Goal: Task Accomplishment & Management: Complete application form

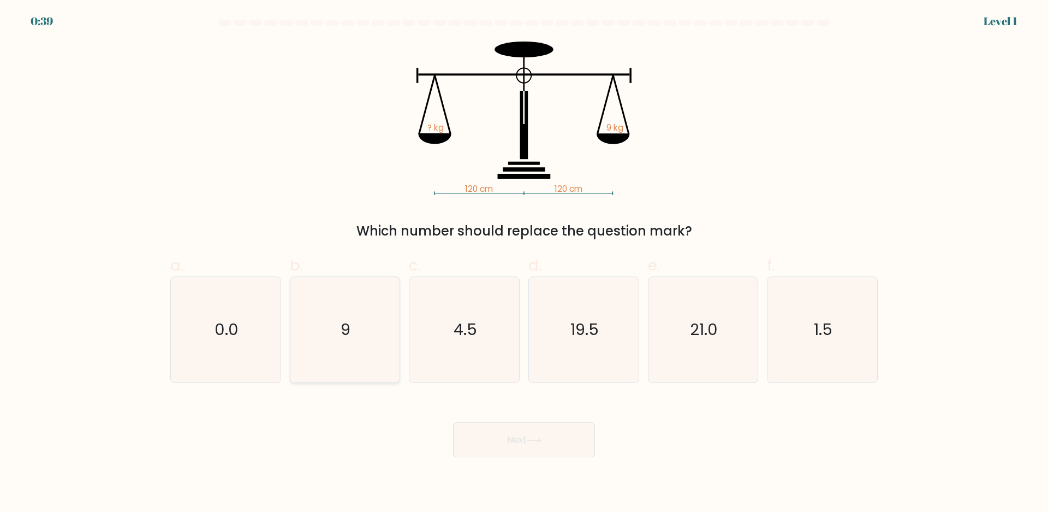
click at [368, 292] on icon "9" at bounding box center [344, 329] width 105 height 105
click at [524, 263] on input "b. 9" at bounding box center [524, 259] width 1 height 7
radio input "true"
click at [519, 436] on button "Next" at bounding box center [524, 439] width 142 height 35
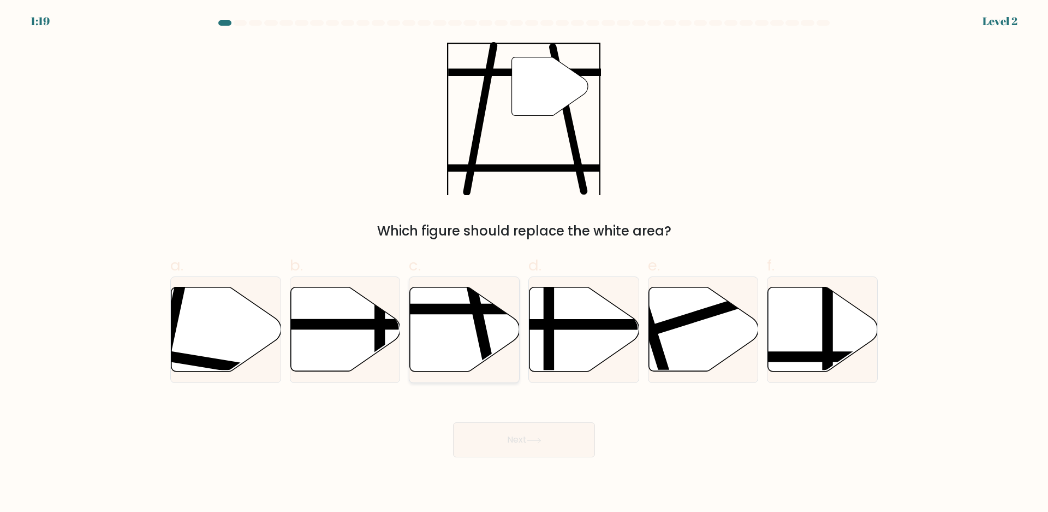
click at [448, 343] on icon at bounding box center [465, 329] width 110 height 84
click at [524, 263] on input "c." at bounding box center [524, 259] width 1 height 7
radio input "true"
click at [512, 442] on button "Next" at bounding box center [524, 439] width 142 height 35
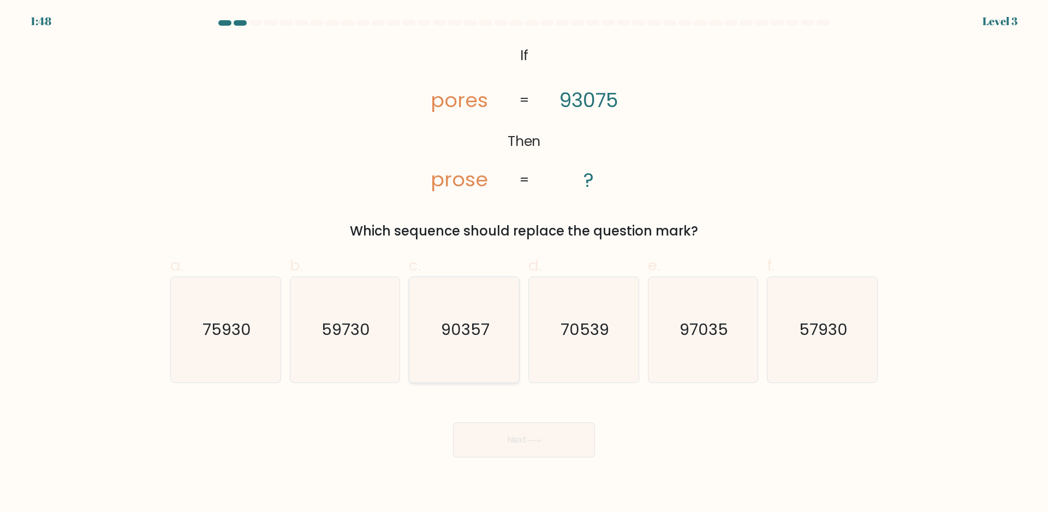
click at [507, 353] on icon "90357" at bounding box center [464, 329] width 105 height 105
click at [524, 263] on input "c. 90357" at bounding box center [524, 259] width 1 height 7
radio input "true"
click at [524, 440] on button "Next" at bounding box center [524, 439] width 142 height 35
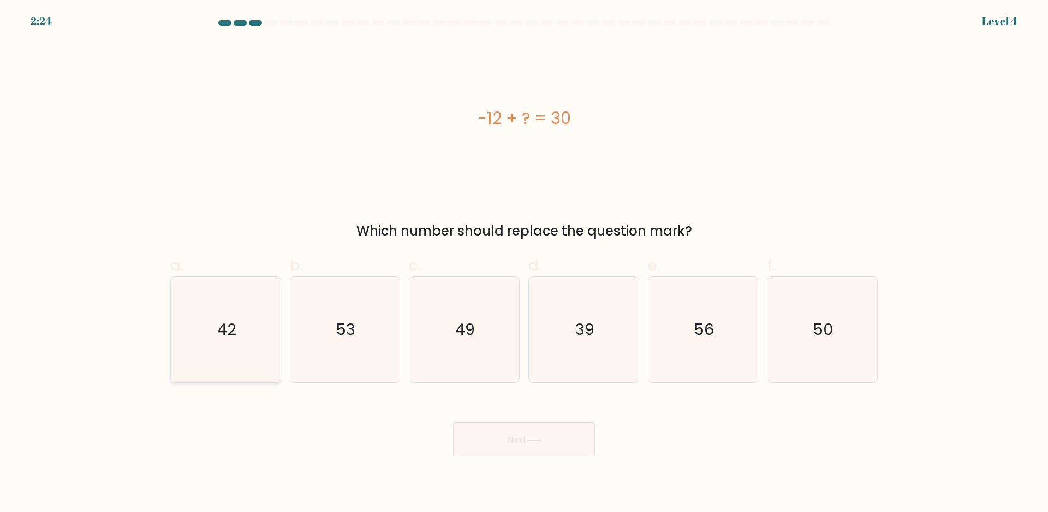
click at [217, 337] on icon "42" at bounding box center [225, 329] width 105 height 105
click at [524, 263] on input "a. 42" at bounding box center [524, 259] width 1 height 7
radio input "true"
click at [535, 449] on button "Next" at bounding box center [524, 439] width 142 height 35
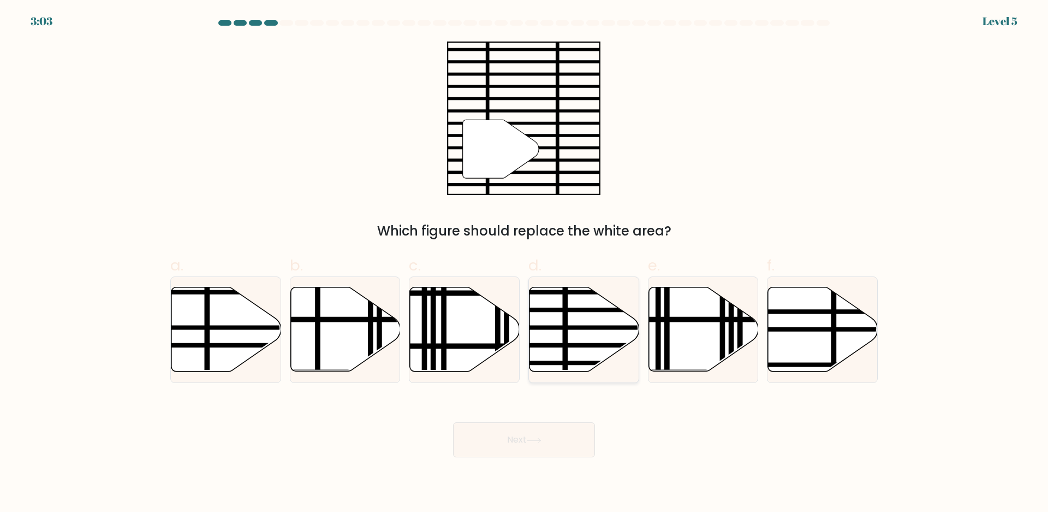
click at [565, 348] on line at bounding box center [565, 285] width 0 height 221
click at [525, 263] on input "d." at bounding box center [524, 259] width 1 height 7
radio input "true"
click at [519, 451] on button "Next" at bounding box center [524, 439] width 142 height 35
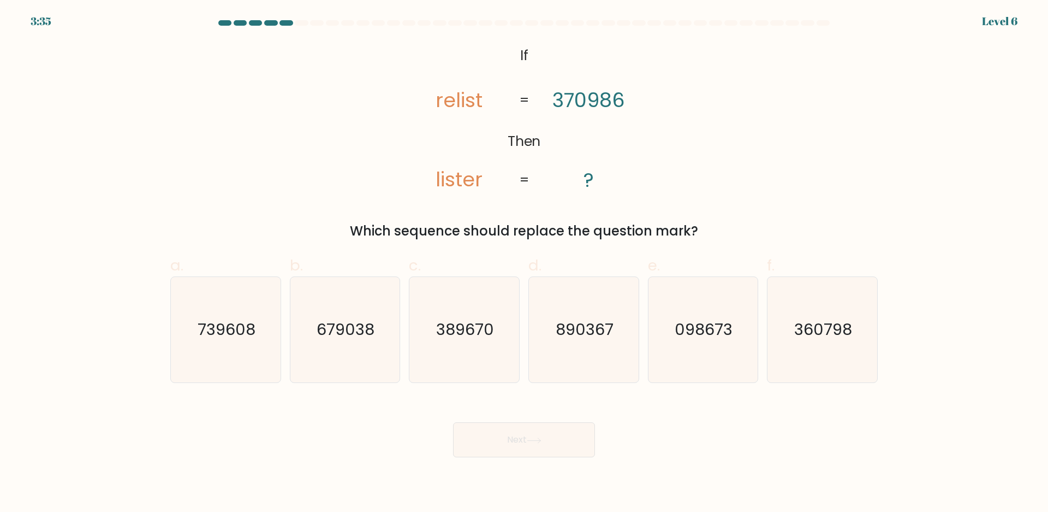
click at [575, 99] on tspan "370986" at bounding box center [589, 100] width 73 height 28
click at [703, 330] on text "098673" at bounding box center [704, 330] width 58 height 22
click at [525, 263] on input "e. 098673" at bounding box center [524, 259] width 1 height 7
radio input "true"
click at [547, 440] on button "Next" at bounding box center [524, 439] width 142 height 35
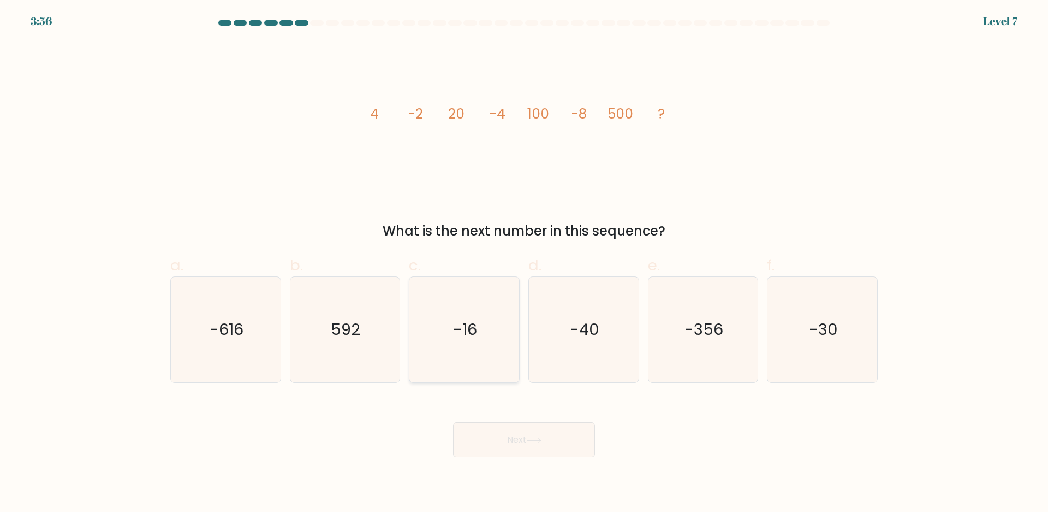
click at [476, 333] on text "-16" at bounding box center [466, 330] width 24 height 22
click at [524, 263] on input "c. -16" at bounding box center [524, 259] width 1 height 7
radio input "true"
click at [516, 443] on button "Next" at bounding box center [524, 439] width 142 height 35
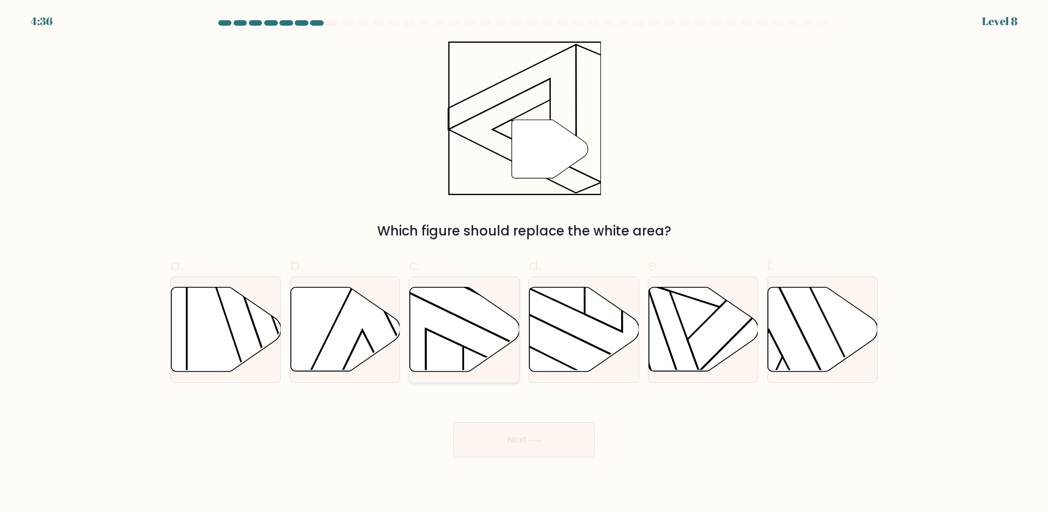
click at [439, 322] on icon at bounding box center [465, 329] width 110 height 84
click at [524, 263] on input "c." at bounding box center [524, 259] width 1 height 7
radio input "true"
click at [594, 323] on icon at bounding box center [585, 329] width 110 height 84
click at [525, 263] on input "d." at bounding box center [524, 259] width 1 height 7
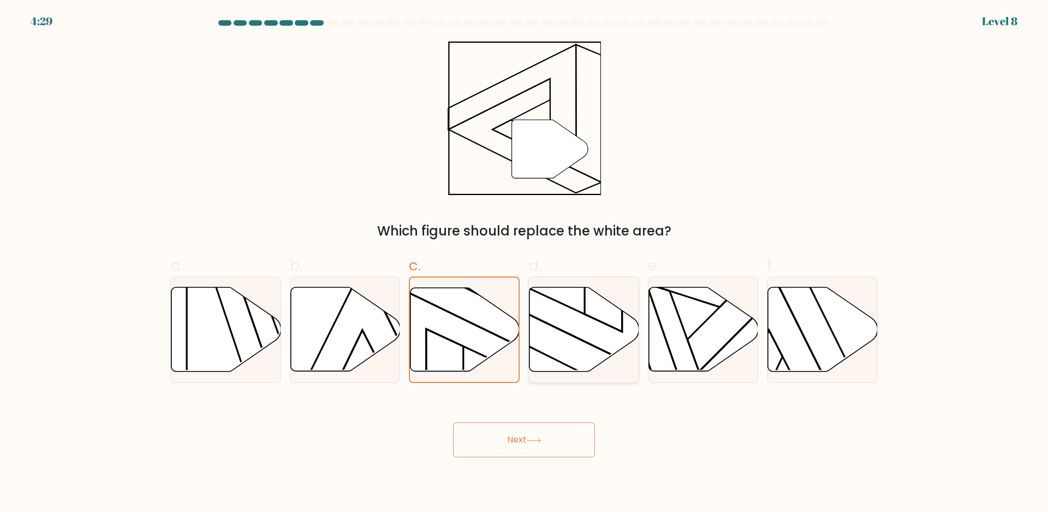
radio input "true"
click at [553, 449] on button "Next" at bounding box center [524, 439] width 142 height 35
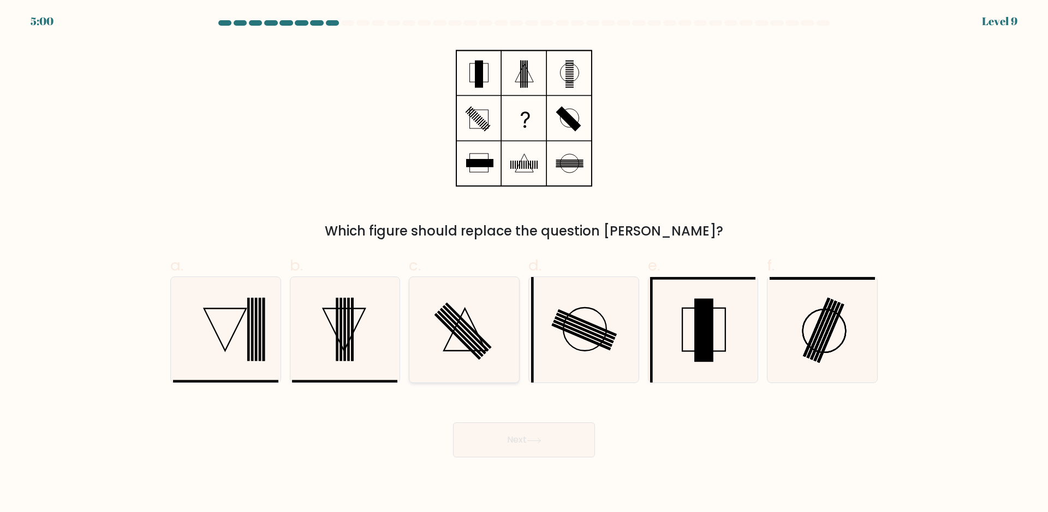
click at [483, 334] on icon at bounding box center [464, 329] width 105 height 105
click at [524, 263] on input "c." at bounding box center [524, 259] width 1 height 7
radio input "true"
click at [535, 442] on icon at bounding box center [534, 440] width 15 height 6
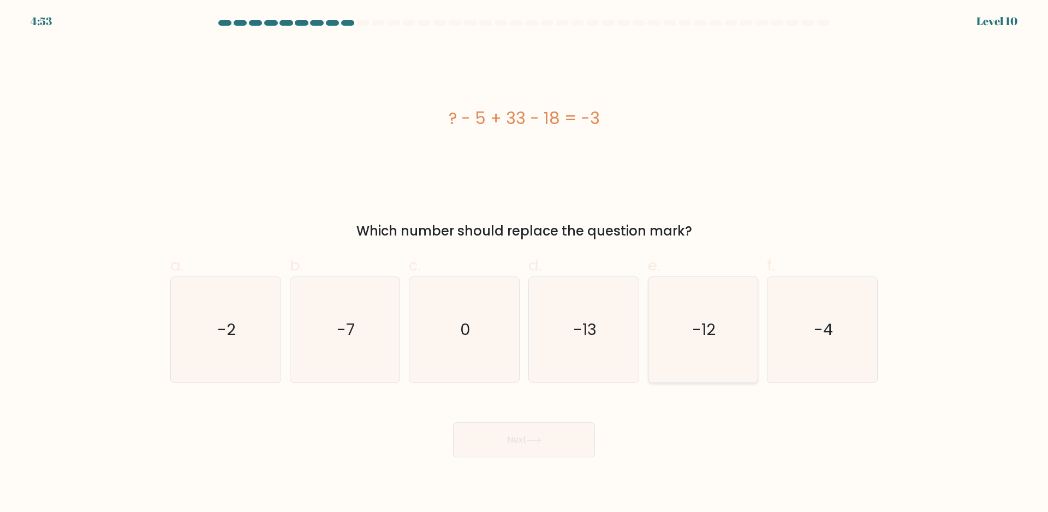
click at [703, 306] on icon "-12" at bounding box center [702, 329] width 105 height 105
click at [525, 263] on input "e. -12" at bounding box center [524, 259] width 1 height 7
radio input "true"
click at [574, 441] on button "Next" at bounding box center [524, 439] width 142 height 35
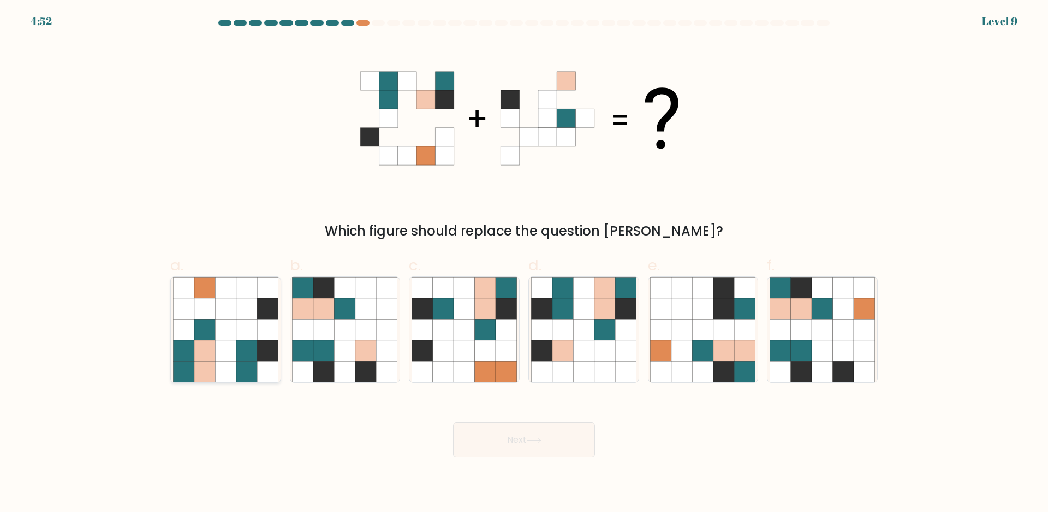
click at [263, 366] on icon at bounding box center [267, 372] width 21 height 21
click at [524, 263] on input "a." at bounding box center [524, 259] width 1 height 7
radio input "true"
click at [490, 423] on button "Next" at bounding box center [524, 439] width 142 height 35
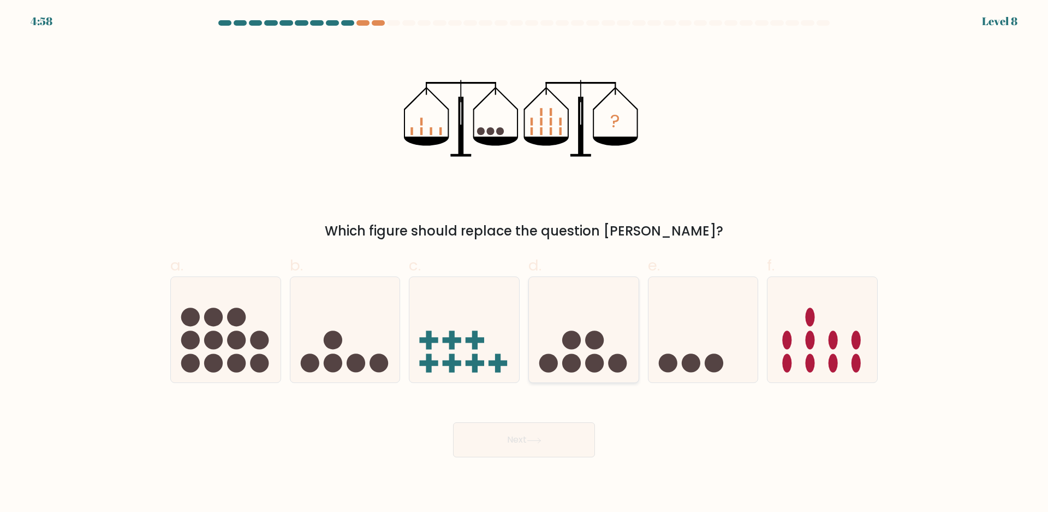
click at [573, 356] on circle at bounding box center [571, 362] width 19 height 19
click at [525, 263] on input "d." at bounding box center [524, 259] width 1 height 7
radio input "true"
click at [537, 435] on button "Next" at bounding box center [524, 439] width 142 height 35
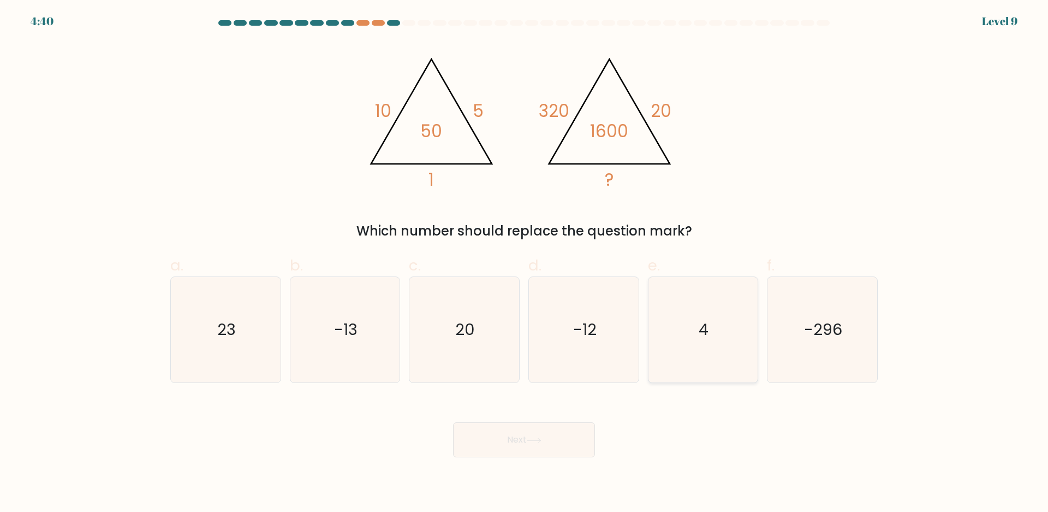
click at [709, 347] on icon "4" at bounding box center [702, 329] width 105 height 105
click at [525, 263] on input "e. 4" at bounding box center [524, 259] width 1 height 7
radio input "true"
click at [524, 430] on button "Next" at bounding box center [524, 439] width 142 height 35
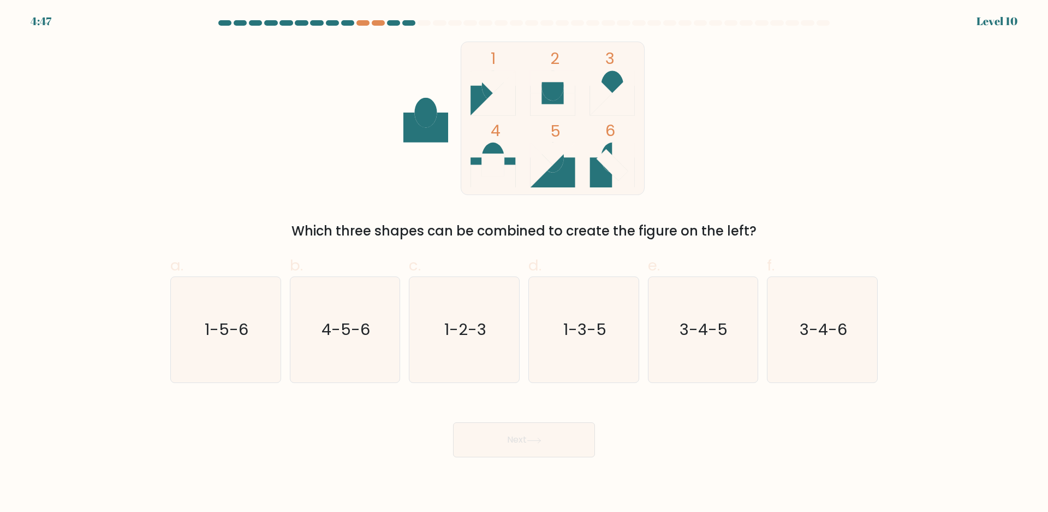
click at [551, 169] on ellipse at bounding box center [553, 158] width 22 height 30
click at [227, 325] on text "1-5-6" at bounding box center [227, 330] width 44 height 22
click at [524, 263] on input "a. 1-5-6" at bounding box center [524, 259] width 1 height 7
radio input "true"
click at [487, 449] on button "Next" at bounding box center [524, 439] width 142 height 35
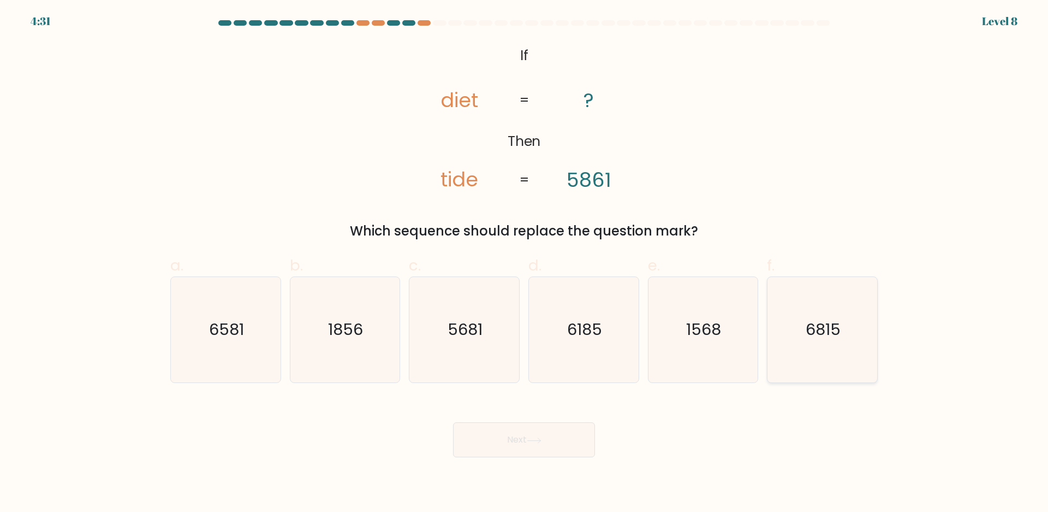
click at [812, 337] on text "6815" at bounding box center [824, 330] width 35 height 22
click at [525, 263] on input "f. 6815" at bounding box center [524, 259] width 1 height 7
radio input "true"
click at [554, 437] on button "Next" at bounding box center [524, 439] width 142 height 35
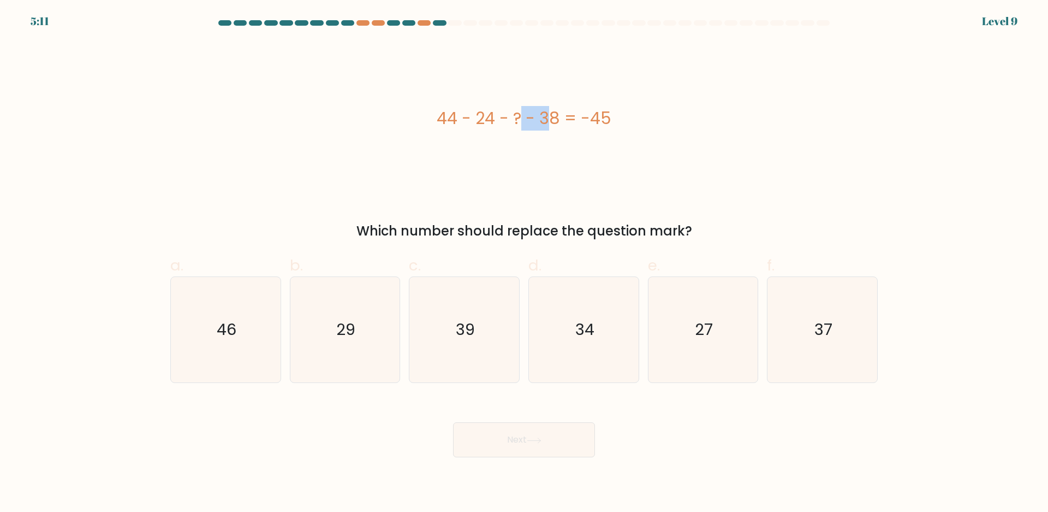
drag, startPoint x: 465, startPoint y: 117, endPoint x: 487, endPoint y: 118, distance: 22.4
click at [487, 118] on div "44 - 24 - ? - 38 = -45" at bounding box center [524, 118] width 708 height 25
click at [689, 342] on icon "27" at bounding box center [702, 329] width 105 height 105
click at [525, 263] on input "e. 27" at bounding box center [524, 259] width 1 height 7
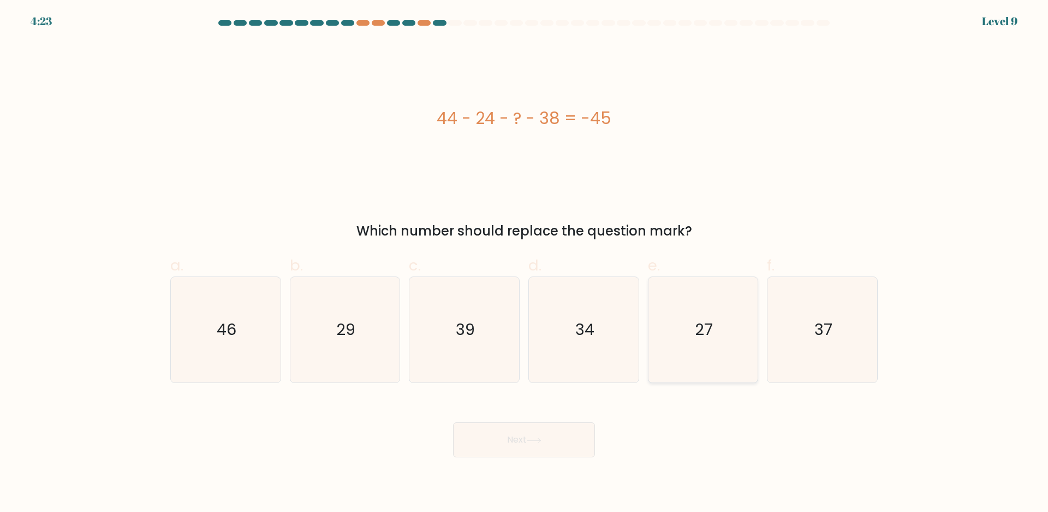
radio input "true"
click at [513, 451] on button "Next" at bounding box center [524, 439] width 142 height 35
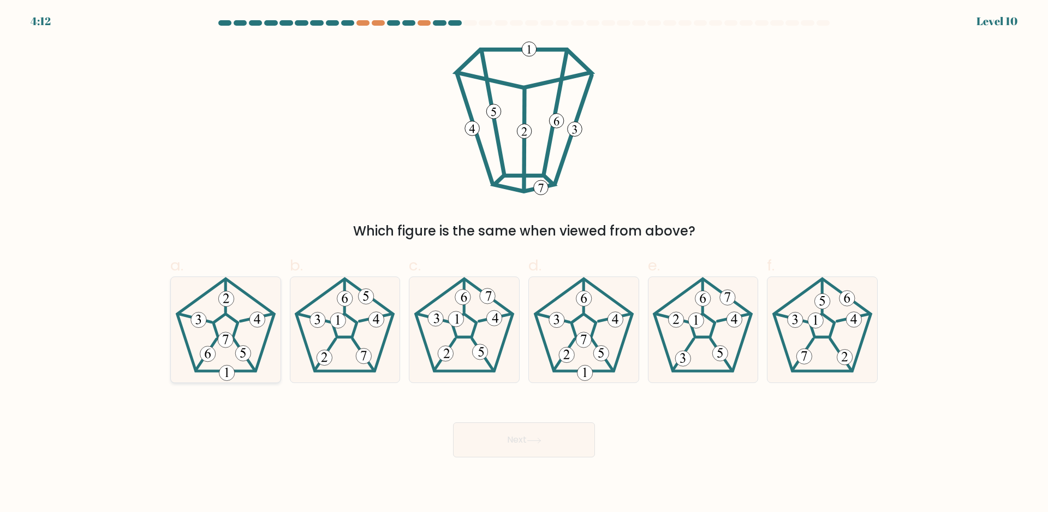
click at [224, 365] on icon at bounding box center [225, 329] width 105 height 105
click at [524, 263] on input "a." at bounding box center [524, 259] width 1 height 7
radio input "true"
click at [538, 441] on icon at bounding box center [534, 440] width 15 height 6
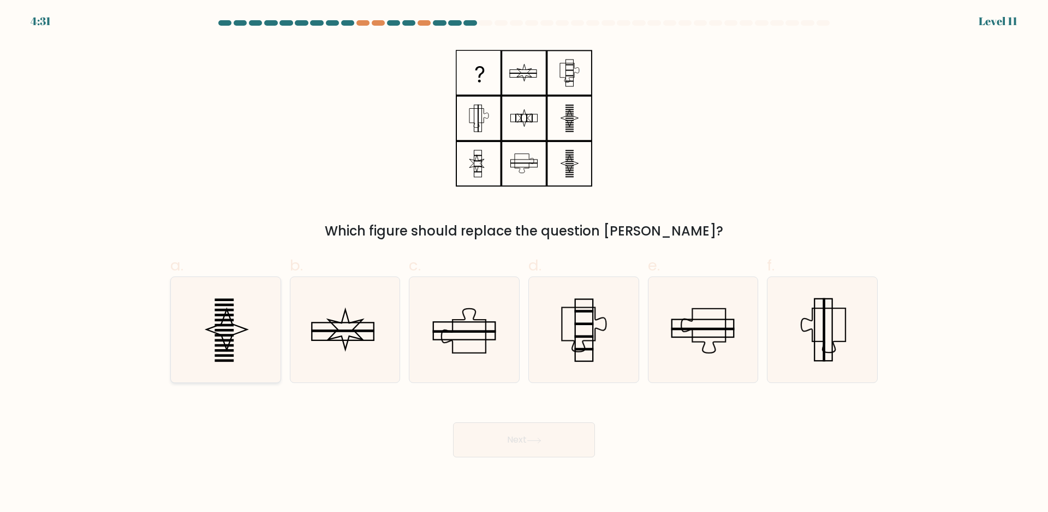
click at [213, 325] on icon at bounding box center [225, 329] width 105 height 105
click at [524, 263] on input "a." at bounding box center [524, 259] width 1 height 7
radio input "true"
click at [536, 442] on icon at bounding box center [534, 440] width 15 height 6
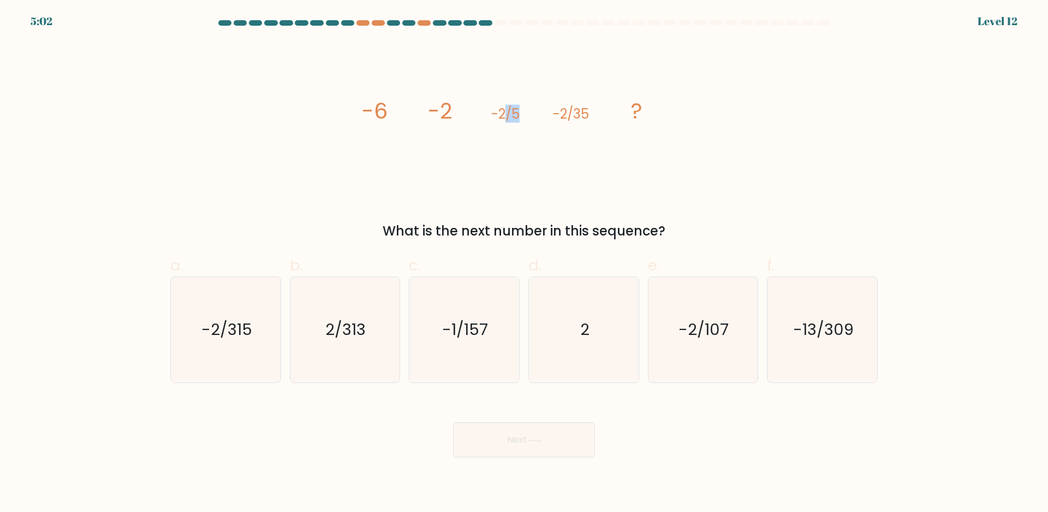
drag, startPoint x: 513, startPoint y: 110, endPoint x: 535, endPoint y: 110, distance: 21.3
click at [535, 110] on icon "image/svg+xml -6 -2 -2/5 -2/35 ?" at bounding box center [524, 118] width 328 height 153
drag, startPoint x: 561, startPoint y: 110, endPoint x: 587, endPoint y: 114, distance: 25.9
click at [587, 114] on tspan "-2/35" at bounding box center [571, 114] width 36 height 18
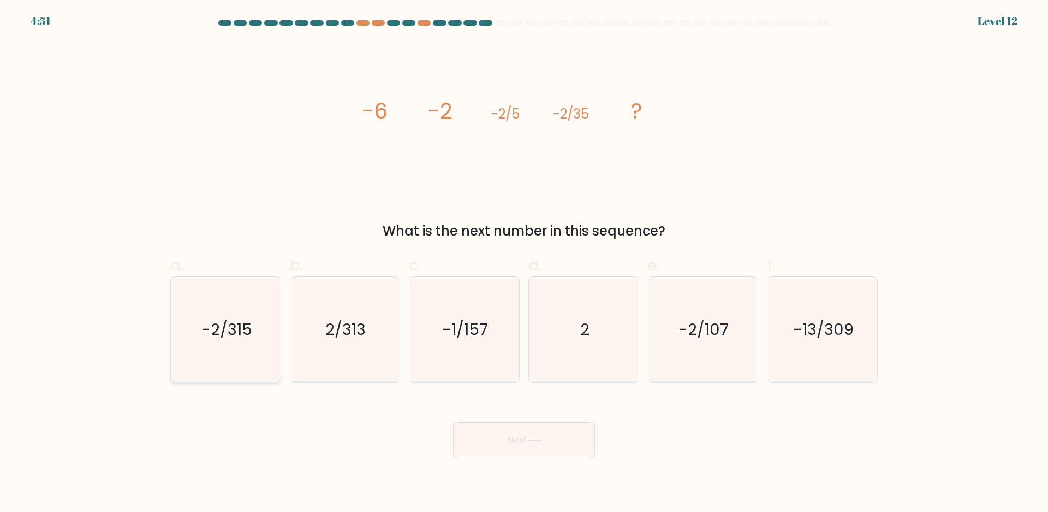
click at [253, 361] on icon "-2/315" at bounding box center [225, 329] width 105 height 105
click at [524, 263] on input "a. -2/315" at bounding box center [524, 259] width 1 height 7
radio input "true"
click at [522, 447] on button "Next" at bounding box center [524, 439] width 142 height 35
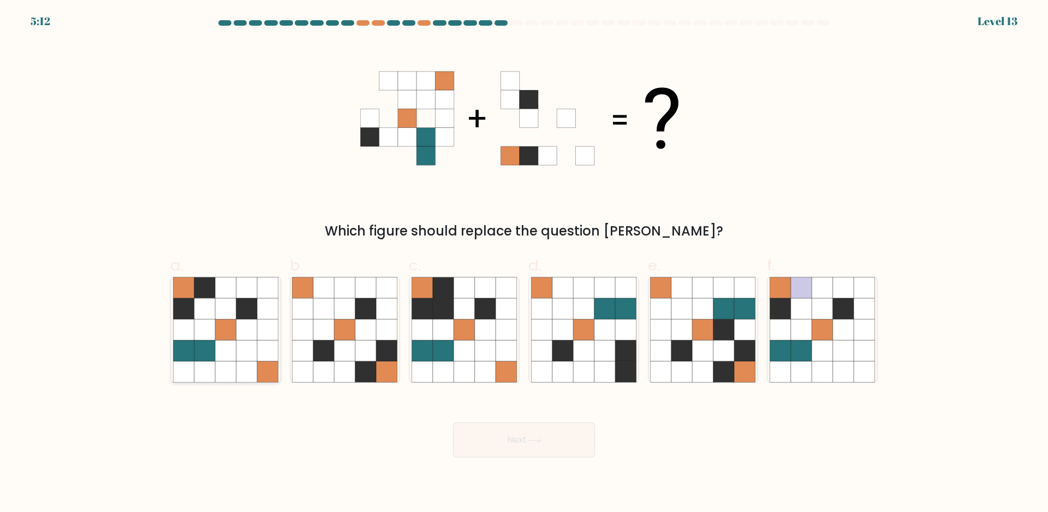
click at [242, 335] on icon at bounding box center [246, 329] width 21 height 21
click at [524, 263] on input "a." at bounding box center [524, 259] width 1 height 7
radio input "true"
click at [480, 441] on button "Next" at bounding box center [524, 439] width 142 height 35
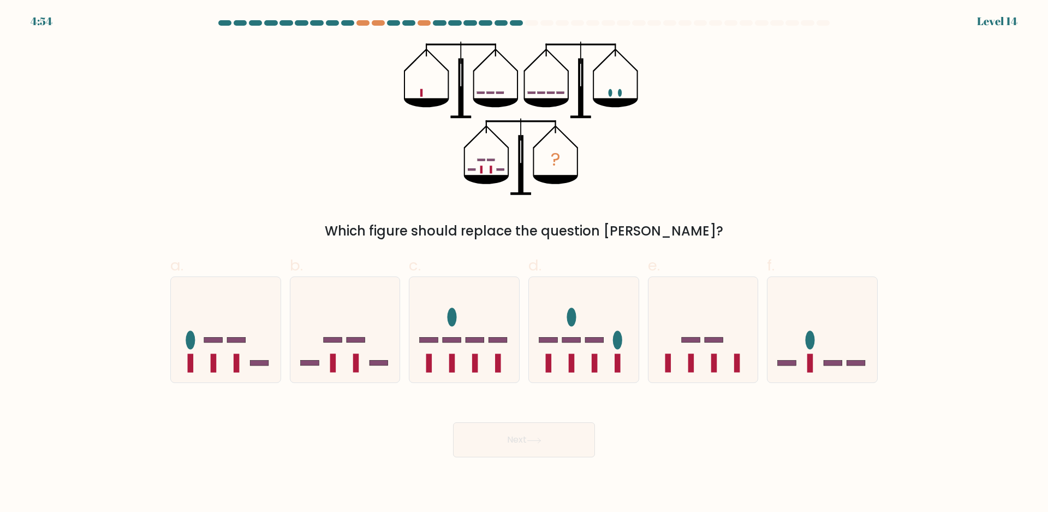
click at [353, 129] on div "? Which figure should replace the question mark?" at bounding box center [524, 141] width 721 height 199
click at [551, 327] on icon at bounding box center [584, 330] width 110 height 91
click at [525, 263] on input "d." at bounding box center [524, 259] width 1 height 7
radio input "true"
click at [787, 364] on rect at bounding box center [787, 362] width 19 height 5
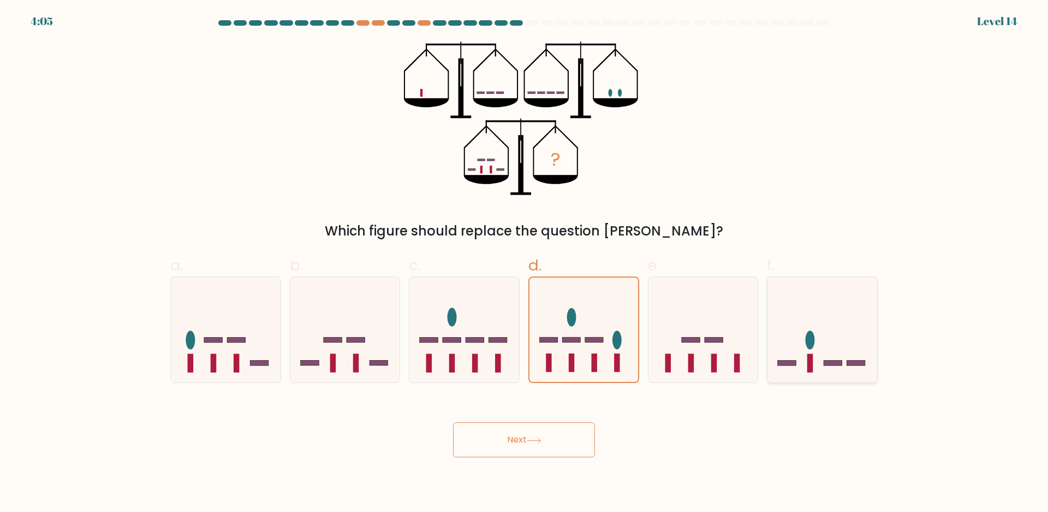
click at [525, 263] on input "f." at bounding box center [524, 259] width 1 height 7
radio input "true"
click at [245, 366] on icon at bounding box center [226, 330] width 110 height 91
click at [524, 263] on input "a." at bounding box center [524, 259] width 1 height 7
radio input "true"
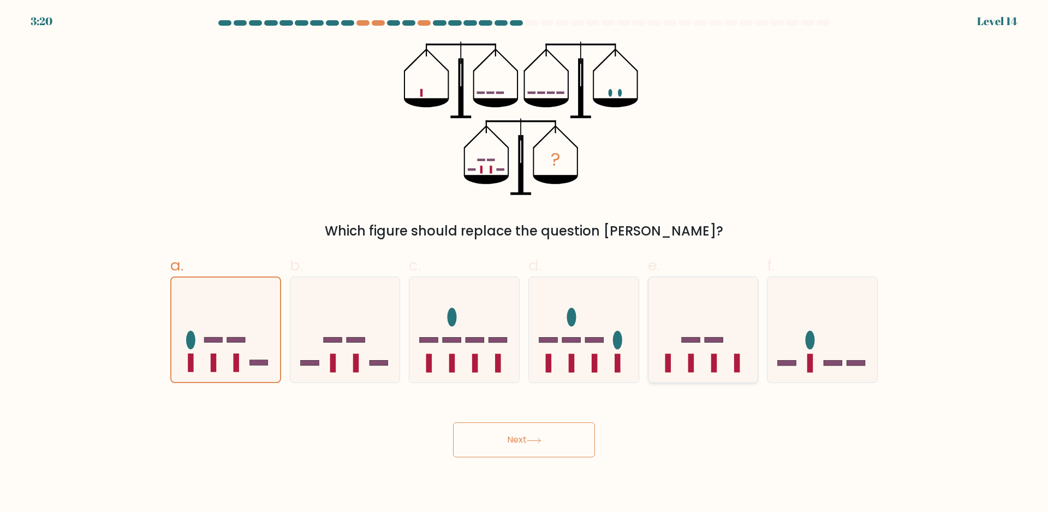
click at [720, 364] on icon at bounding box center [704, 330] width 110 height 91
click at [525, 263] on input "e." at bounding box center [524, 259] width 1 height 7
radio input "true"
click at [783, 364] on rect at bounding box center [787, 362] width 19 height 5
click at [525, 263] on input "f." at bounding box center [524, 259] width 1 height 7
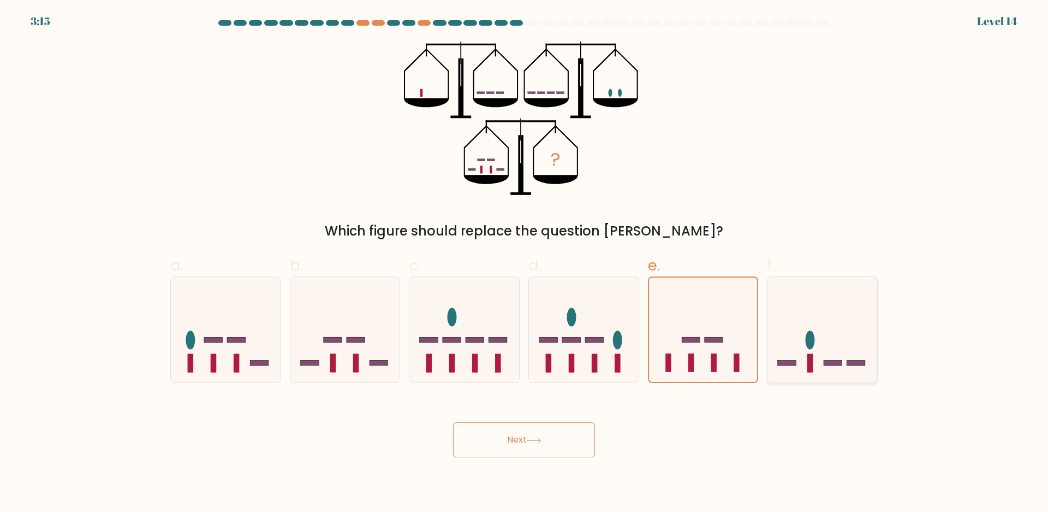
radio input "true"
click at [576, 431] on button "Next" at bounding box center [524, 439] width 142 height 35
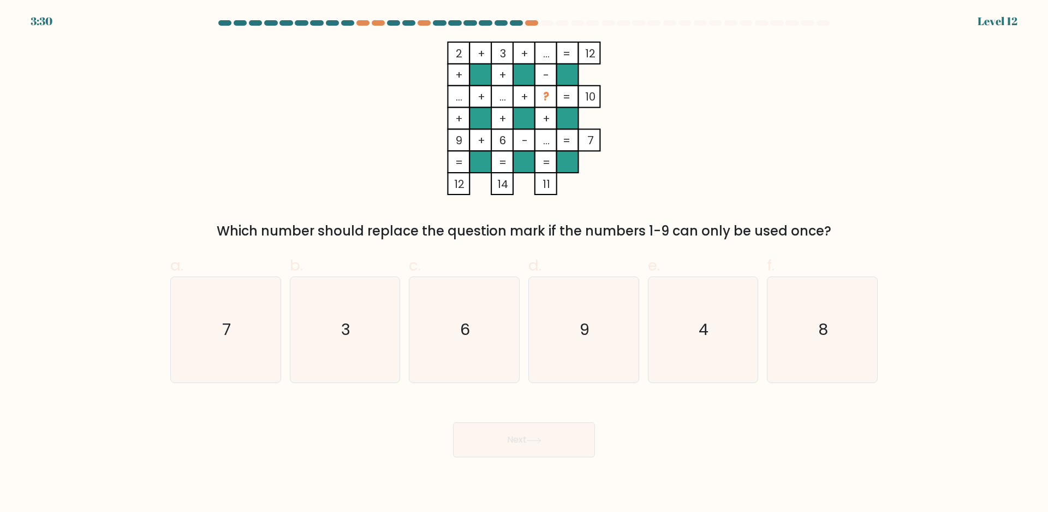
click at [461, 98] on tspan "..." at bounding box center [460, 96] width 7 height 15
drag, startPoint x: 218, startPoint y: 342, endPoint x: 270, endPoint y: 351, distance: 52.2
click at [220, 342] on icon "7" at bounding box center [225, 329] width 105 height 105
click at [524, 263] on input "a. 7" at bounding box center [524, 259] width 1 height 7
radio input "true"
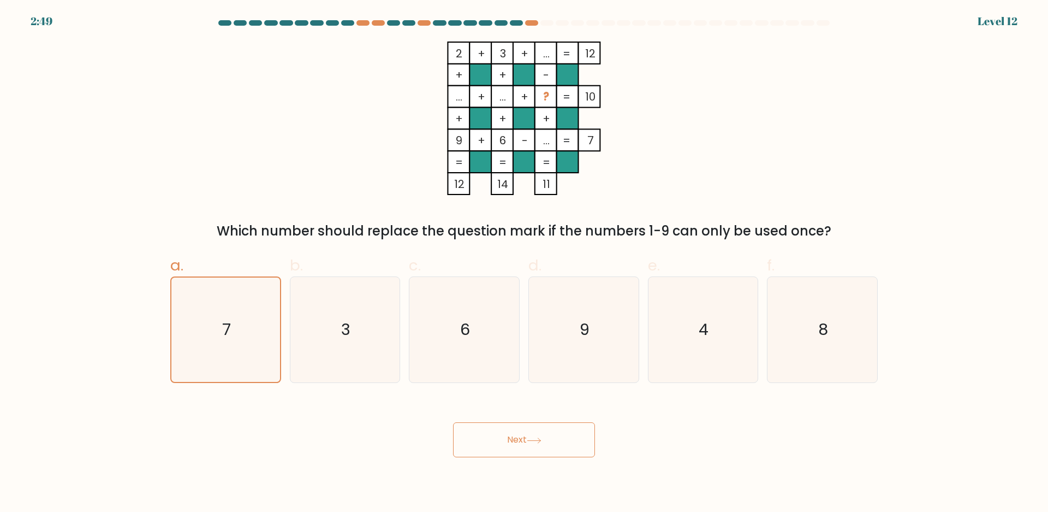
click at [503, 446] on button "Next" at bounding box center [524, 439] width 142 height 35
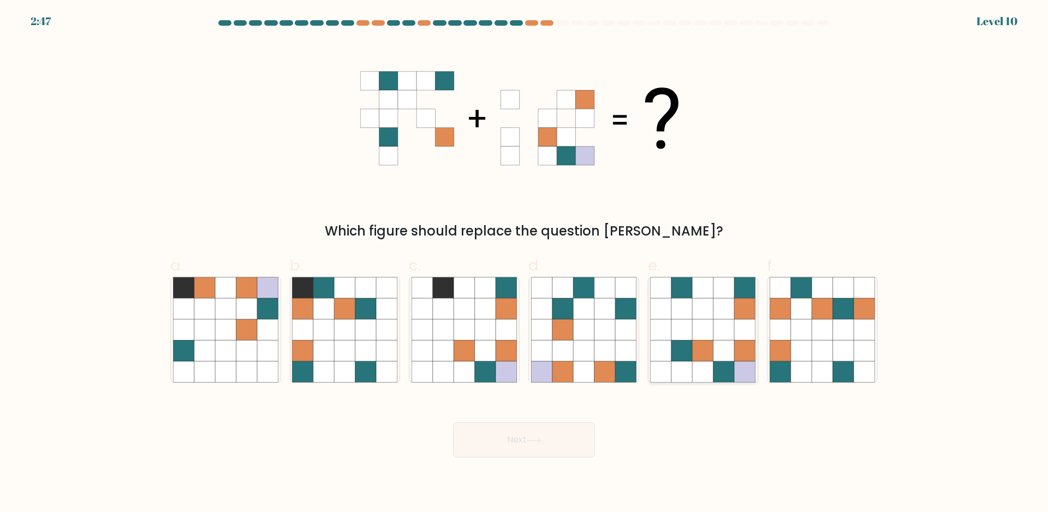
click at [740, 365] on icon at bounding box center [745, 372] width 21 height 21
click at [525, 263] on input "e." at bounding box center [524, 259] width 1 height 7
radio input "true"
click at [563, 441] on button "Next" at bounding box center [524, 439] width 142 height 35
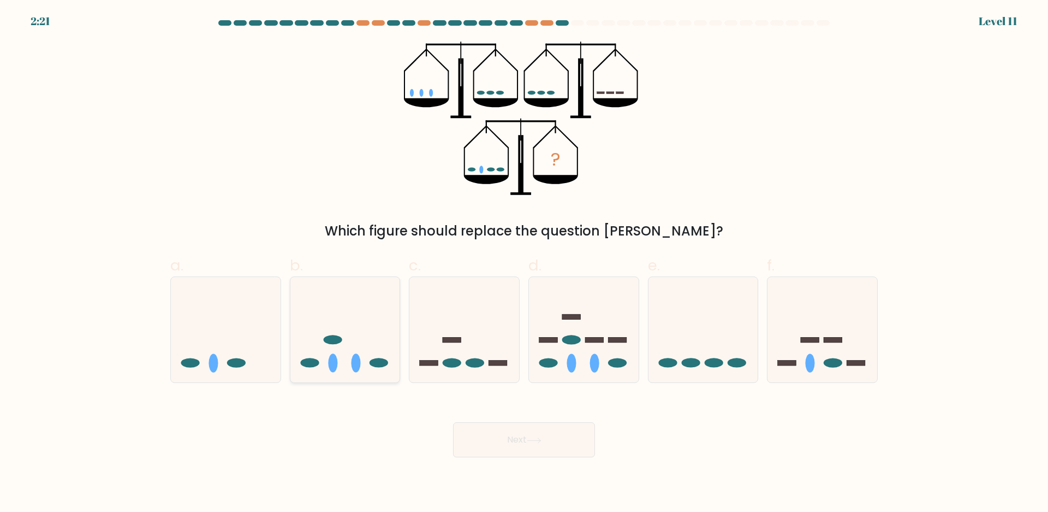
click at [377, 356] on icon at bounding box center [346, 330] width 110 height 91
click at [524, 263] on input "b." at bounding box center [524, 259] width 1 height 7
radio input "true"
click at [536, 447] on button "Next" at bounding box center [524, 439] width 142 height 35
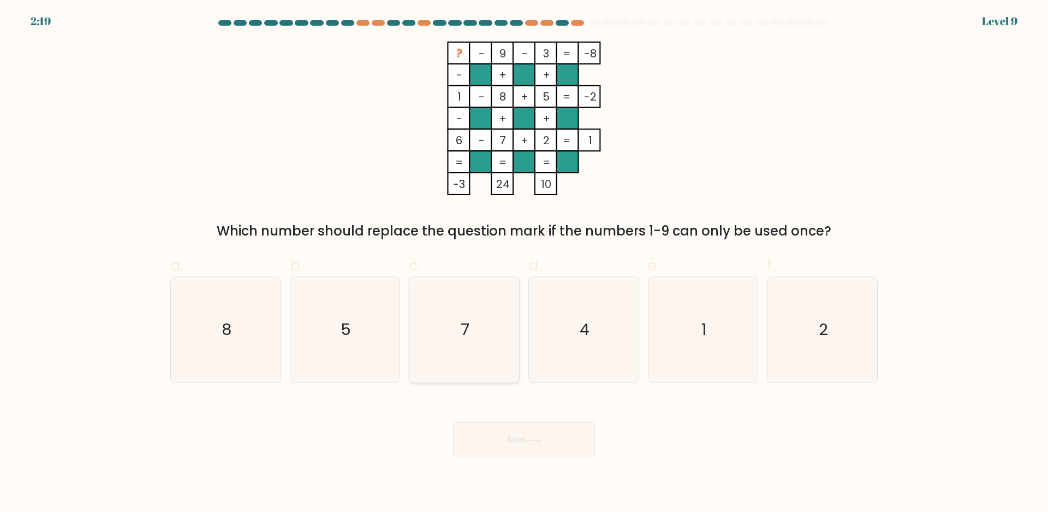
click at [485, 322] on icon "7" at bounding box center [464, 329] width 105 height 105
click at [524, 263] on input "c. 7" at bounding box center [524, 259] width 1 height 7
radio input "true"
click at [516, 443] on button "Next" at bounding box center [524, 439] width 142 height 35
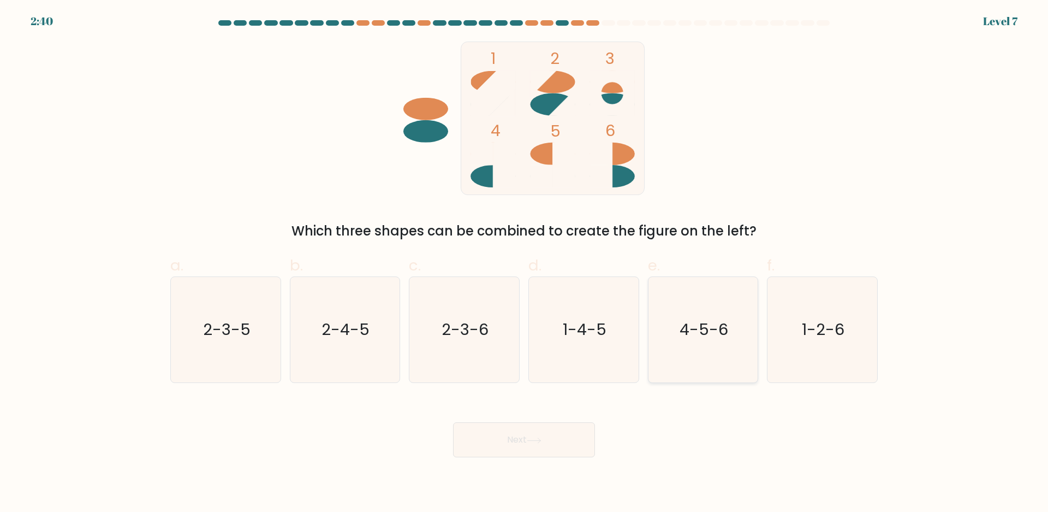
click at [732, 364] on icon "4-5-6" at bounding box center [702, 329] width 105 height 105
click at [525, 263] on input "e. 4-5-6" at bounding box center [524, 259] width 1 height 7
radio input "true"
click at [479, 447] on button "Next" at bounding box center [524, 439] width 142 height 35
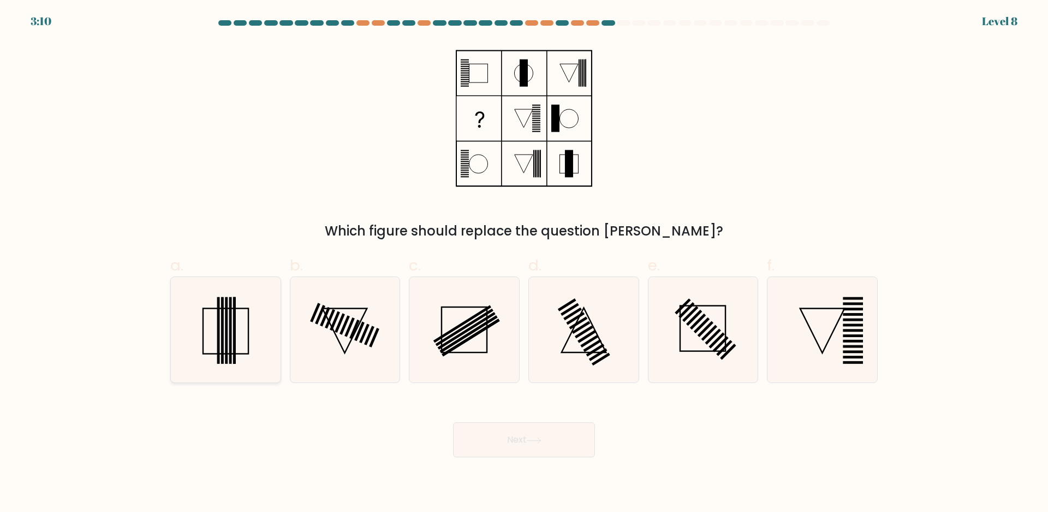
click at [245, 334] on icon at bounding box center [225, 329] width 105 height 105
click at [524, 263] on input "a." at bounding box center [524, 259] width 1 height 7
radio input "true"
click at [518, 448] on button "Next" at bounding box center [524, 439] width 142 height 35
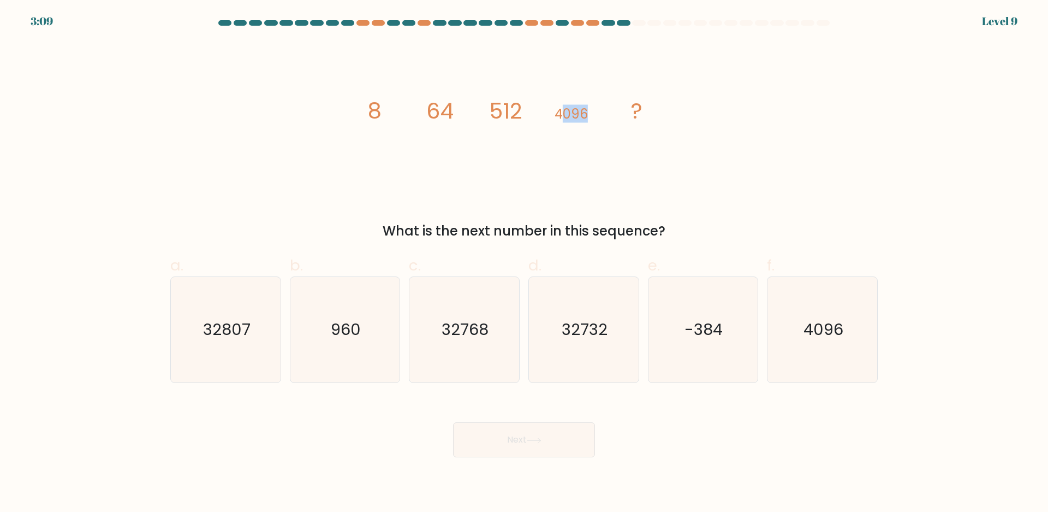
drag, startPoint x: 589, startPoint y: 121, endPoint x: 408, endPoint y: 116, distance: 180.3
click at [561, 114] on icon "image/svg+xml 8 64 512 4096 ?" at bounding box center [524, 118] width 328 height 153
drag, startPoint x: 383, startPoint y: 115, endPoint x: 353, endPoint y: 113, distance: 30.6
click at [353, 113] on div "image/svg+xml 8 64 512 4096 ? What is the next number in this sequence?" at bounding box center [524, 141] width 721 height 199
click at [363, 128] on icon "image/svg+xml 8 64 512 4096 ?" at bounding box center [524, 118] width 328 height 153
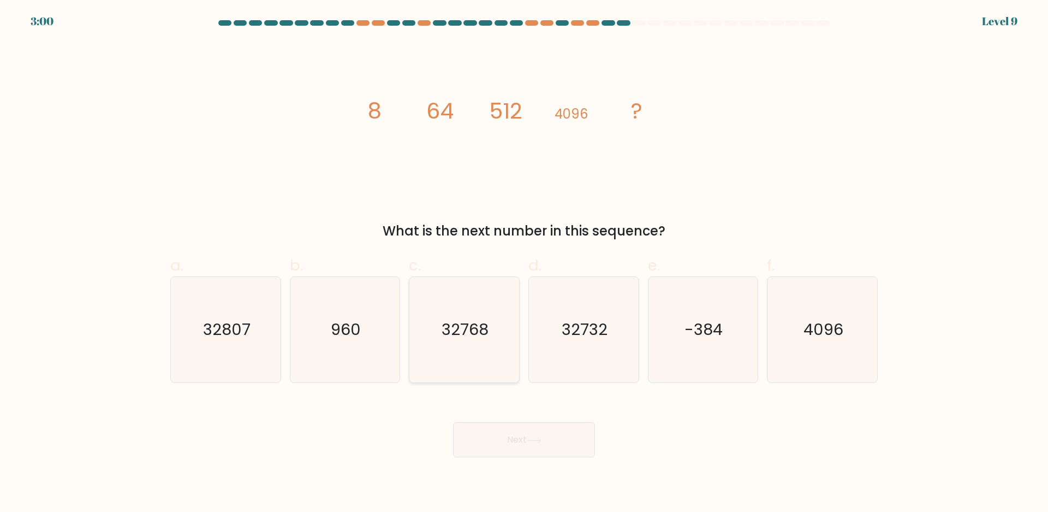
click at [453, 355] on icon "32768" at bounding box center [464, 329] width 105 height 105
click at [524, 263] on input "c. 32768" at bounding box center [524, 259] width 1 height 7
radio input "true"
click at [495, 437] on button "Next" at bounding box center [524, 439] width 142 height 35
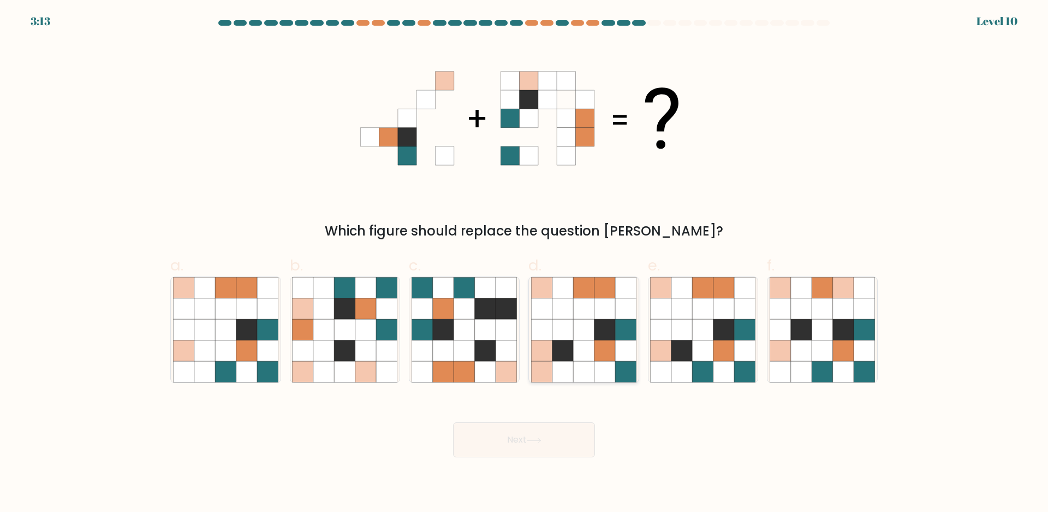
click at [621, 327] on icon at bounding box center [625, 329] width 21 height 21
click at [525, 263] on input "d." at bounding box center [524, 259] width 1 height 7
radio input "true"
click at [531, 441] on icon at bounding box center [534, 440] width 15 height 6
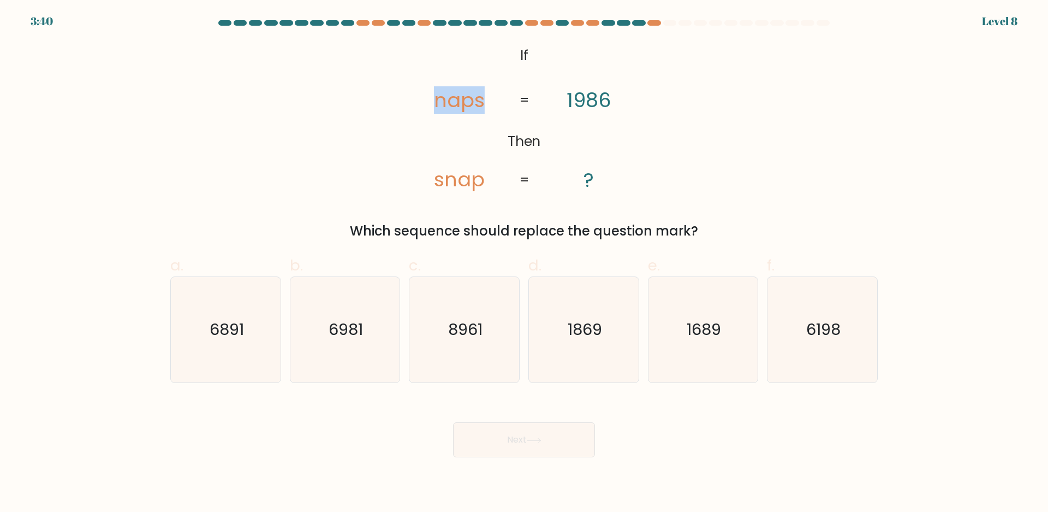
drag, startPoint x: 438, startPoint y: 100, endPoint x: 493, endPoint y: 100, distance: 55.2
click at [493, 100] on icon "@import url('https://fonts.googleapis.com/css?family=Abril+Fatface:400,100,100i…" at bounding box center [524, 118] width 249 height 153
click at [484, 172] on tspan "snap" at bounding box center [459, 180] width 51 height 28
click at [365, 336] on icon "6981" at bounding box center [344, 329] width 105 height 105
click at [524, 263] on input "b. 6981" at bounding box center [524, 259] width 1 height 7
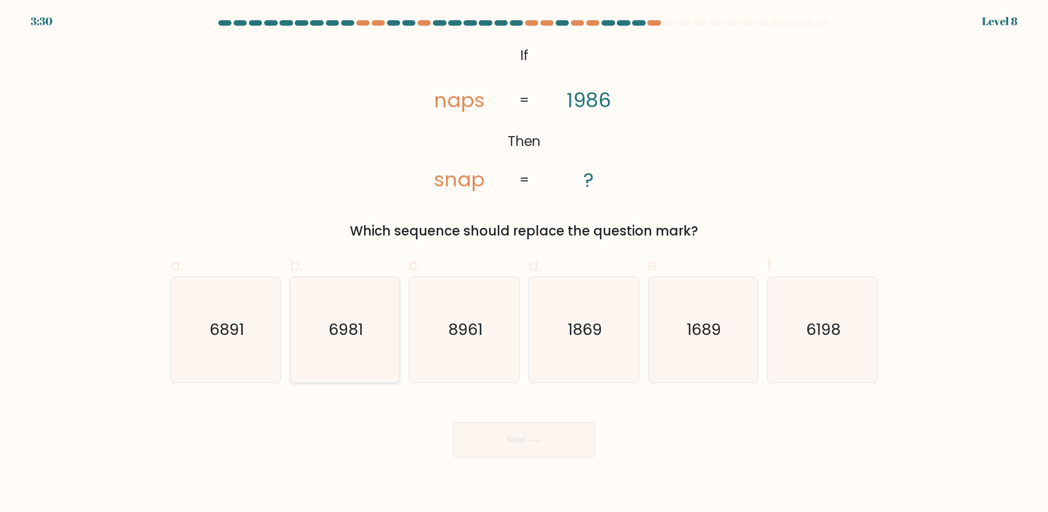
radio input "true"
click at [484, 98] on tspan "naps" at bounding box center [459, 100] width 51 height 28
drag, startPoint x: 481, startPoint y: 99, endPoint x: 473, endPoint y: 96, distance: 8.8
click at [473, 96] on tspan "naps" at bounding box center [459, 100] width 51 height 28
click at [808, 326] on text "6198" at bounding box center [824, 330] width 34 height 22
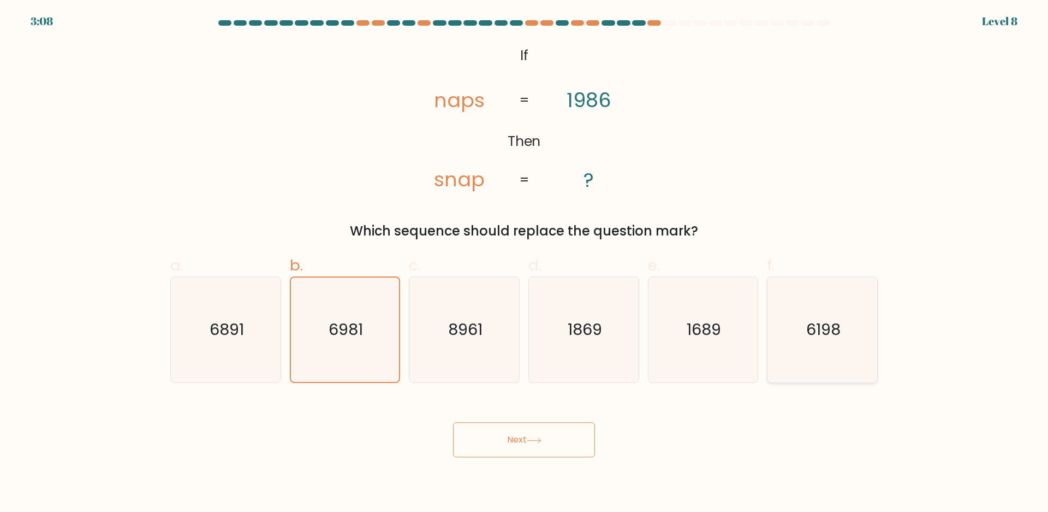
click at [525, 263] on input "f. 6198" at bounding box center [524, 259] width 1 height 7
radio input "true"
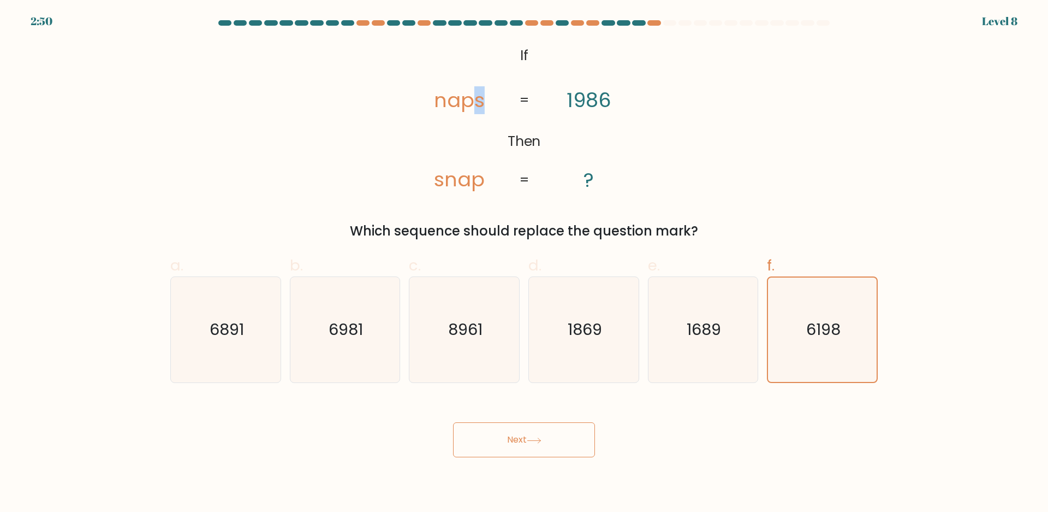
drag, startPoint x: 482, startPoint y: 102, endPoint x: 476, endPoint y: 102, distance: 6.0
click at [476, 102] on icon "@import url('https://fonts.googleapis.com/css?family=Abril+Fatface:400,100,100i…" at bounding box center [524, 118] width 249 height 153
click at [481, 437] on button "Next" at bounding box center [524, 439] width 142 height 35
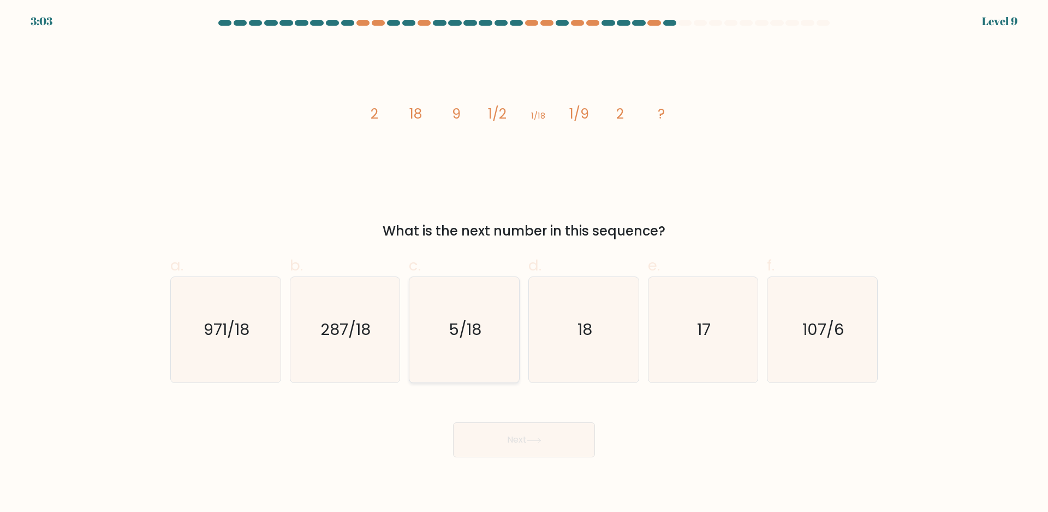
click at [493, 306] on icon "5/18" at bounding box center [464, 329] width 105 height 105
click at [524, 263] on input "c. 5/18" at bounding box center [524, 259] width 1 height 7
radio input "true"
click at [512, 436] on button "Next" at bounding box center [524, 439] width 142 height 35
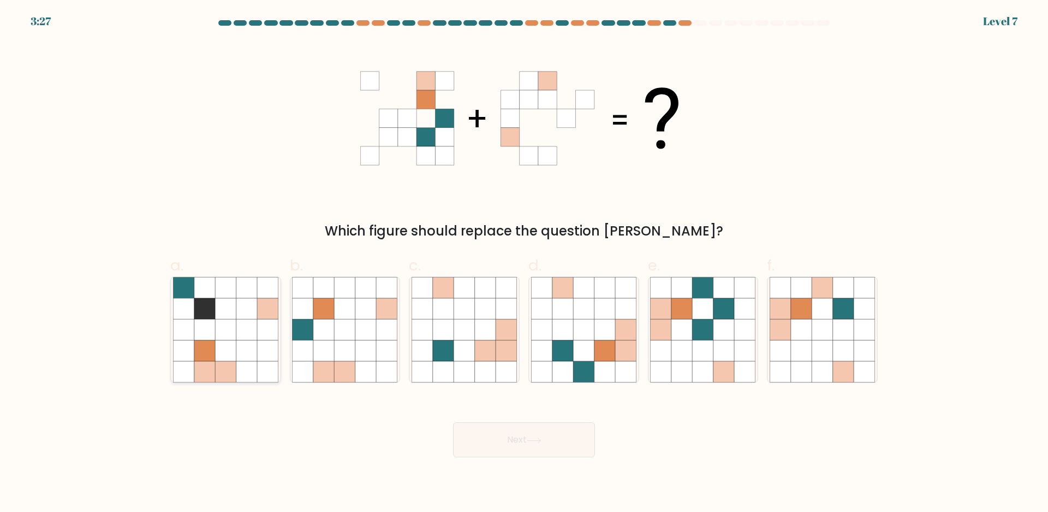
click at [269, 355] on icon at bounding box center [267, 350] width 21 height 21
click at [524, 263] on input "a." at bounding box center [524, 259] width 1 height 7
radio input "true"
click at [600, 349] on icon at bounding box center [605, 350] width 21 height 21
click at [525, 263] on input "d." at bounding box center [524, 259] width 1 height 7
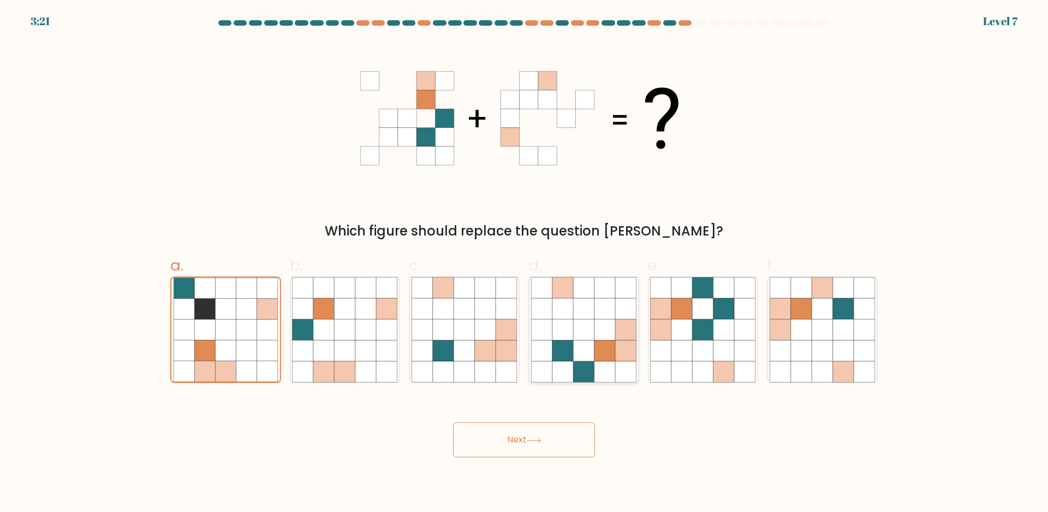
radio input "true"
click at [569, 436] on button "Next" at bounding box center [524, 439] width 142 height 35
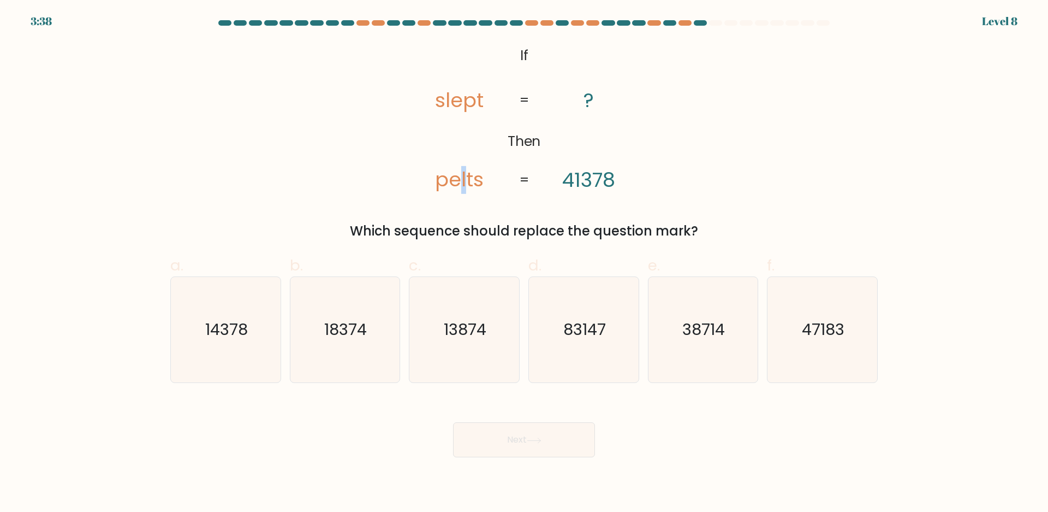
drag, startPoint x: 458, startPoint y: 174, endPoint x: 466, endPoint y: 173, distance: 7.7
click at [466, 173] on tspan "pelts" at bounding box center [459, 180] width 49 height 28
click at [588, 174] on tspan "41378" at bounding box center [588, 180] width 53 height 28
click at [587, 320] on text "83147" at bounding box center [585, 330] width 43 height 22
click at [525, 263] on input "d. 83147" at bounding box center [524, 259] width 1 height 7
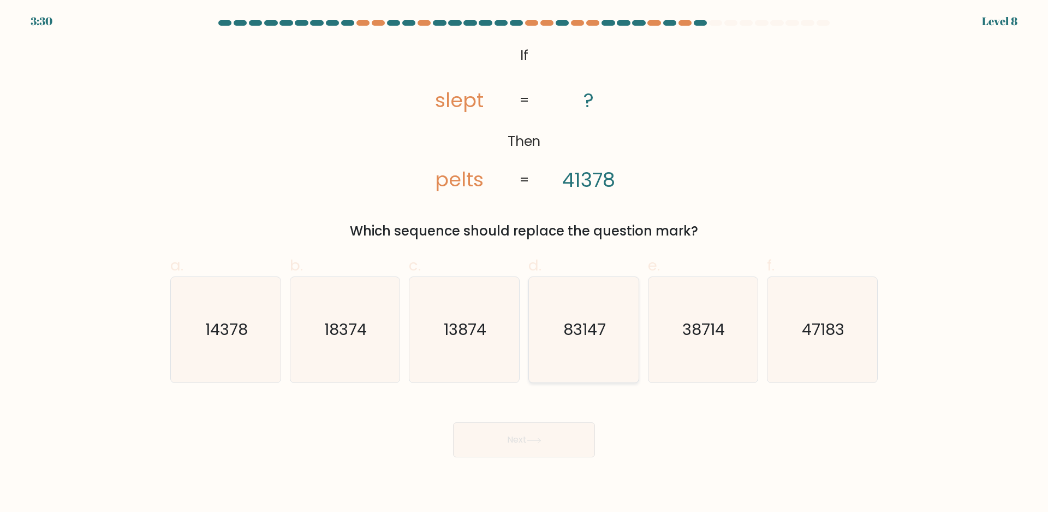
radio input "true"
click at [505, 445] on button "Next" at bounding box center [524, 439] width 142 height 35
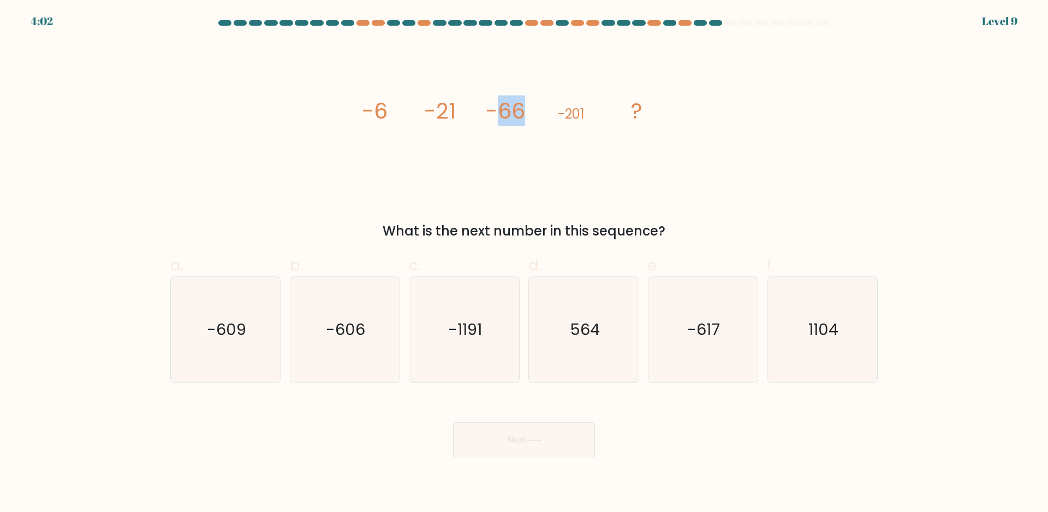
drag, startPoint x: 505, startPoint y: 102, endPoint x: 523, endPoint y: 106, distance: 18.5
click at [522, 106] on tspan "-66" at bounding box center [505, 111] width 39 height 31
click at [526, 108] on icon "image/svg+xml -6 -21 -66 -201 ?" at bounding box center [524, 118] width 328 height 153
click at [364, 354] on icon "-606" at bounding box center [344, 329] width 105 height 105
click at [524, 263] on input "b. -606" at bounding box center [524, 259] width 1 height 7
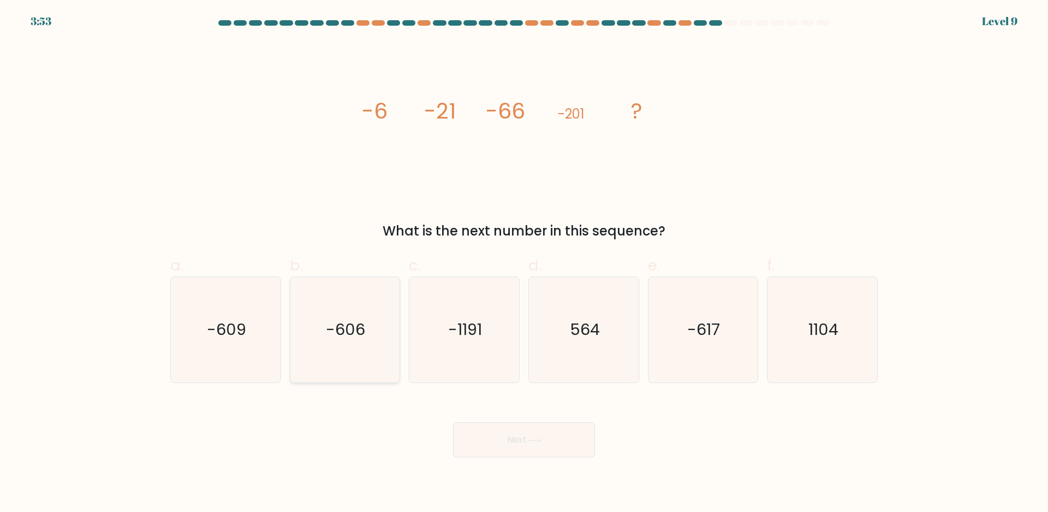
radio input "true"
click at [546, 439] on button "Next" at bounding box center [524, 439] width 142 height 35
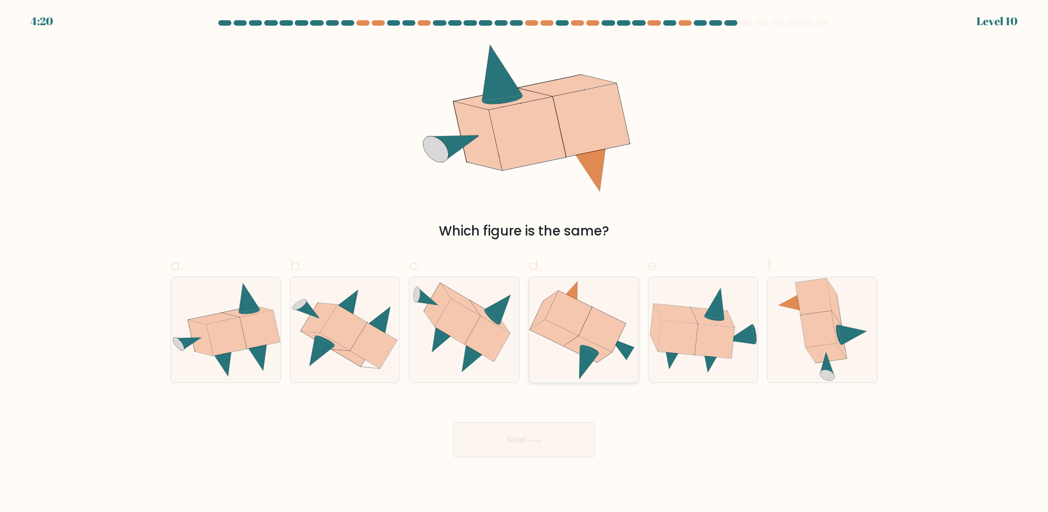
click at [600, 364] on icon at bounding box center [584, 329] width 108 height 105
click at [525, 263] on input "d." at bounding box center [524, 259] width 1 height 7
radio input "true"
click at [820, 360] on icon at bounding box center [826, 352] width 41 height 19
click at [525, 263] on input "f." at bounding box center [524, 259] width 1 height 7
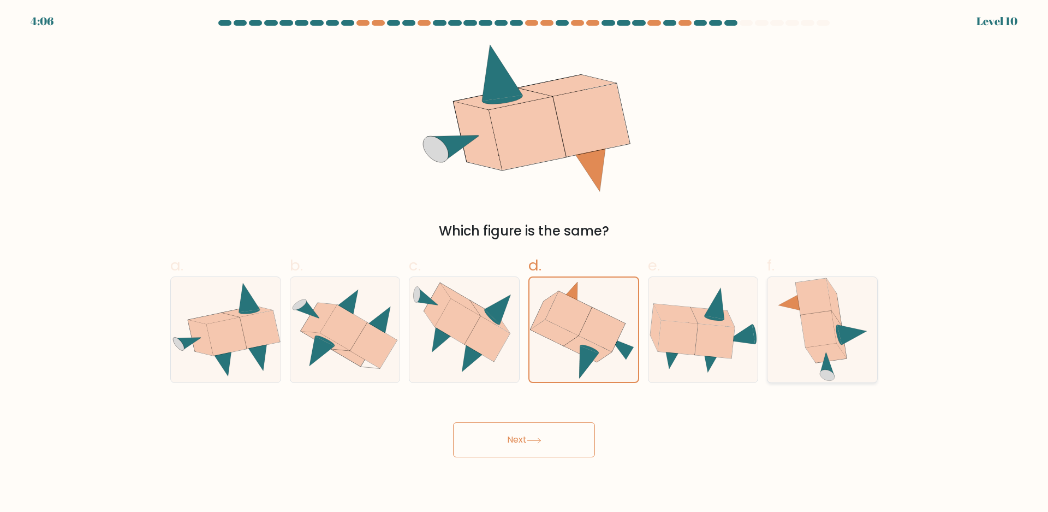
radio input "true"
click at [632, 321] on icon at bounding box center [584, 329] width 108 height 105
click at [525, 263] on input "d." at bounding box center [524, 259] width 1 height 7
radio input "true"
click at [567, 436] on button "Next" at bounding box center [524, 439] width 142 height 35
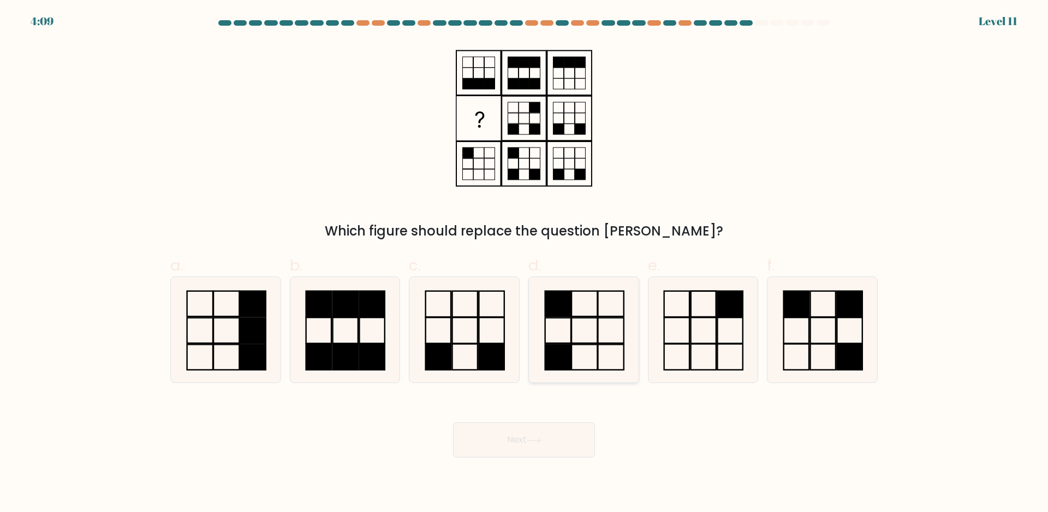
click at [589, 333] on icon at bounding box center [583, 329] width 105 height 105
click at [525, 263] on input "d." at bounding box center [524, 259] width 1 height 7
radio input "true"
click at [564, 430] on button "Next" at bounding box center [524, 439] width 142 height 35
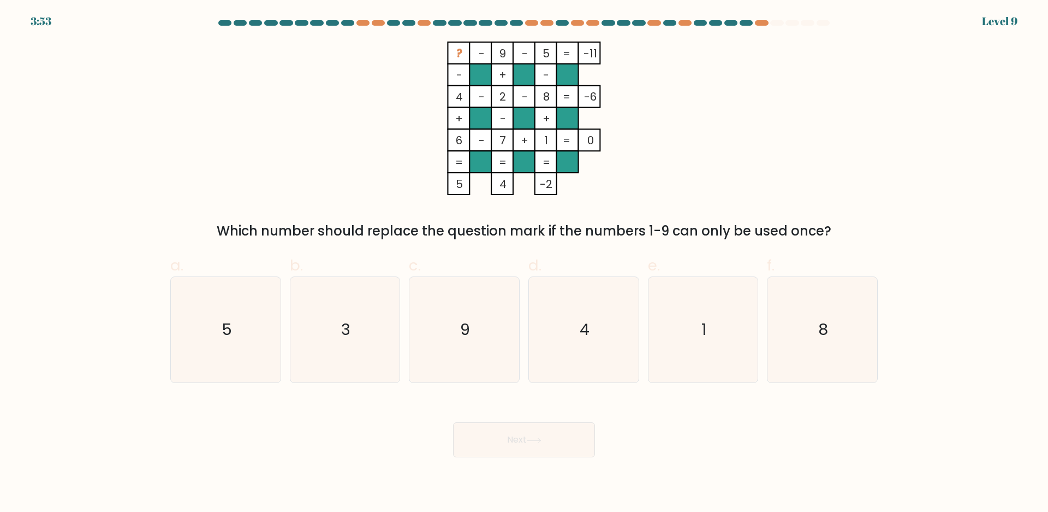
click at [459, 94] on tspan "4" at bounding box center [459, 96] width 7 height 15
click at [333, 322] on icon "3" at bounding box center [344, 329] width 105 height 105
click at [524, 263] on input "b. 3" at bounding box center [524, 259] width 1 height 7
radio input "true"
click at [523, 438] on button "Next" at bounding box center [524, 439] width 142 height 35
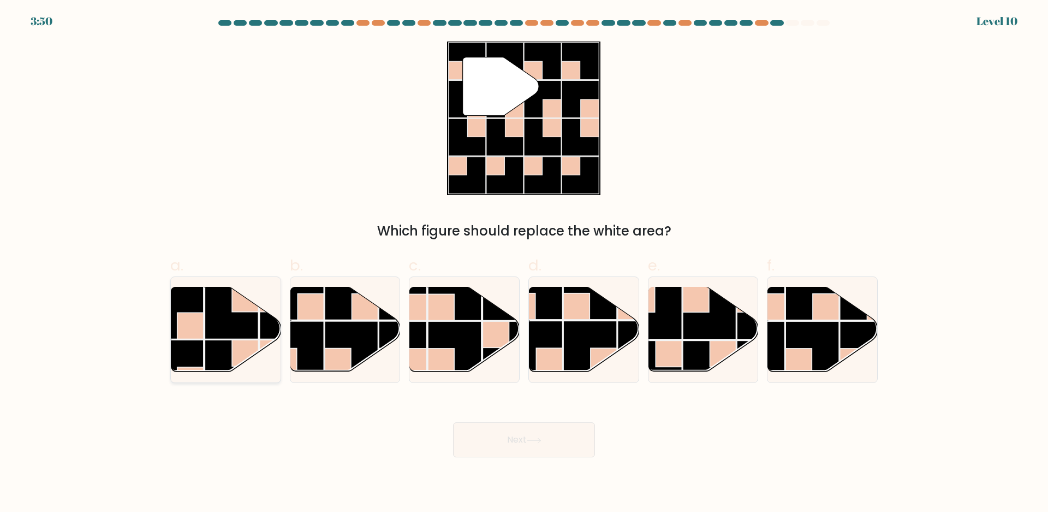
click at [214, 346] on rect at bounding box center [232, 367] width 54 height 54
click at [524, 263] on input "a." at bounding box center [524, 259] width 1 height 7
radio input "true"
click at [326, 337] on rect at bounding box center [352, 349] width 54 height 54
click at [524, 263] on input "b." at bounding box center [524, 259] width 1 height 7
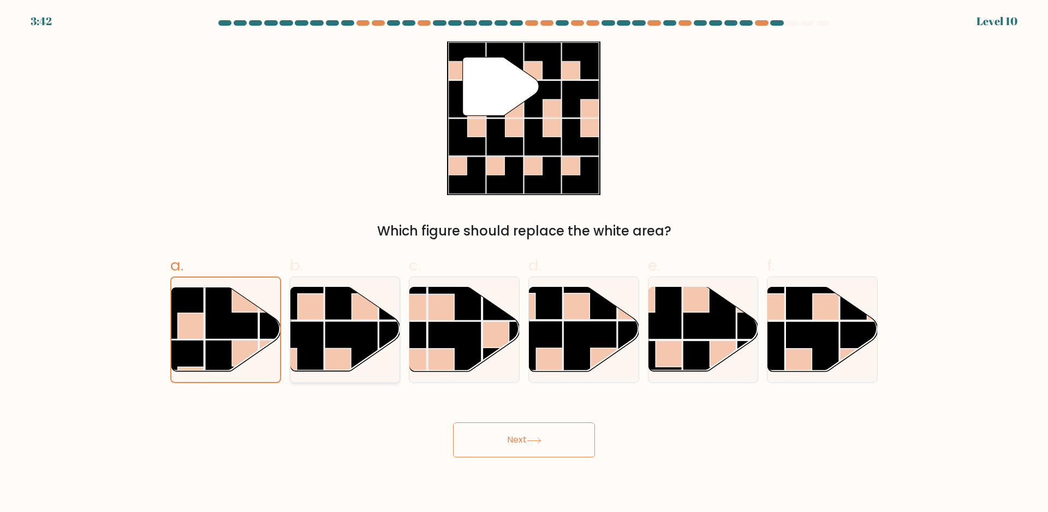
radio input "true"
click at [593, 329] on rect at bounding box center [591, 348] width 54 height 54
click at [525, 263] on input "d." at bounding box center [524, 259] width 1 height 7
radio input "true"
click at [532, 438] on icon at bounding box center [534, 440] width 15 height 6
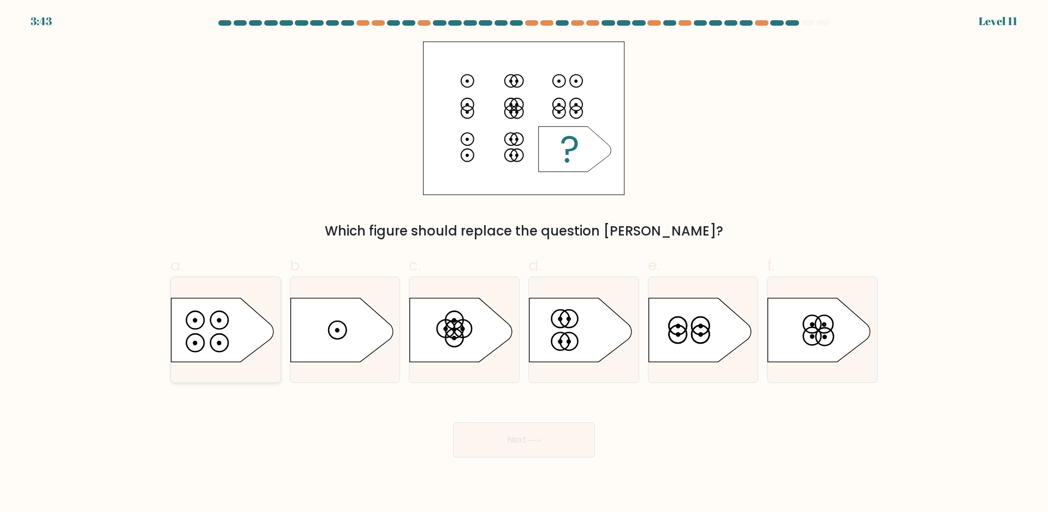
click at [203, 333] on icon at bounding box center [222, 330] width 103 height 64
click at [524, 263] on input "a." at bounding box center [524, 259] width 1 height 7
radio input "true"
click at [531, 434] on button "Next" at bounding box center [524, 439] width 142 height 35
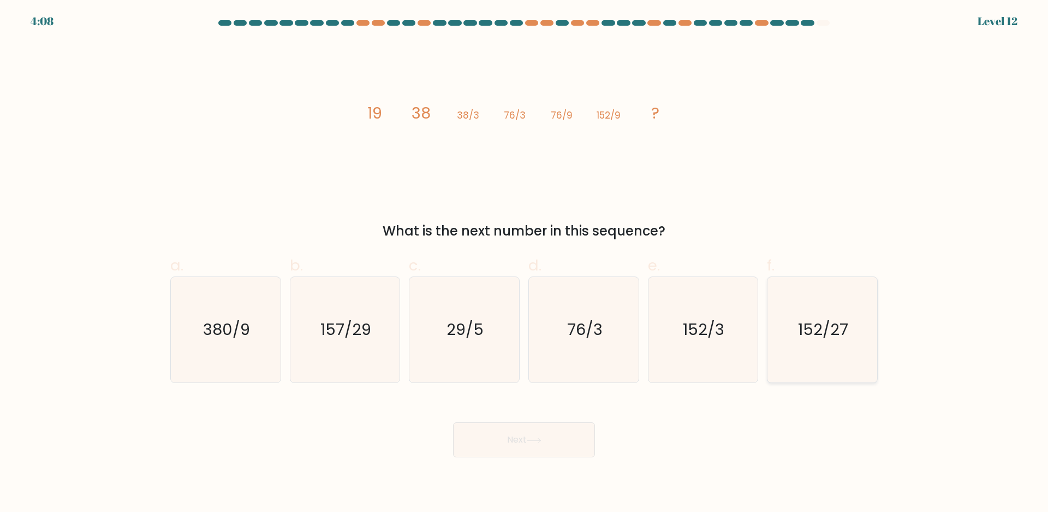
click at [808, 330] on text "152/27" at bounding box center [824, 330] width 50 height 22
click at [525, 263] on input "f. 152/27" at bounding box center [524, 259] width 1 height 7
radio input "true"
click at [566, 424] on button "Next" at bounding box center [524, 439] width 142 height 35
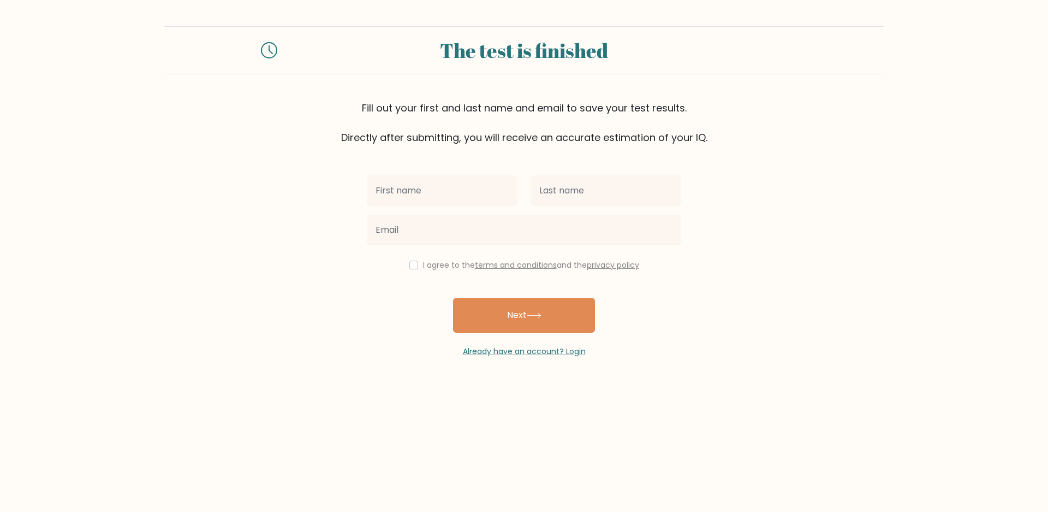
click at [435, 191] on input "text" at bounding box center [442, 190] width 151 height 31
type input "[PERSON_NAME]"
type input "Papiliya"
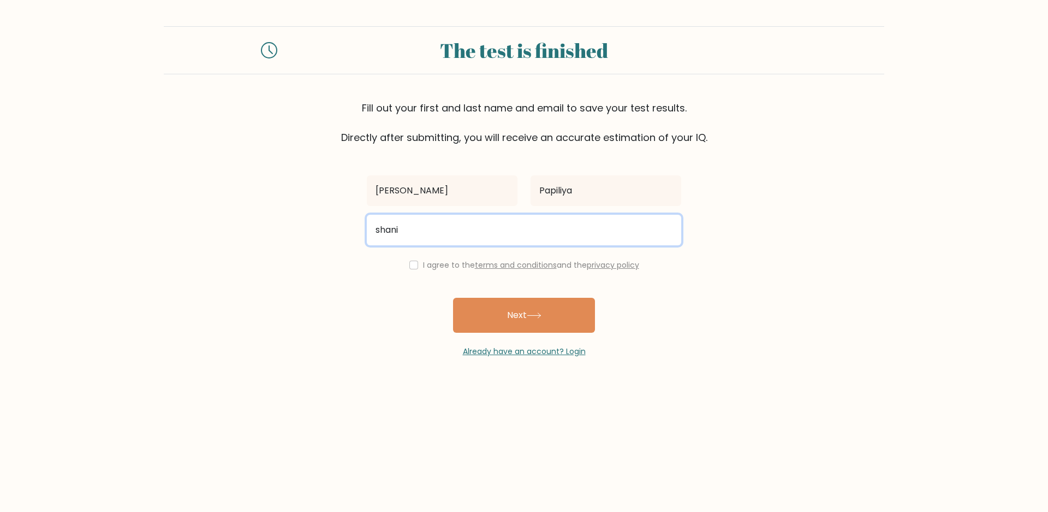
type input "[EMAIL_ADDRESS][DOMAIN_NAME]"
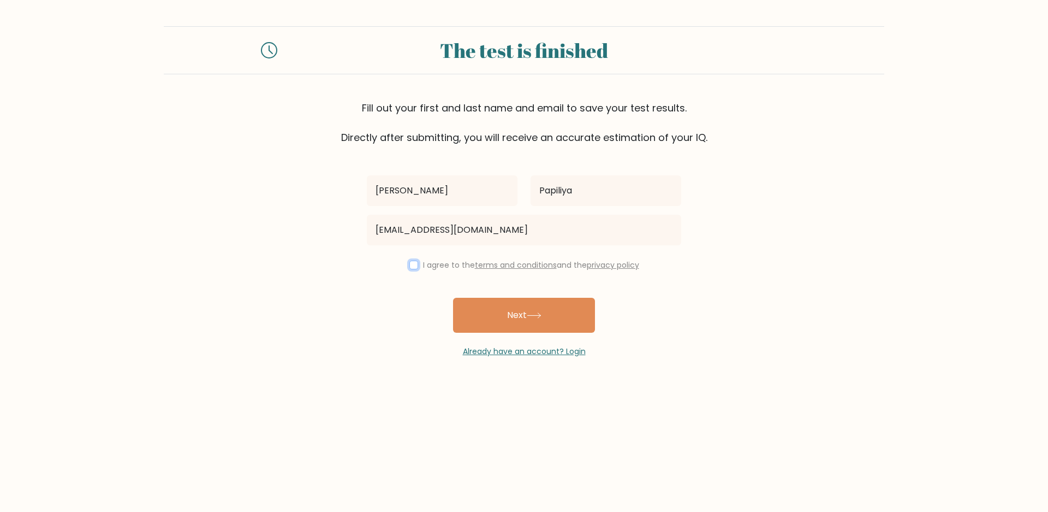
click at [410, 264] on input "checkbox" at bounding box center [414, 264] width 9 height 9
checkbox input "true"
click at [513, 264] on link "terms and conditions" at bounding box center [516, 264] width 82 height 11
click at [535, 304] on button "Next" at bounding box center [524, 315] width 142 height 35
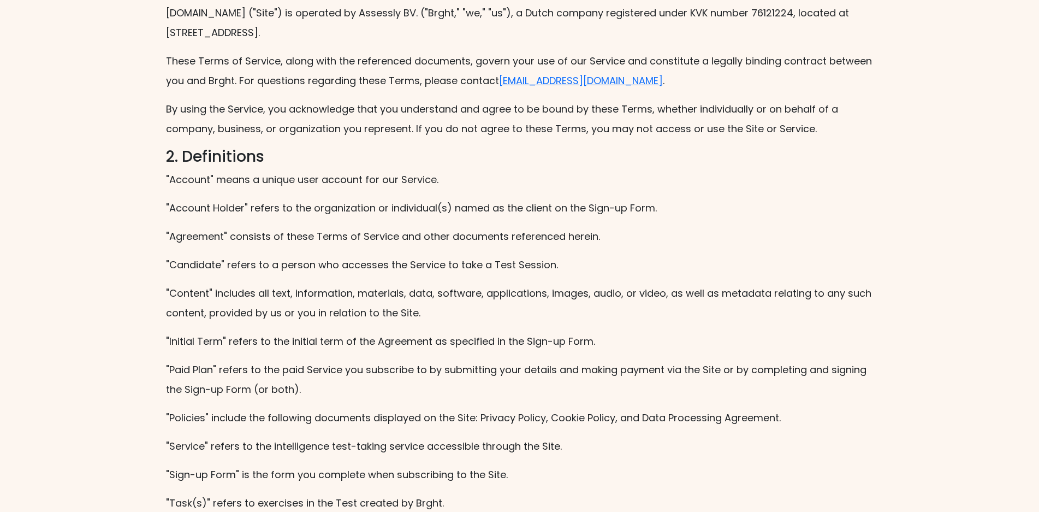
scroll to position [55, 0]
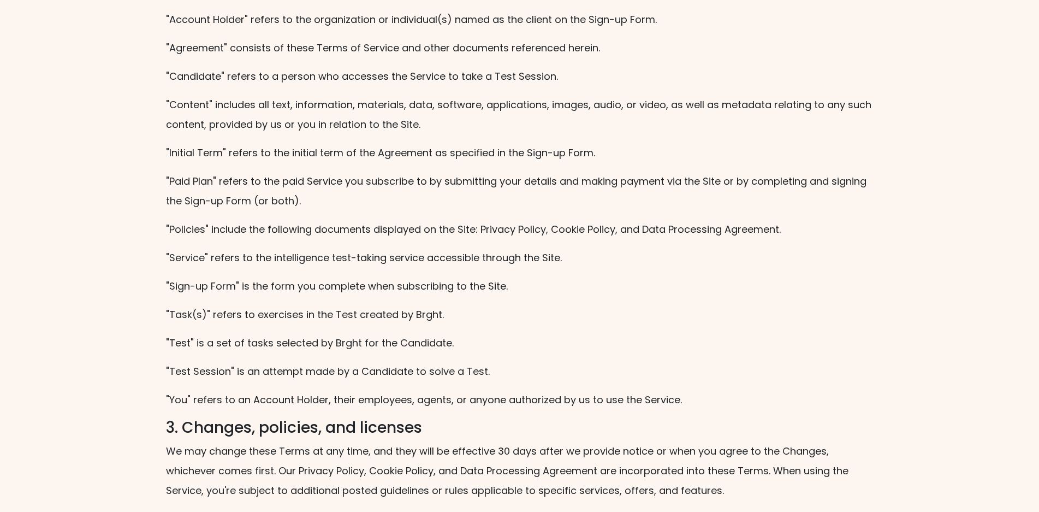
scroll to position [491, 0]
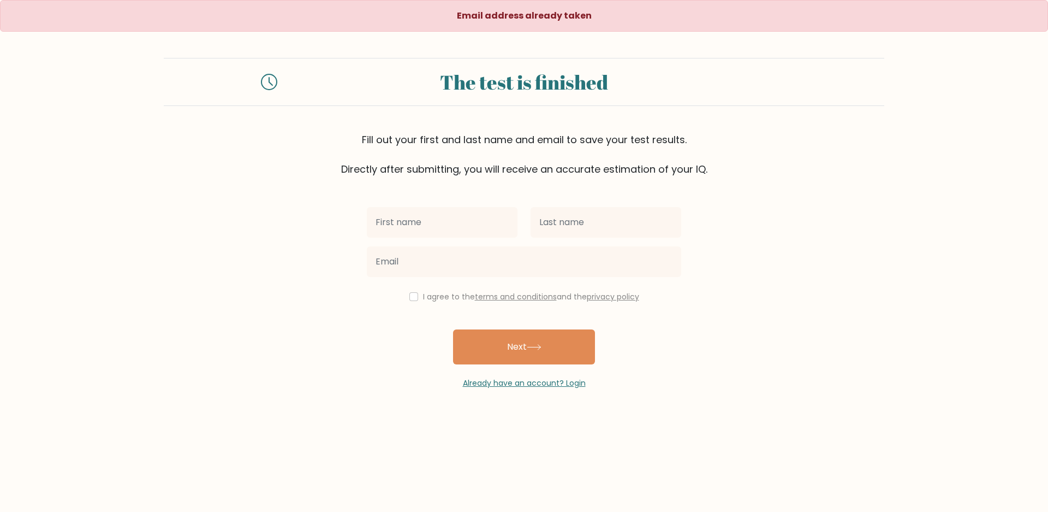
click at [461, 223] on input "text" at bounding box center [442, 222] width 151 height 31
type input "[PERSON_NAME]"
type input "Papiliya"
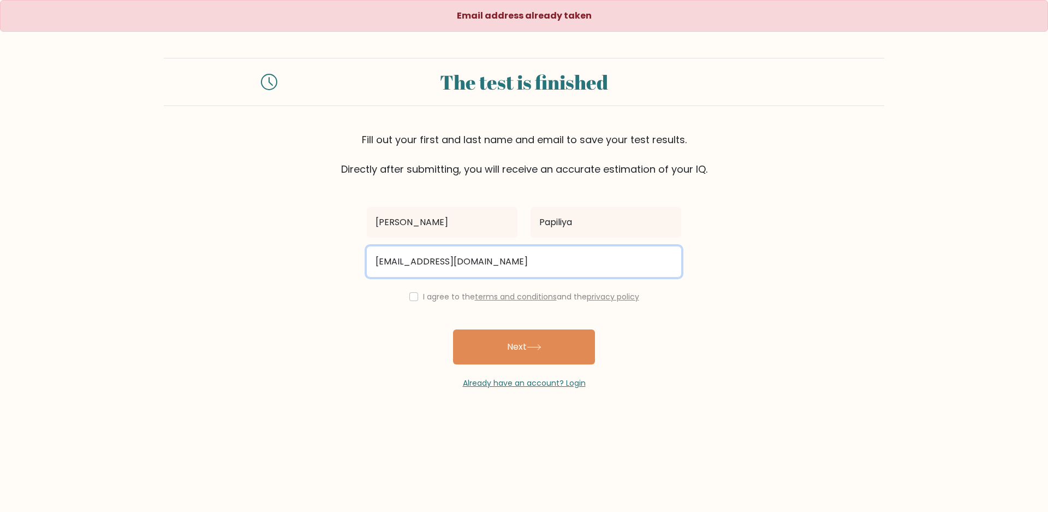
type input "[EMAIL_ADDRESS][DOMAIN_NAME]"
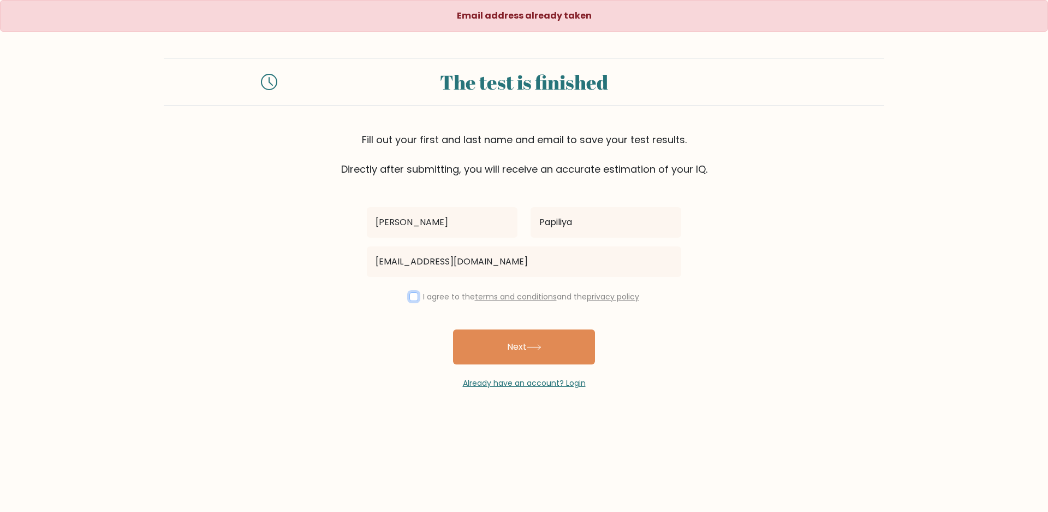
click at [410, 295] on input "checkbox" at bounding box center [414, 296] width 9 height 9
checkbox input "true"
click at [526, 357] on button "Next" at bounding box center [524, 346] width 142 height 35
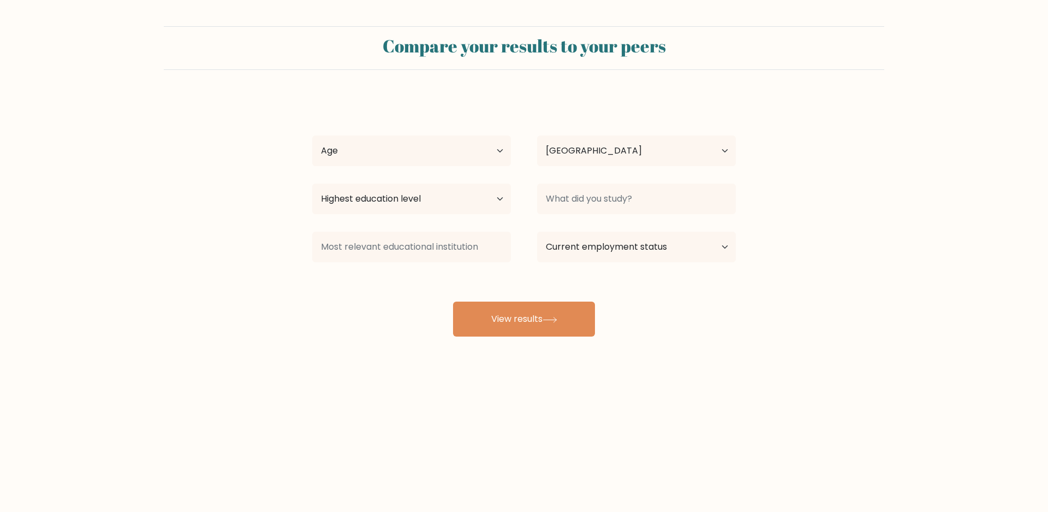
select select "FR"
click at [437, 157] on select "Age Under 18 years old 18-24 years old 25-34 years old 35-44 years old 45-54 ye…" at bounding box center [411, 150] width 199 height 31
select select "25_34"
click at [312, 135] on select "Age Under 18 years old 18-24 years old 25-34 years old 35-44 years old 45-54 ye…" at bounding box center [411, 150] width 199 height 31
click at [604, 146] on select "Country Afghanistan Albania Algeria American Samoa Andorra Angola Anguilla Anta…" at bounding box center [636, 150] width 199 height 31
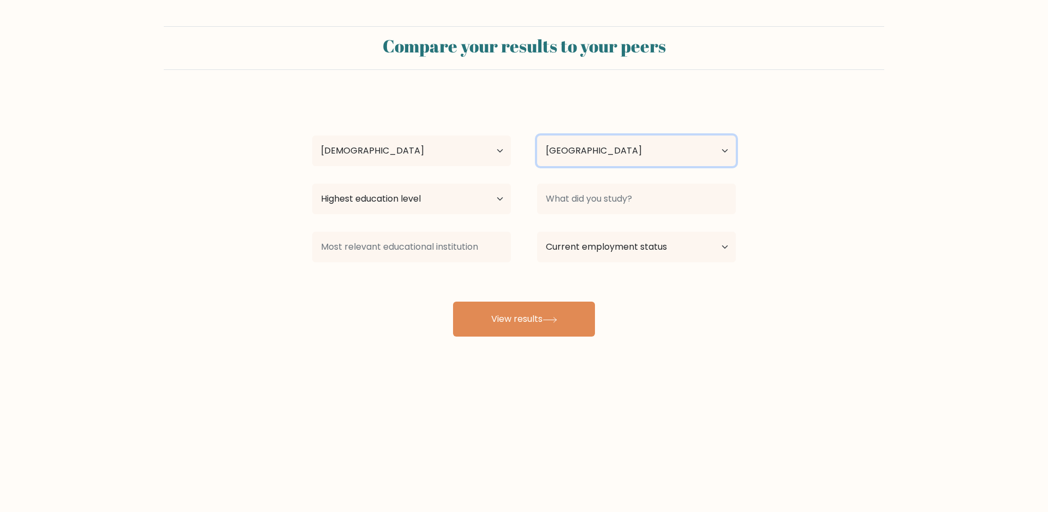
click at [604, 146] on select "Country Afghanistan Albania Algeria American Samoa Andorra Angola Anguilla Anta…" at bounding box center [636, 150] width 199 height 31
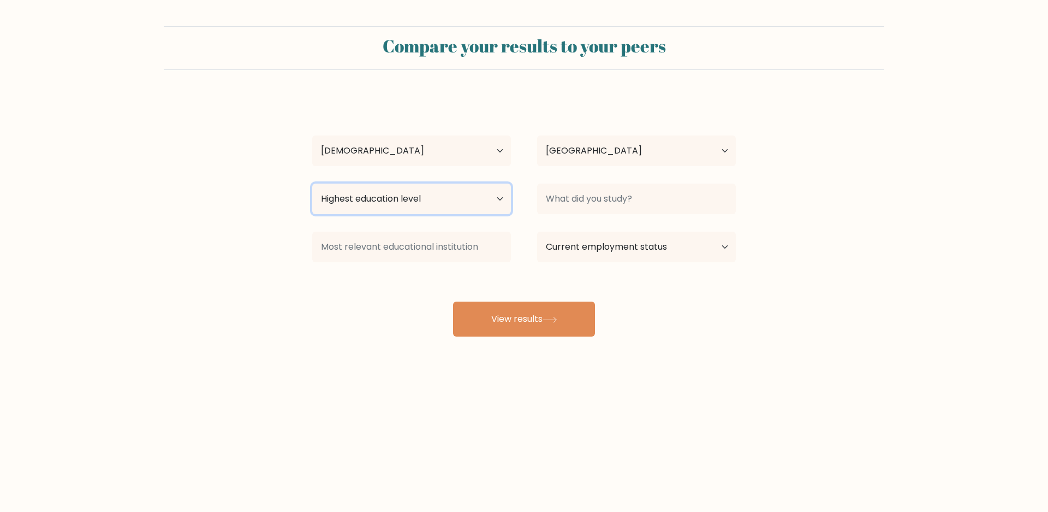
click at [401, 199] on select "Highest education level No schooling Primary Lower Secondary Upper Secondary Oc…" at bounding box center [411, 198] width 199 height 31
select select "occupation_specific"
click at [312, 183] on select "Highest education level No schooling Primary Lower Secondary Upper Secondary Oc…" at bounding box center [411, 198] width 199 height 31
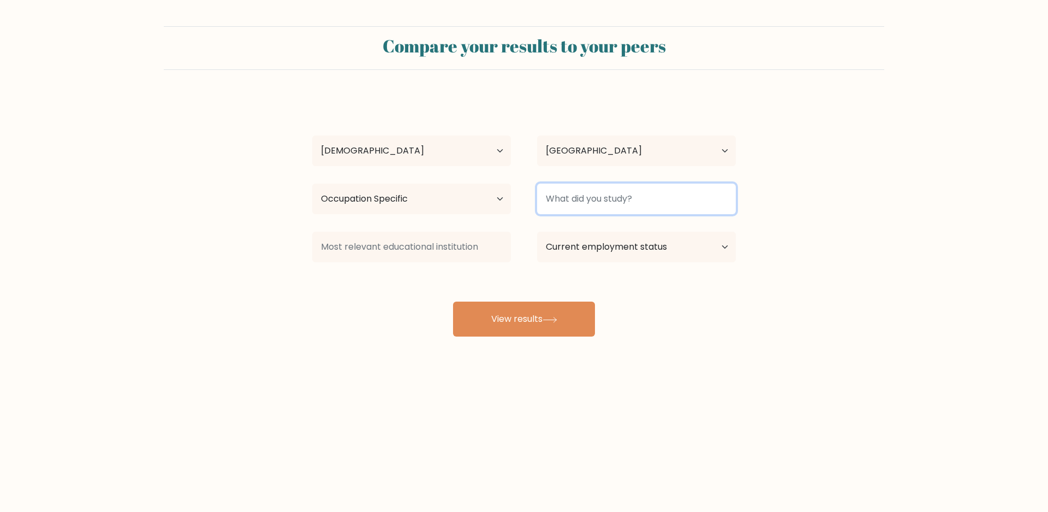
click at [617, 211] on input at bounding box center [636, 198] width 199 height 31
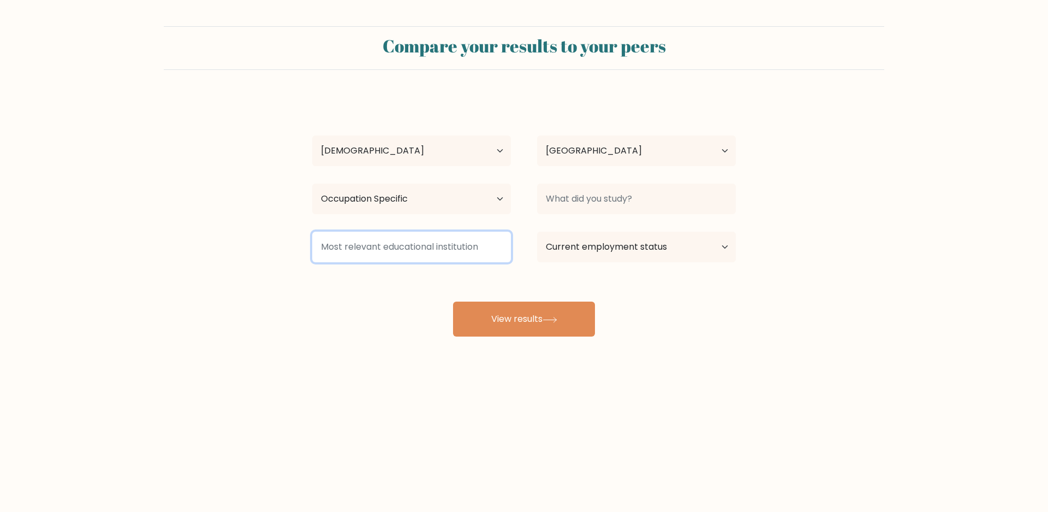
click at [436, 245] on input at bounding box center [411, 247] width 199 height 31
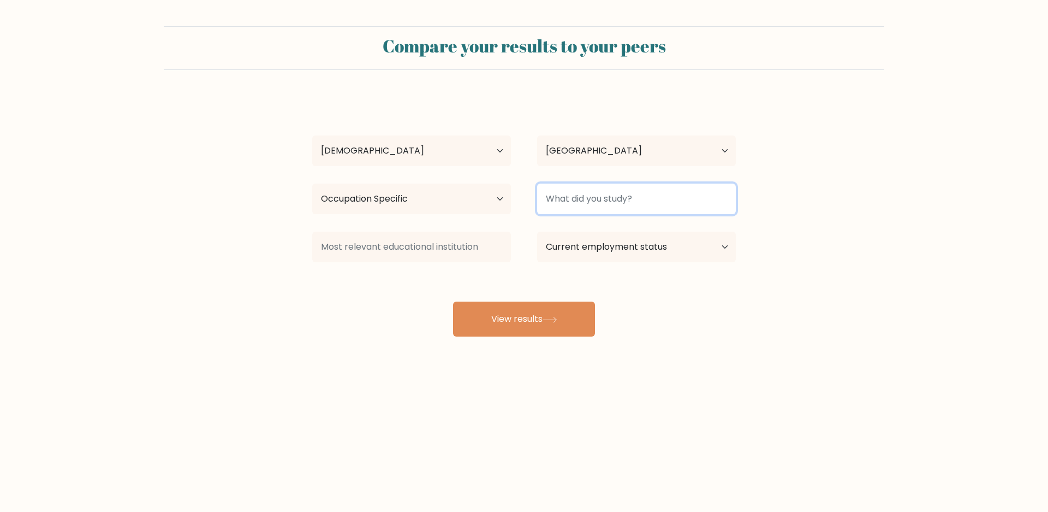
click at [636, 188] on input at bounding box center [636, 198] width 199 height 31
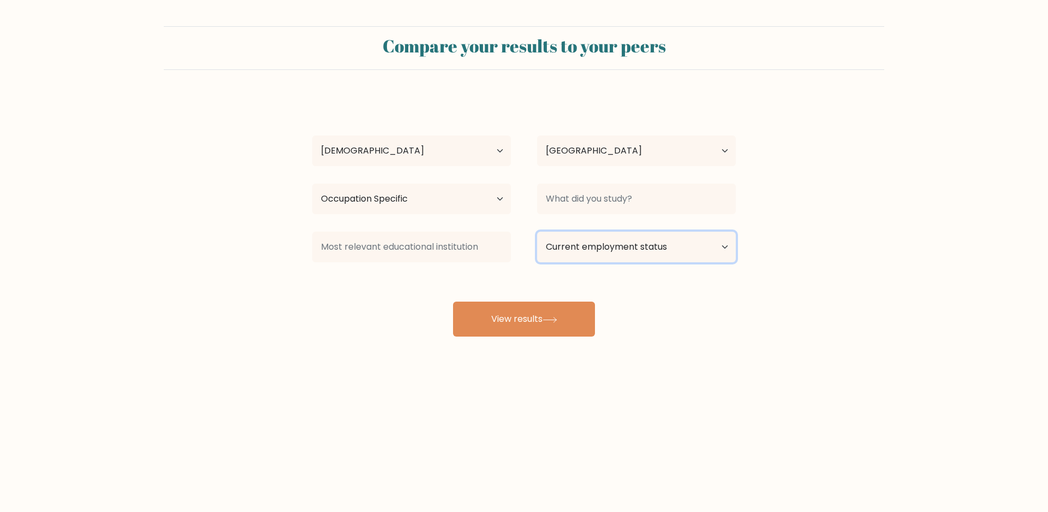
click at [641, 234] on select "Current employment status Employed Student Retired Other / prefer not to answer" at bounding box center [636, 247] width 199 height 31
select select "other"
click at [537, 232] on select "Current employment status Employed Student Retired Other / prefer not to answer" at bounding box center [636, 247] width 199 height 31
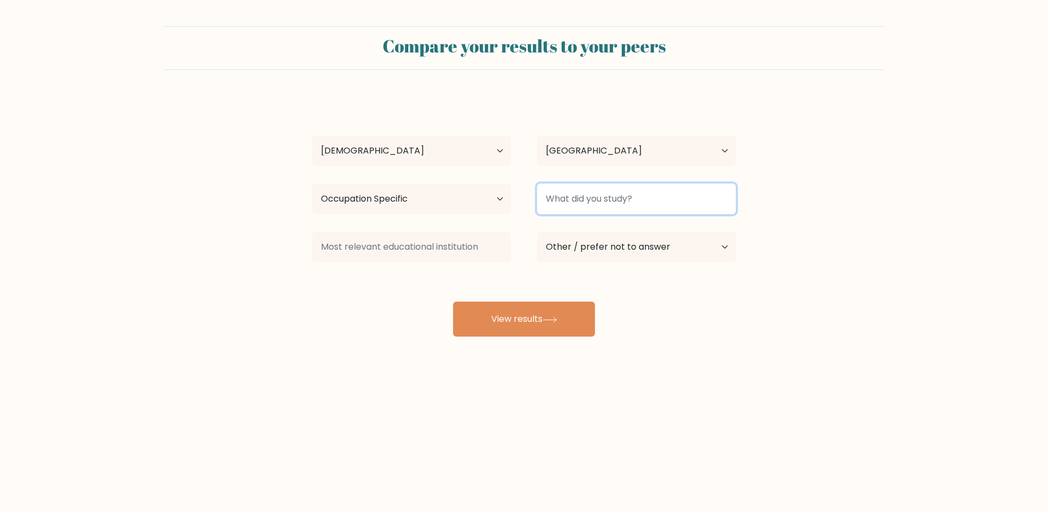
click at [601, 199] on input at bounding box center [636, 198] width 199 height 31
click at [552, 177] on div "Shanil Papiliya Age Under 18 years old 18-24 years old 25-34 years old 35-44 ye…" at bounding box center [524, 216] width 437 height 240
click at [565, 195] on input at bounding box center [636, 198] width 199 height 31
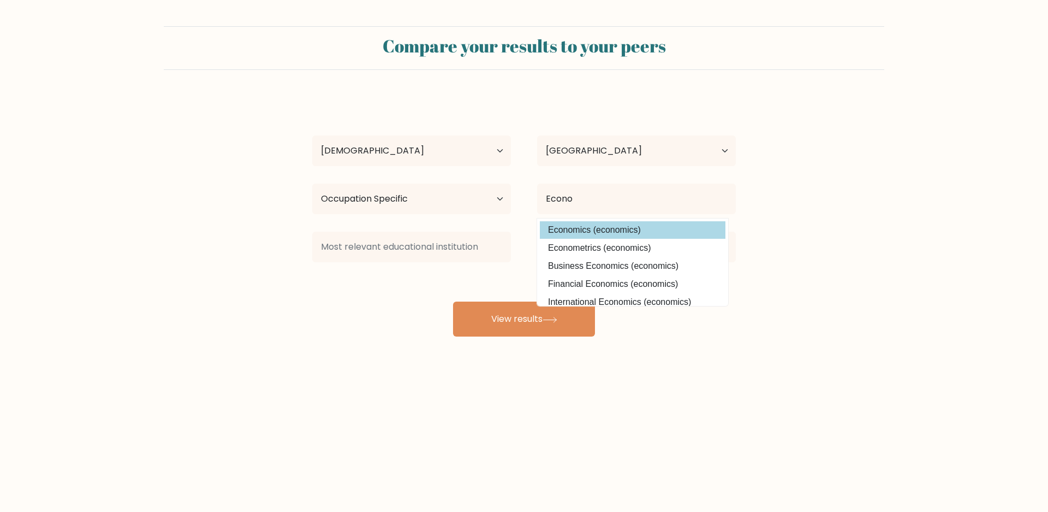
click at [631, 229] on option "Economics (economics)" at bounding box center [633, 229] width 186 height 17
type input "Economics"
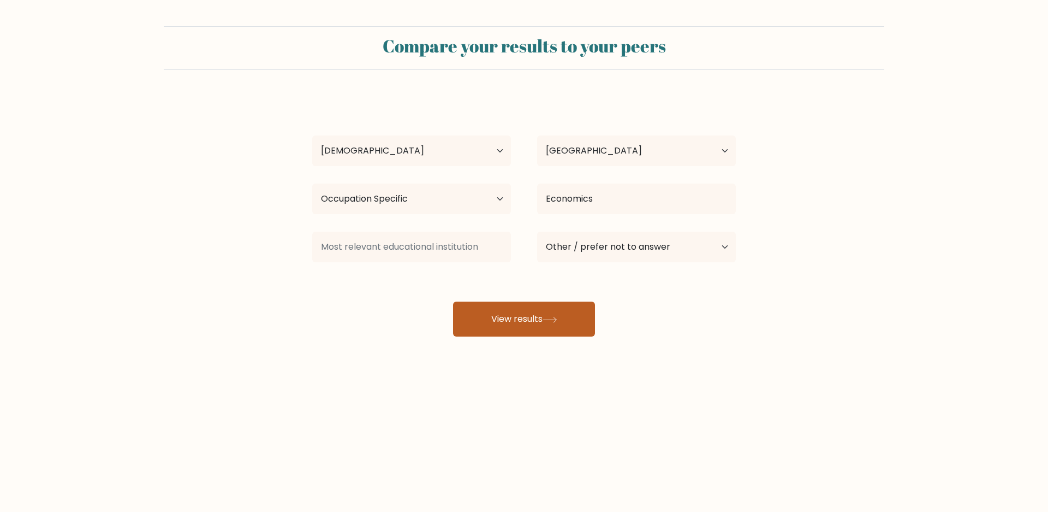
click at [525, 331] on button "View results" at bounding box center [524, 318] width 142 height 35
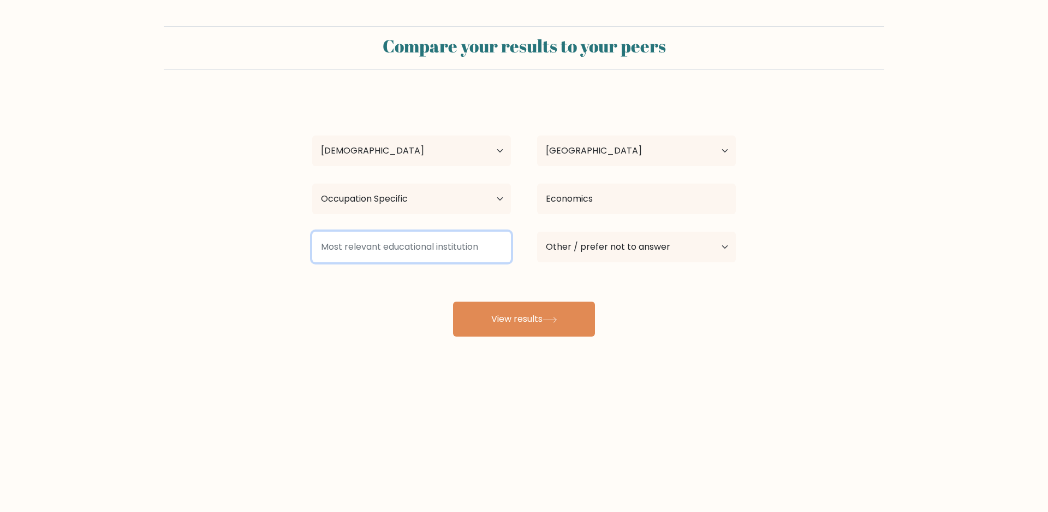
click at [476, 250] on input at bounding box center [411, 247] width 199 height 31
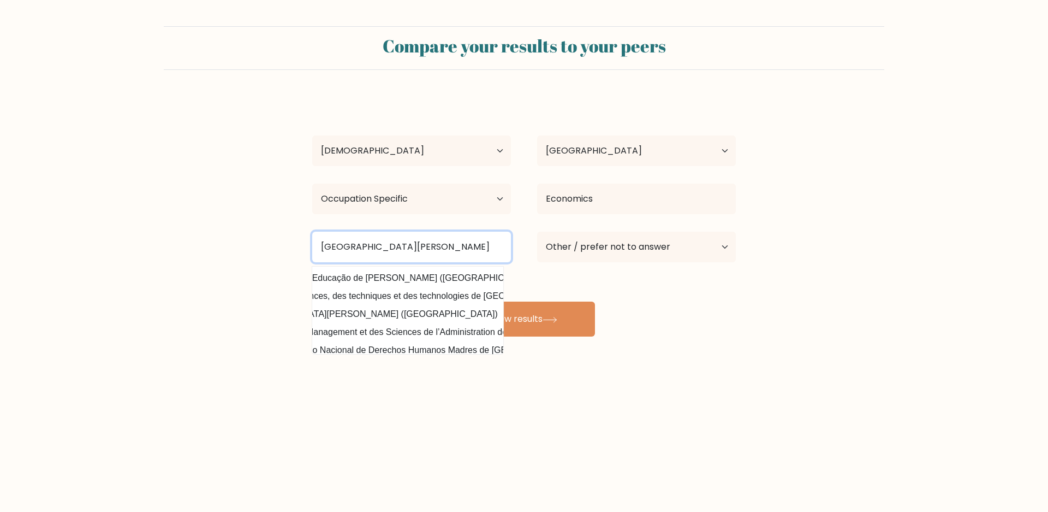
scroll to position [0, 4]
drag, startPoint x: 447, startPoint y: 240, endPoint x: 321, endPoint y: 244, distance: 126.7
click at [321, 244] on input "Lycée simone de beauvoir" at bounding box center [411, 247] width 199 height 31
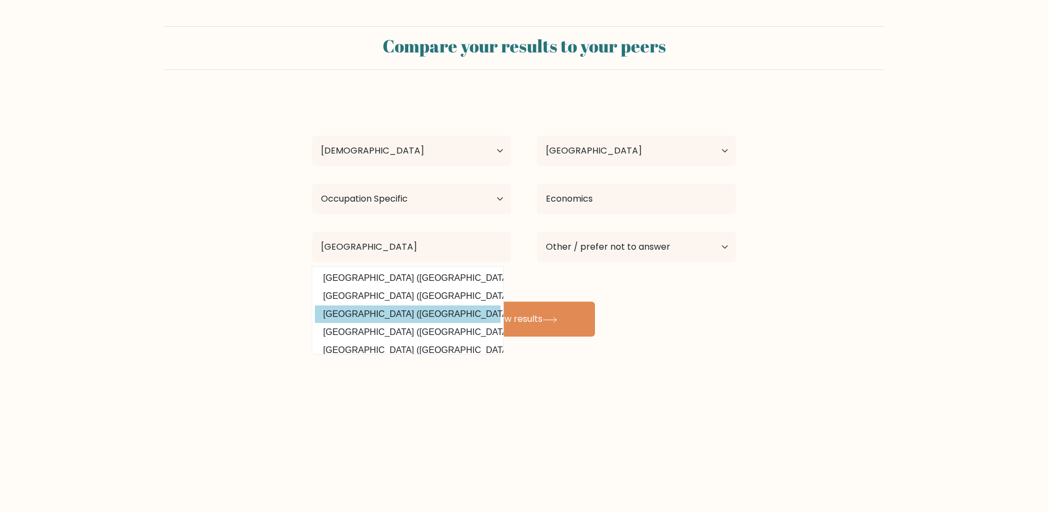
click at [371, 308] on option "Université Paris 13 (France)" at bounding box center [408, 313] width 186 height 17
type input "Université Paris 13"
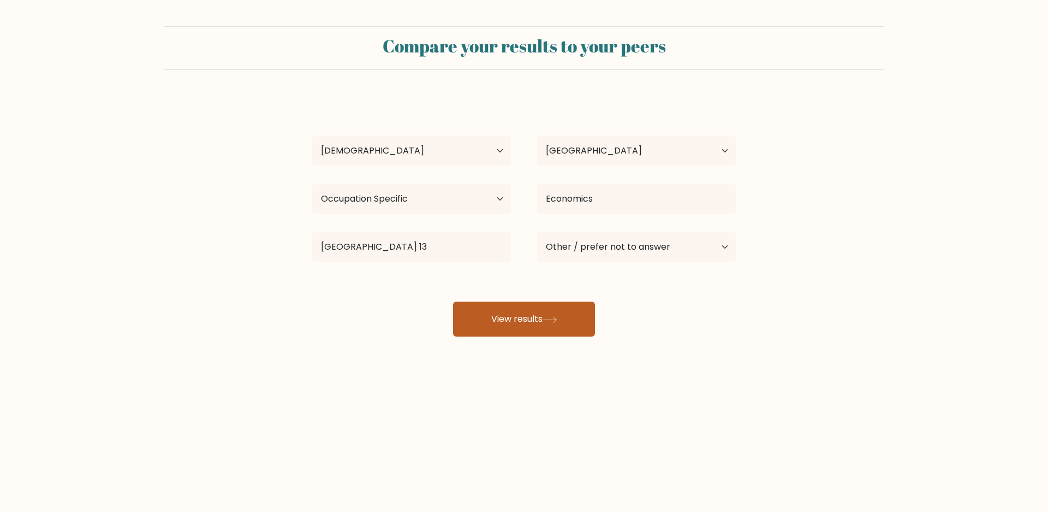
click at [487, 312] on button "View results" at bounding box center [524, 318] width 142 height 35
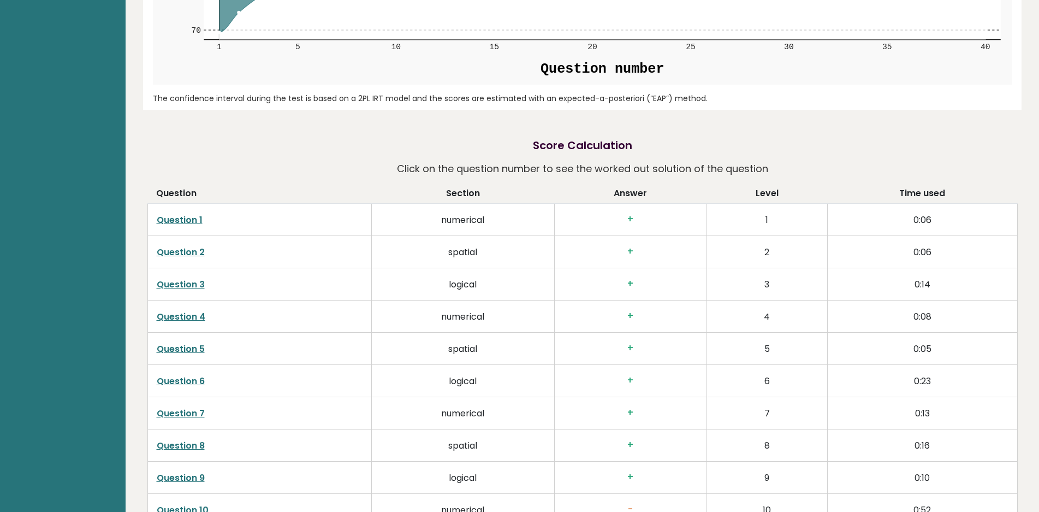
scroll to position [1747, 0]
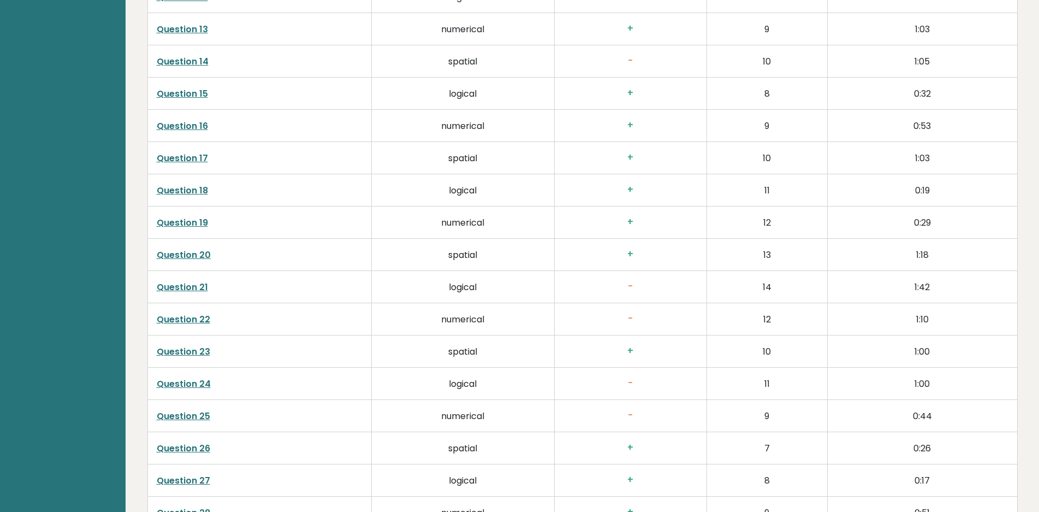
drag, startPoint x: 467, startPoint y: 268, endPoint x: 476, endPoint y: 374, distance: 106.3
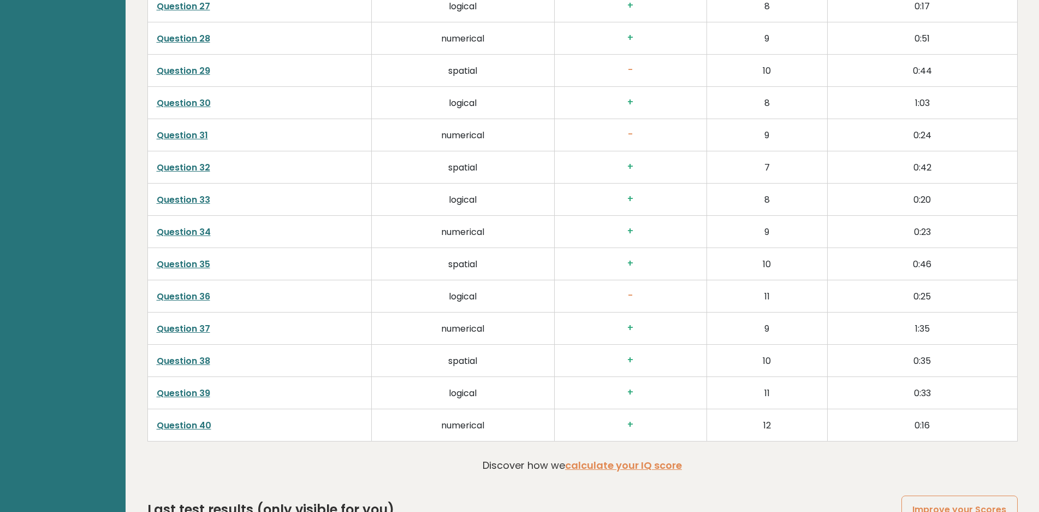
scroll to position [2816, 0]
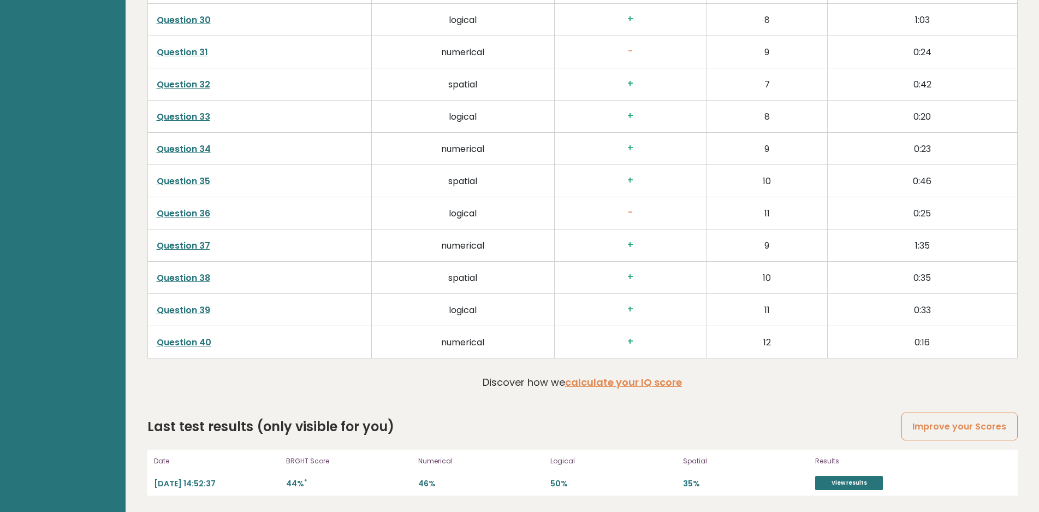
drag, startPoint x: 457, startPoint y: 211, endPoint x: 472, endPoint y: 399, distance: 188.5
drag, startPoint x: 466, startPoint y: 349, endPoint x: 480, endPoint y: 397, distance: 49.4
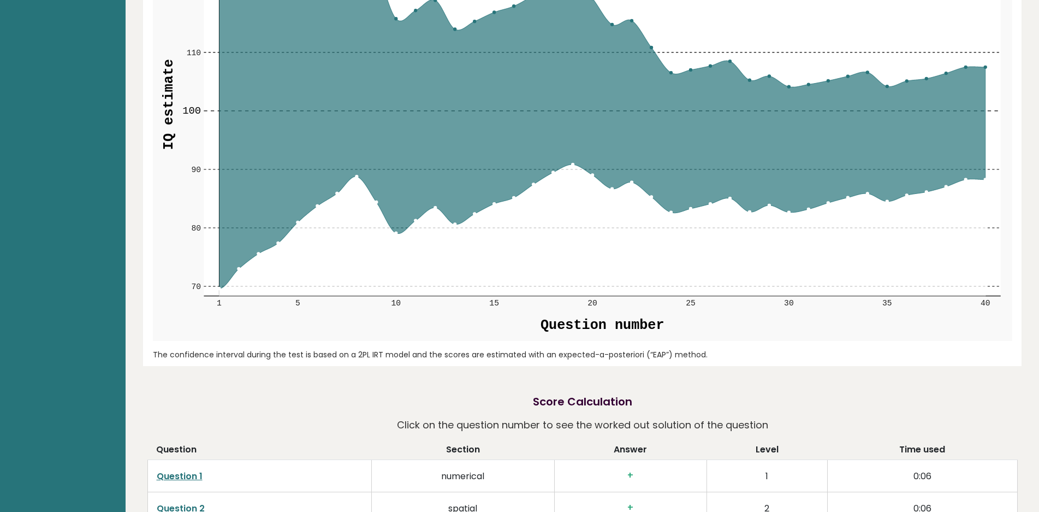
scroll to position [0, 0]
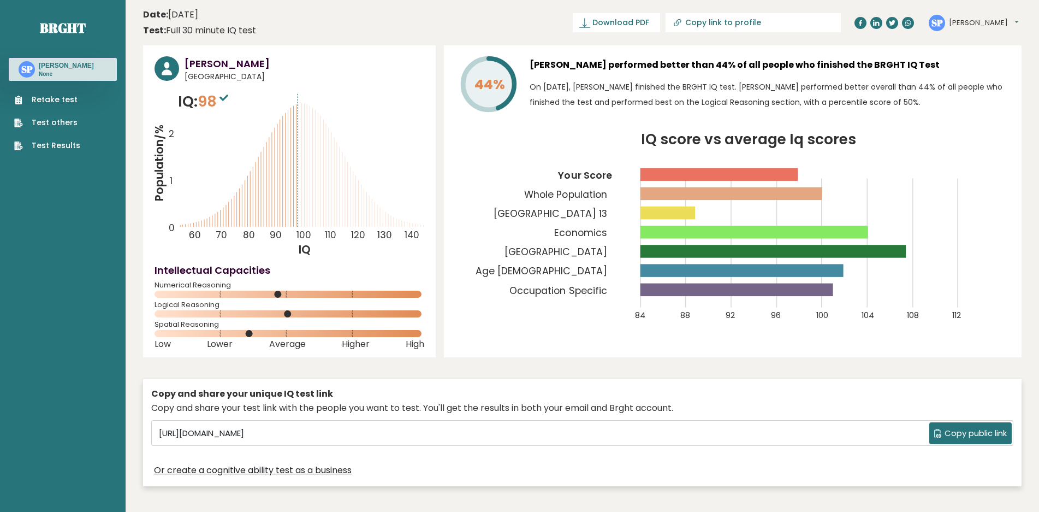
drag, startPoint x: 476, startPoint y: 432, endPoint x: 580, endPoint y: 68, distance: 378.5
drag, startPoint x: 254, startPoint y: 317, endPoint x: 291, endPoint y: 119, distance: 201.0
click at [228, 98] on icon at bounding box center [224, 97] width 9 height 7
click at [62, 97] on link "Retake test" at bounding box center [47, 99] width 66 height 11
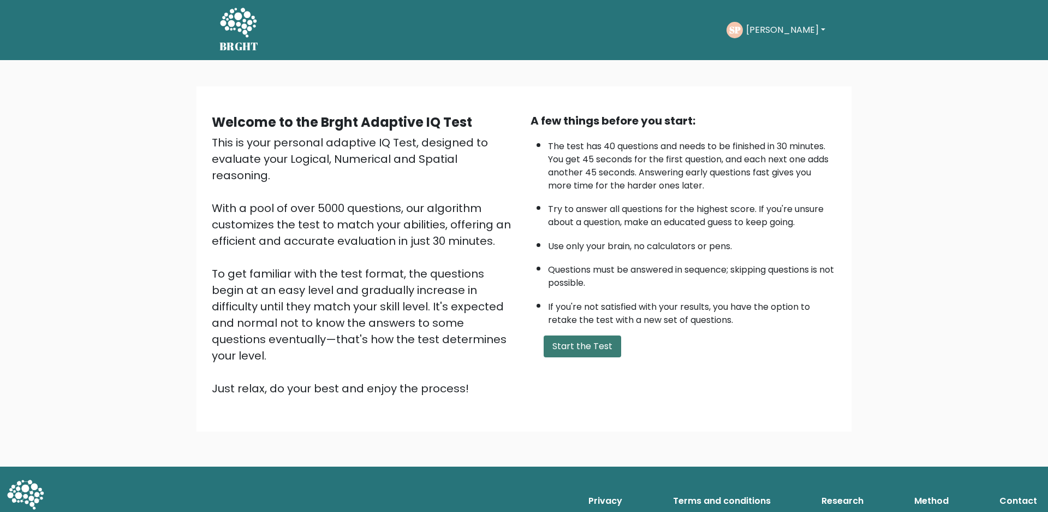
click at [603, 347] on button "Start the Test" at bounding box center [583, 346] width 78 height 22
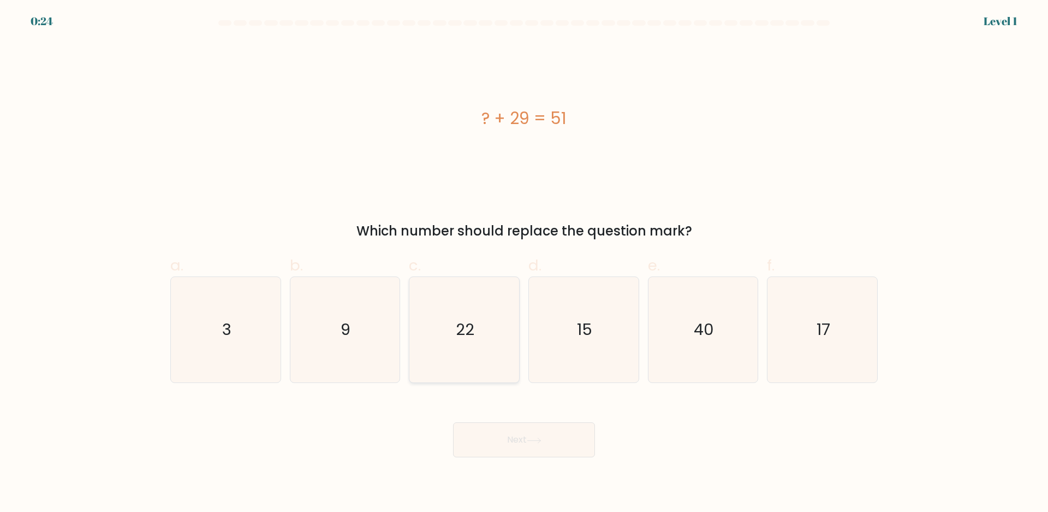
click at [435, 280] on icon "22" at bounding box center [464, 329] width 105 height 105
click at [524, 263] on input "c. 22" at bounding box center [524, 259] width 1 height 7
radio input "true"
click at [507, 428] on button "Next" at bounding box center [524, 439] width 142 height 35
click at [490, 437] on button "Next" at bounding box center [524, 439] width 142 height 35
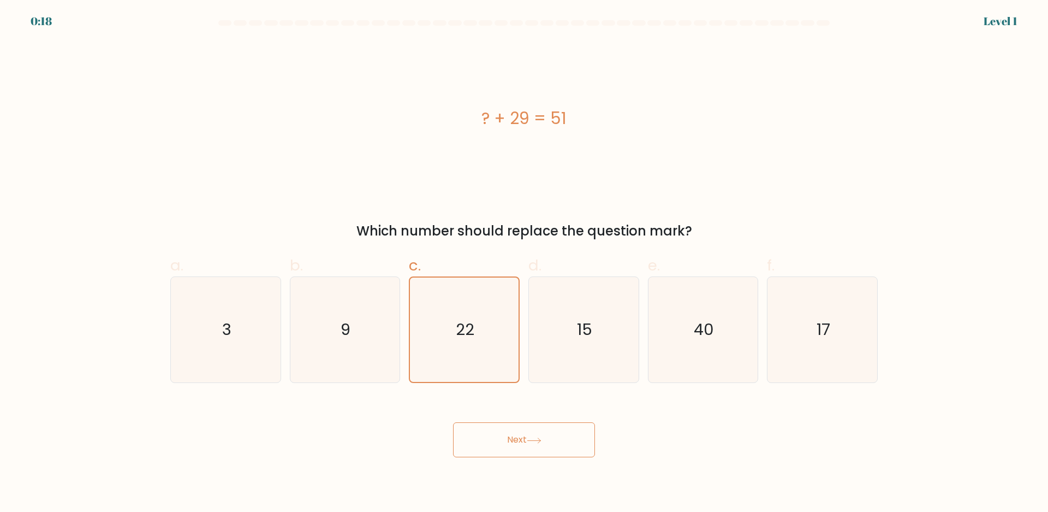
click at [490, 437] on button "Next" at bounding box center [524, 439] width 142 height 35
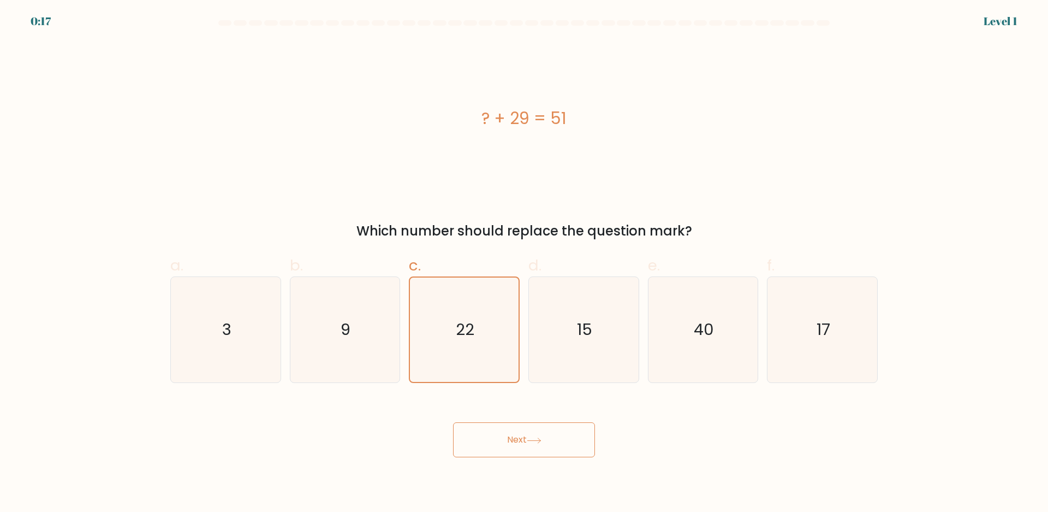
click at [490, 437] on button "Next" at bounding box center [524, 439] width 142 height 35
click at [424, 315] on icon "22" at bounding box center [464, 329] width 105 height 105
click at [524, 263] on input "c. 22" at bounding box center [524, 259] width 1 height 7
radio input "true"
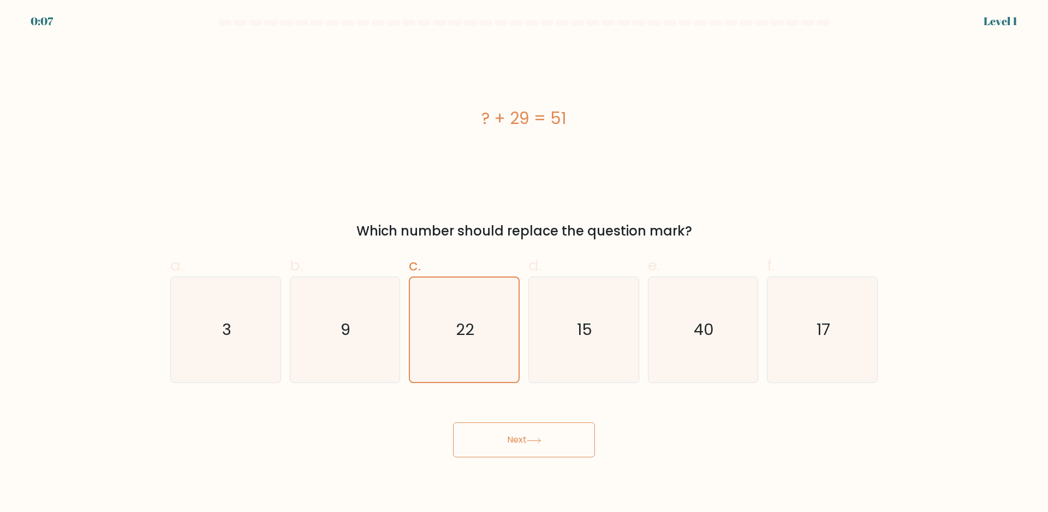
click at [489, 430] on button "Next" at bounding box center [524, 439] width 142 height 35
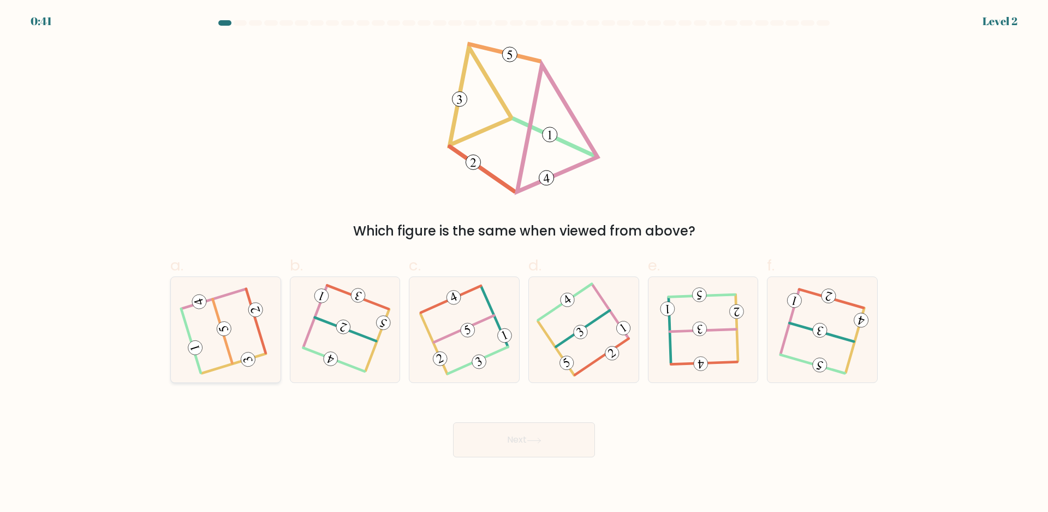
click at [236, 330] on icon at bounding box center [225, 330] width 84 height 84
click at [524, 263] on input "a." at bounding box center [524, 259] width 1 height 7
radio input "true"
click at [499, 449] on button "Next" at bounding box center [524, 439] width 142 height 35
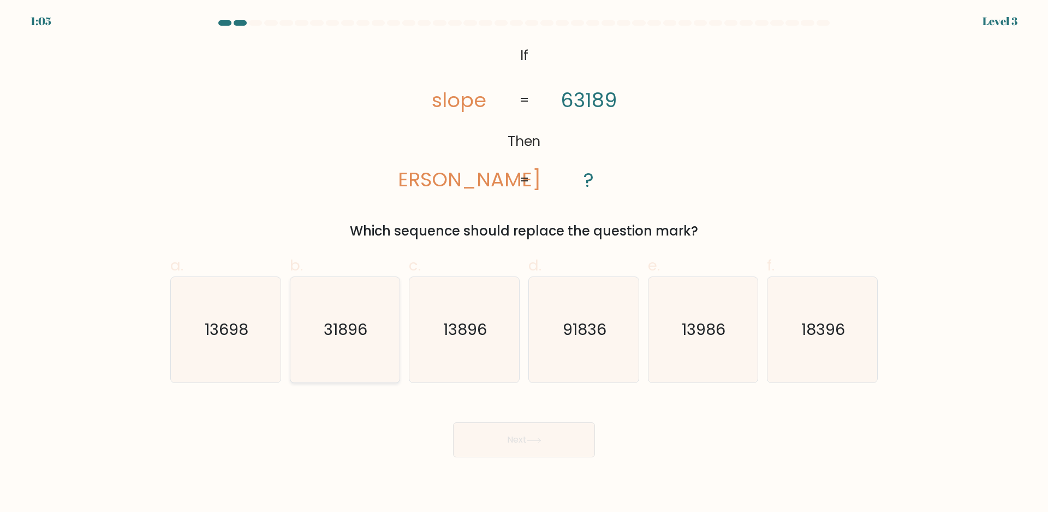
click at [354, 368] on icon "31896" at bounding box center [344, 329] width 105 height 105
click at [524, 263] on input "b. 31896" at bounding box center [524, 259] width 1 height 7
radio input "true"
click at [490, 437] on button "Next" at bounding box center [524, 439] width 142 height 35
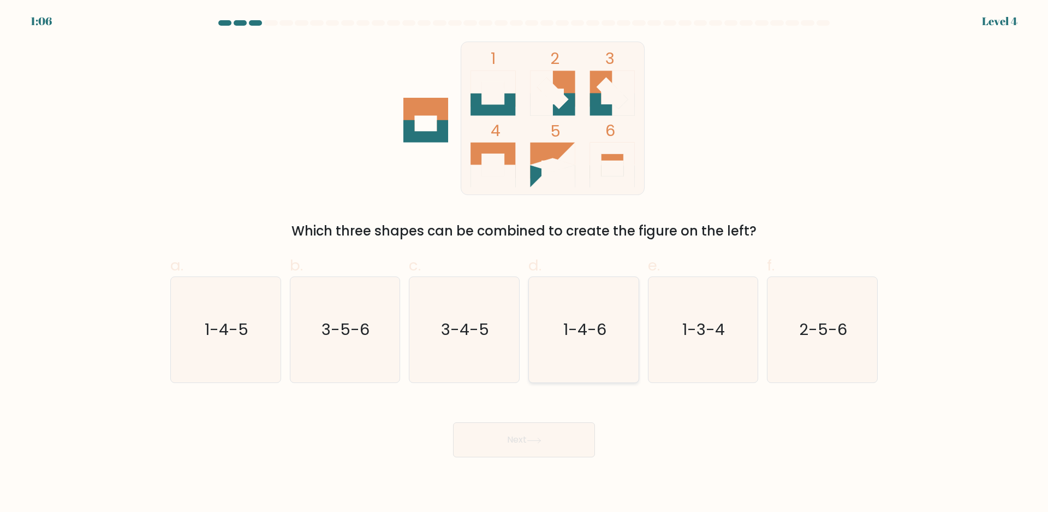
click at [595, 345] on icon "1-4-6" at bounding box center [583, 329] width 105 height 105
click at [525, 263] on input "d. 1-4-6" at bounding box center [524, 259] width 1 height 7
radio input "true"
click at [552, 438] on button "Next" at bounding box center [524, 439] width 142 height 35
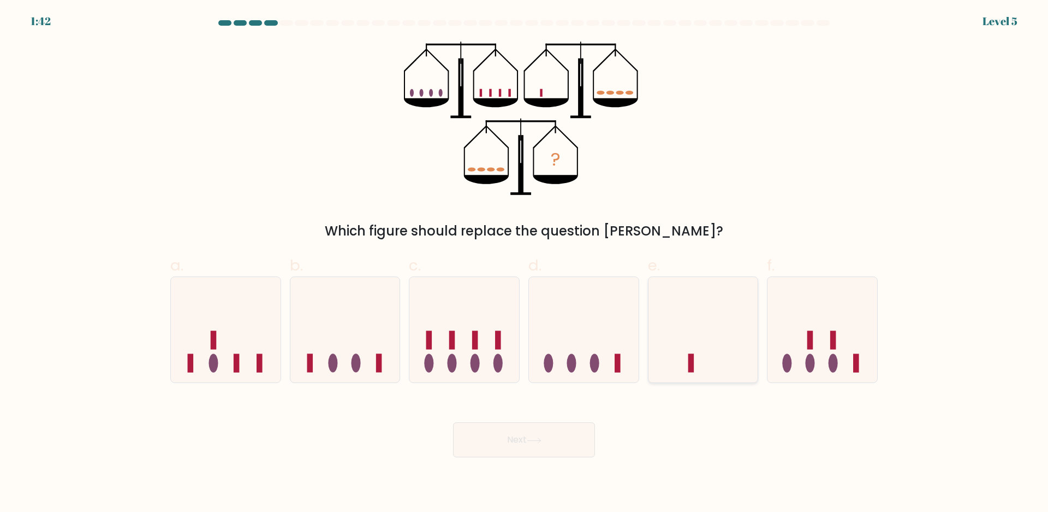
click at [736, 353] on icon at bounding box center [704, 330] width 110 height 91
click at [525, 263] on input "e." at bounding box center [524, 259] width 1 height 7
radio input "true"
click at [555, 434] on button "Next" at bounding box center [524, 439] width 142 height 35
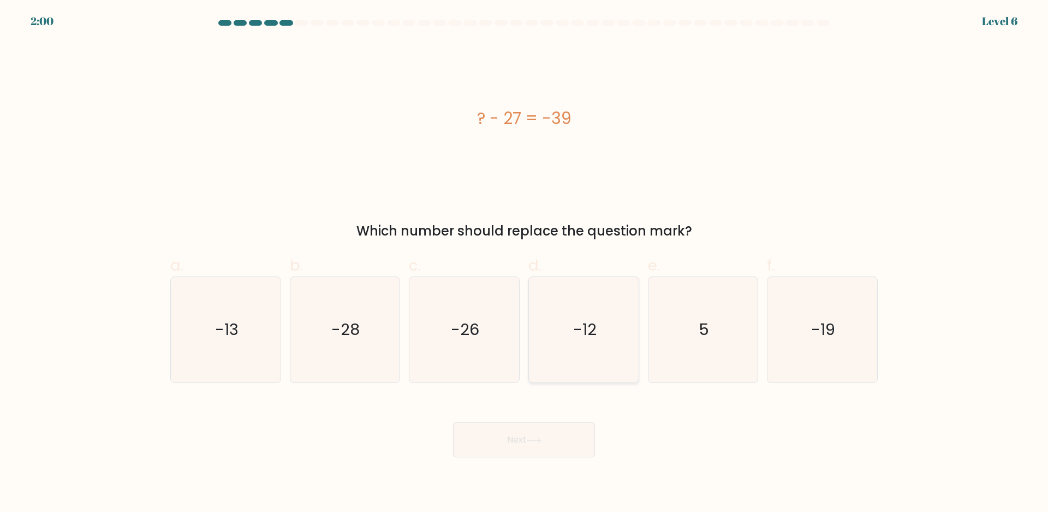
click at [589, 315] on icon "-12" at bounding box center [583, 329] width 105 height 105
click at [525, 263] on input "d. -12" at bounding box center [524, 259] width 1 height 7
radio input "true"
click at [525, 434] on button "Next" at bounding box center [524, 439] width 142 height 35
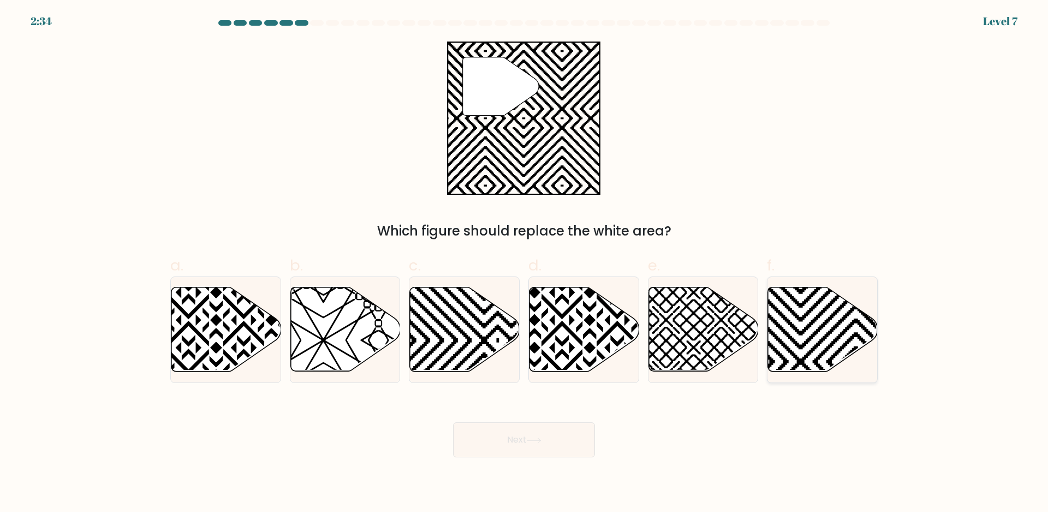
click at [845, 329] on icon at bounding box center [823, 329] width 110 height 84
click at [525, 263] on input "f." at bounding box center [524, 259] width 1 height 7
radio input "true"
click at [542, 443] on icon at bounding box center [534, 440] width 15 height 6
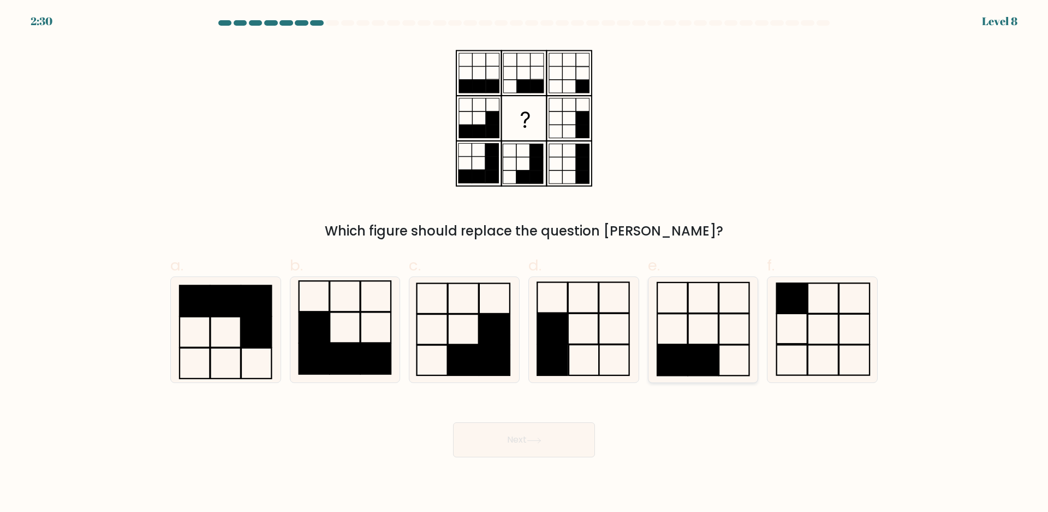
click at [702, 347] on rect at bounding box center [704, 360] width 30 height 31
click at [525, 263] on input "e." at bounding box center [524, 259] width 1 height 7
radio input "true"
click at [496, 368] on rect at bounding box center [494, 360] width 31 height 30
click at [524, 263] on input "c." at bounding box center [524, 259] width 1 height 7
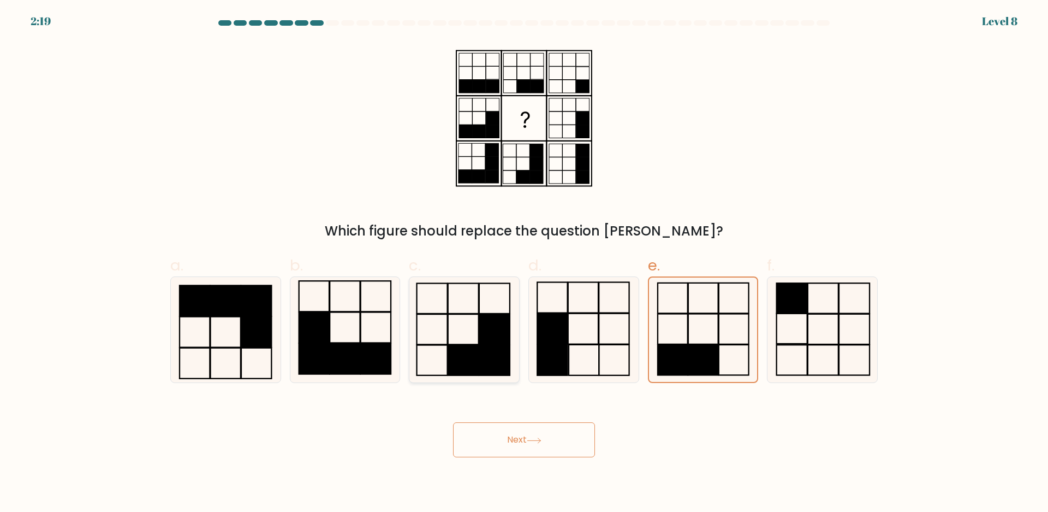
radio input "true"
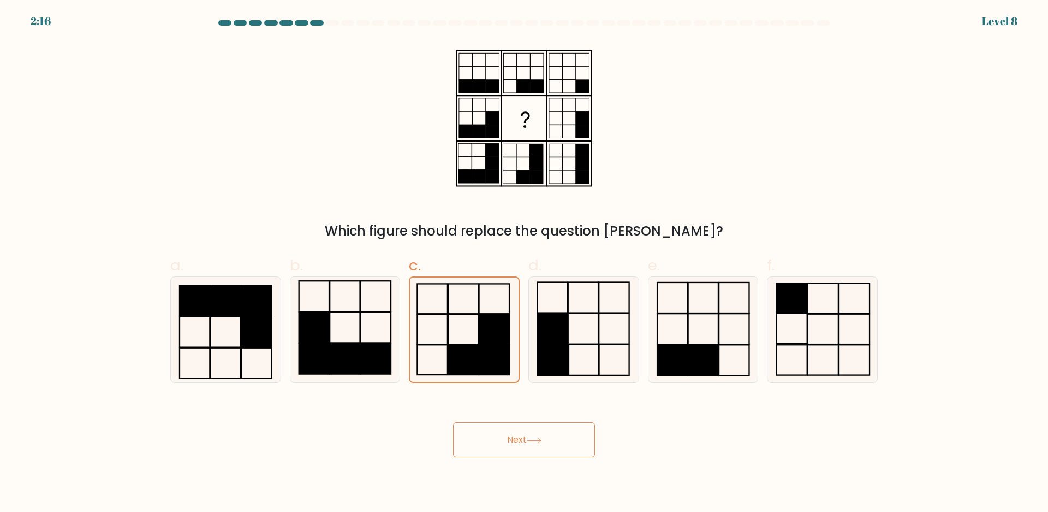
click at [512, 449] on button "Next" at bounding box center [524, 439] width 142 height 35
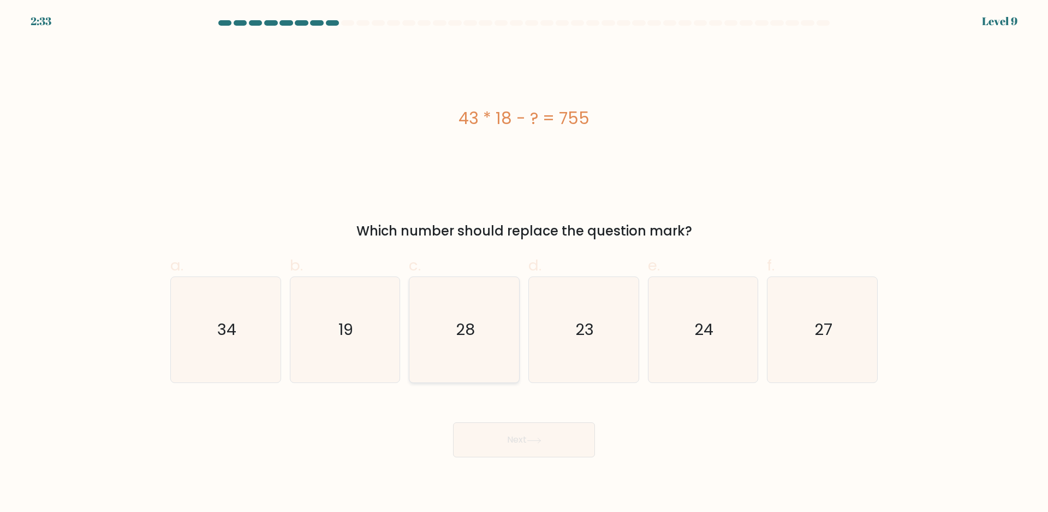
click at [489, 322] on icon "28" at bounding box center [464, 329] width 105 height 105
click at [524, 263] on input "c. 28" at bounding box center [524, 259] width 1 height 7
radio input "true"
click at [562, 342] on icon "23" at bounding box center [583, 329] width 105 height 105
click at [525, 263] on input "d. 23" at bounding box center [524, 259] width 1 height 7
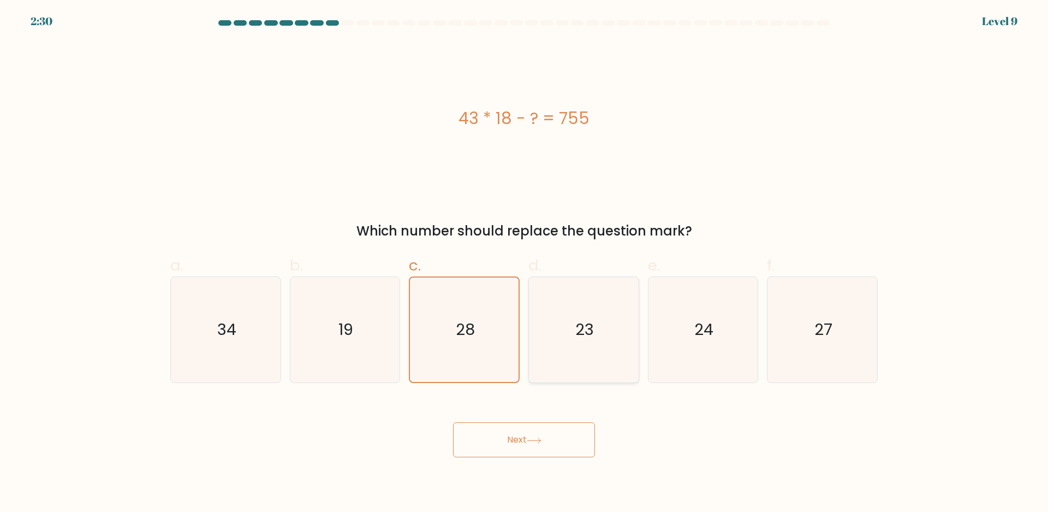
radio input "true"
click at [538, 444] on button "Next" at bounding box center [524, 439] width 142 height 35
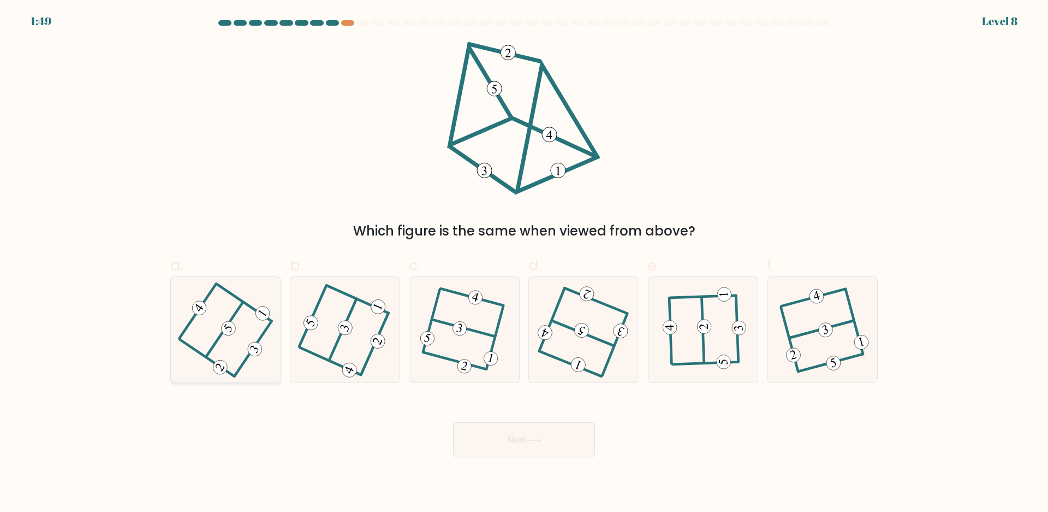
click at [266, 368] on icon at bounding box center [225, 330] width 83 height 84
click at [524, 263] on input "a." at bounding box center [524, 259] width 1 height 7
radio input "true"
click at [529, 447] on button "Next" at bounding box center [524, 439] width 142 height 35
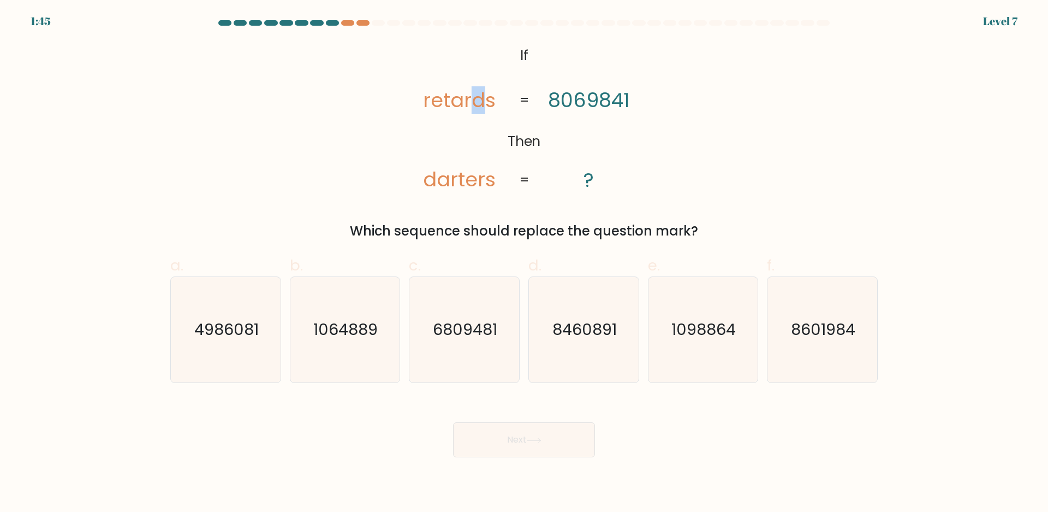
drag, startPoint x: 475, startPoint y: 100, endPoint x: 481, endPoint y: 100, distance: 6.0
click at [481, 100] on tspan "retards" at bounding box center [459, 100] width 73 height 28
click at [589, 98] on tspan "8069841" at bounding box center [589, 100] width 82 height 28
click at [233, 341] on icon "4986081" at bounding box center [225, 329] width 105 height 105
click at [524, 263] on input "a. 4986081" at bounding box center [524, 259] width 1 height 7
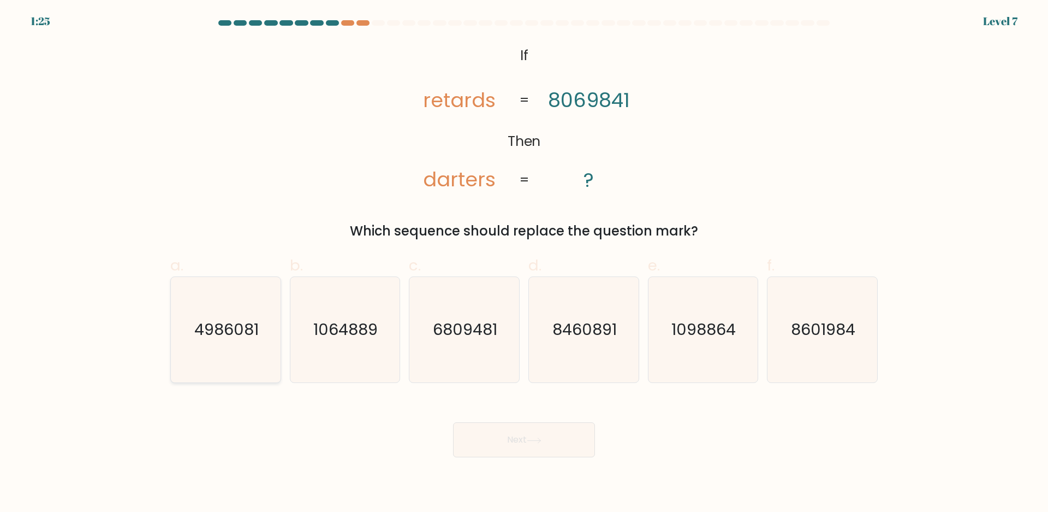
radio input "true"
click at [537, 442] on icon at bounding box center [534, 440] width 15 height 6
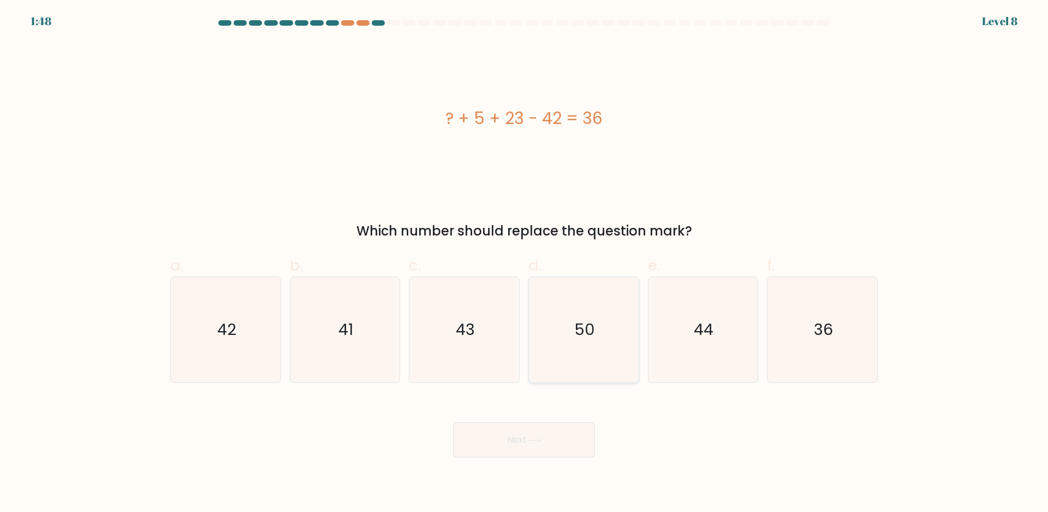
click at [571, 318] on icon "50" at bounding box center [583, 329] width 105 height 105
click at [525, 263] on input "d. 50" at bounding box center [524, 259] width 1 height 7
radio input "true"
click at [524, 436] on button "Next" at bounding box center [524, 439] width 142 height 35
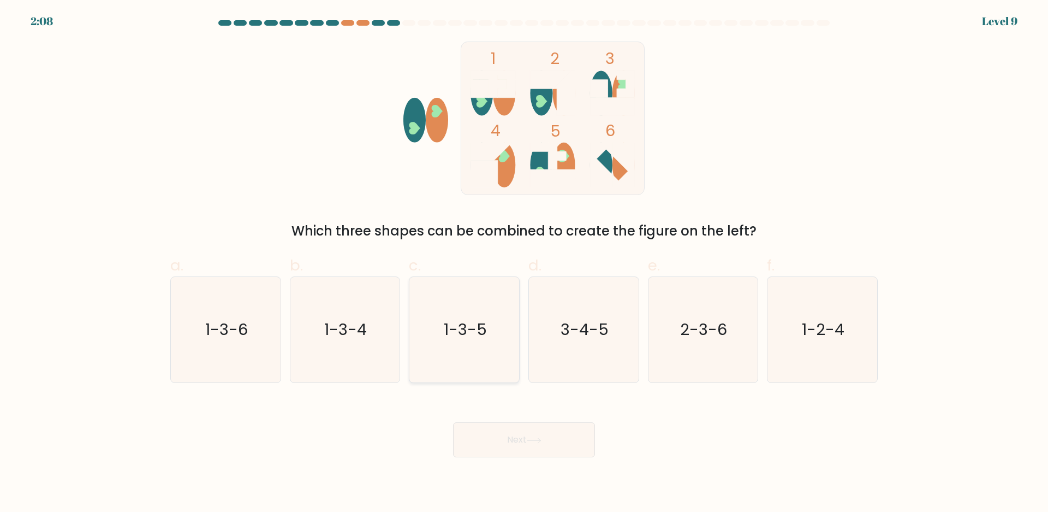
click at [495, 318] on icon "1-3-5" at bounding box center [464, 329] width 105 height 105
click at [524, 263] on input "c. 1-3-5" at bounding box center [524, 259] width 1 height 7
radio input "true"
click at [488, 437] on button "Next" at bounding box center [524, 439] width 142 height 35
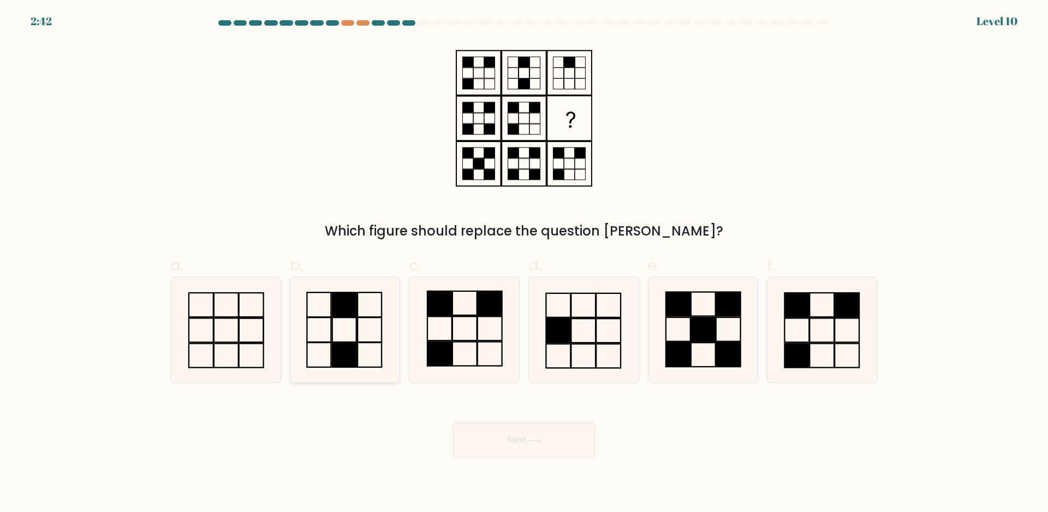
click at [333, 332] on rect at bounding box center [345, 329] width 24 height 25
click at [524, 263] on input "b." at bounding box center [524, 259] width 1 height 7
radio input "true"
click at [526, 442] on button "Next" at bounding box center [524, 439] width 142 height 35
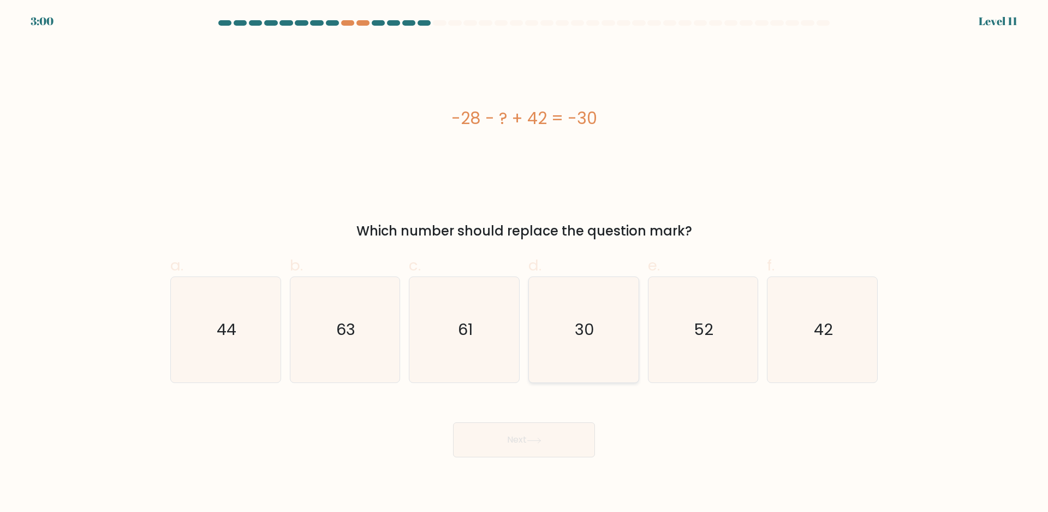
click at [580, 326] on text "30" at bounding box center [585, 330] width 20 height 22
click at [525, 263] on input "d. 30" at bounding box center [524, 259] width 1 height 7
radio input "true"
click at [541, 437] on icon at bounding box center [534, 440] width 15 height 6
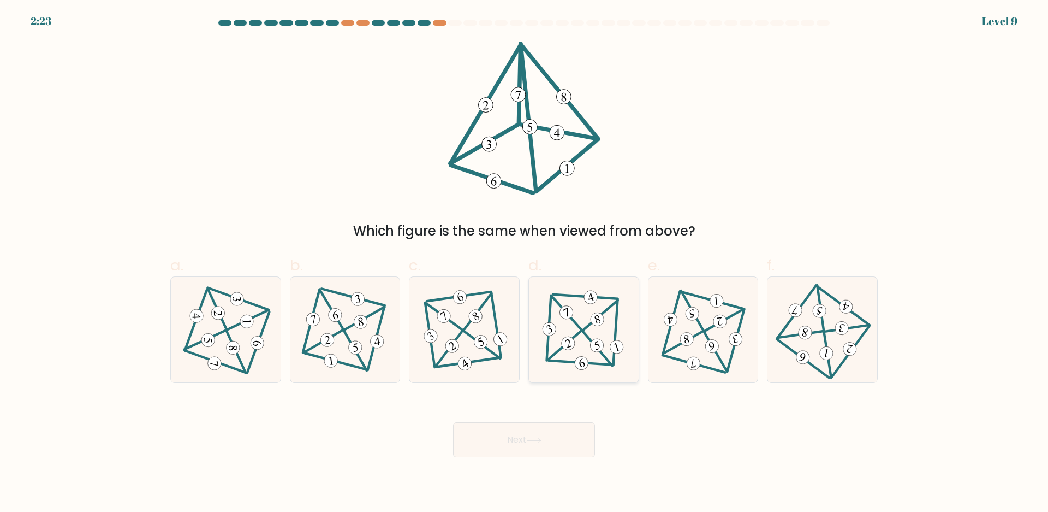
click at [588, 347] on icon at bounding box center [584, 330] width 86 height 84
click at [525, 263] on input "d." at bounding box center [524, 259] width 1 height 7
radio input "true"
click at [552, 448] on button "Next" at bounding box center [524, 439] width 142 height 35
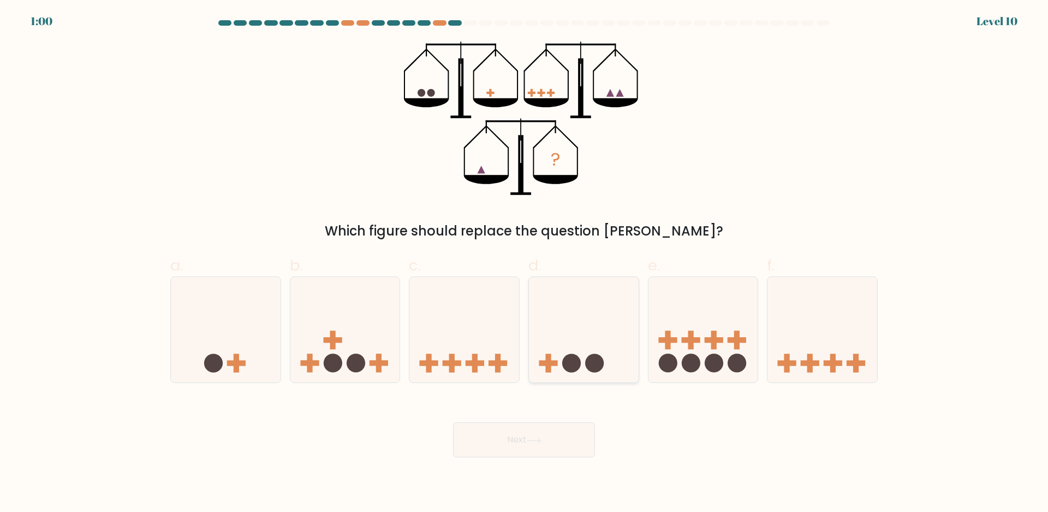
click at [601, 324] on icon at bounding box center [584, 330] width 110 height 91
click at [525, 263] on input "d." at bounding box center [524, 259] width 1 height 7
radio input "true"
click at [539, 443] on button "Next" at bounding box center [524, 439] width 142 height 35
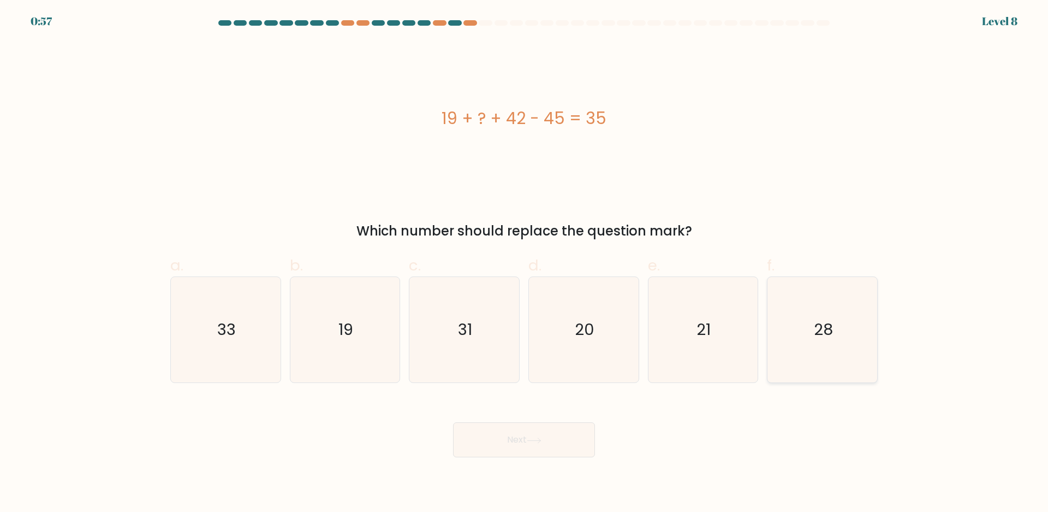
click at [818, 325] on text "28" at bounding box center [823, 330] width 19 height 22
click at [525, 263] on input "f. 28" at bounding box center [524, 259] width 1 height 7
radio input "true"
click at [538, 426] on button "Next" at bounding box center [524, 439] width 142 height 35
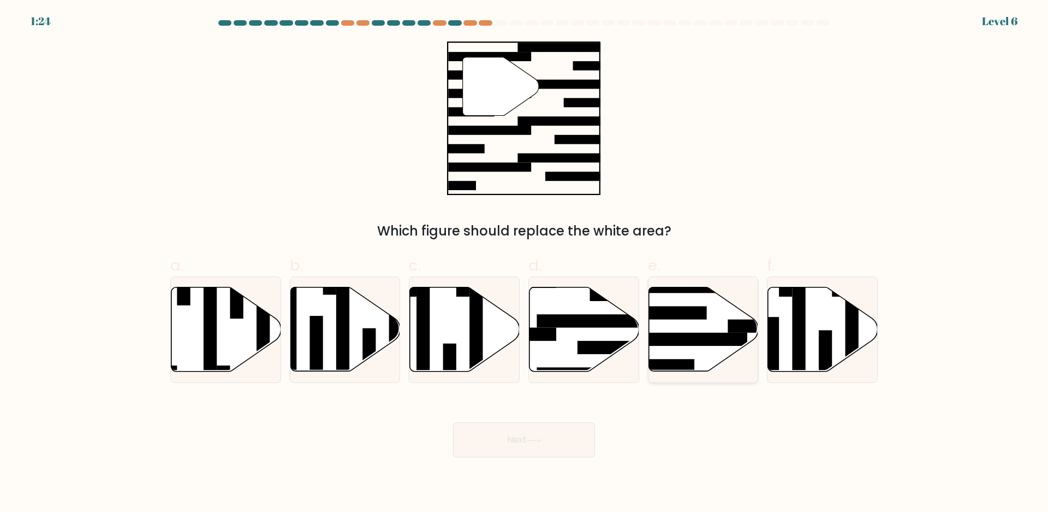
click at [671, 355] on icon at bounding box center [704, 329] width 110 height 84
click at [525, 263] on input "e." at bounding box center [524, 259] width 1 height 7
radio input "true"
click at [526, 434] on button "Next" at bounding box center [524, 439] width 142 height 35
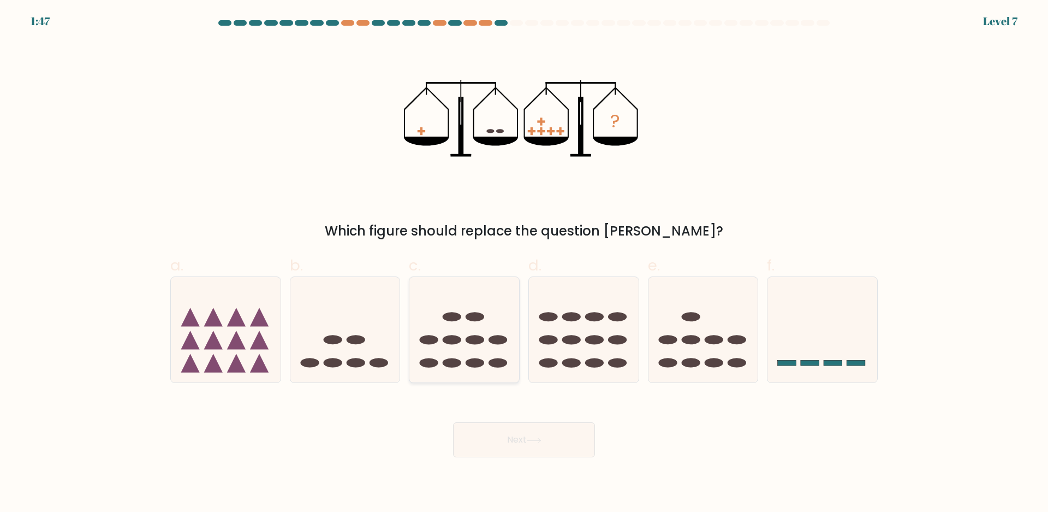
click at [464, 353] on icon at bounding box center [465, 330] width 110 height 91
click at [524, 263] on input "c." at bounding box center [524, 259] width 1 height 7
radio input "true"
click at [487, 444] on button "Next" at bounding box center [524, 439] width 142 height 35
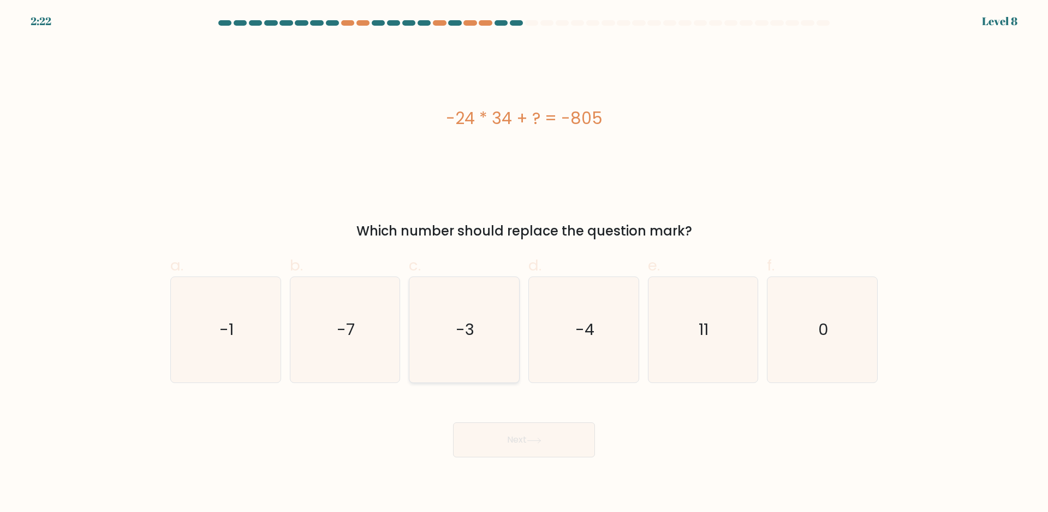
click at [473, 372] on icon "-3" at bounding box center [464, 329] width 105 height 105
click at [524, 263] on input "c. -3" at bounding box center [524, 259] width 1 height 7
radio input "true"
click at [488, 435] on button "Next" at bounding box center [524, 439] width 142 height 35
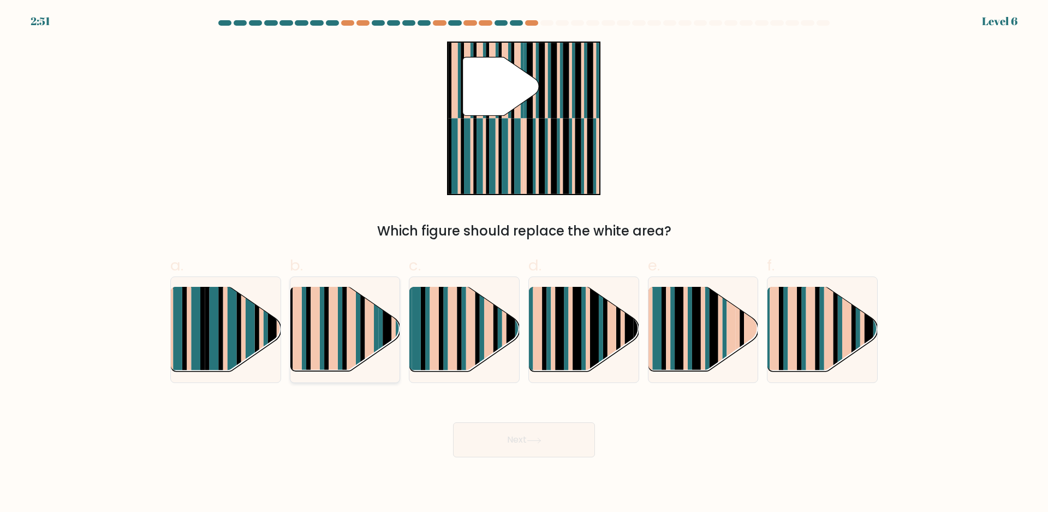
click at [336, 325] on rect at bounding box center [333, 320] width 9 height 109
click at [524, 263] on input "b." at bounding box center [524, 259] width 1 height 7
radio input "true"
click at [528, 445] on button "Next" at bounding box center [524, 439] width 142 height 35
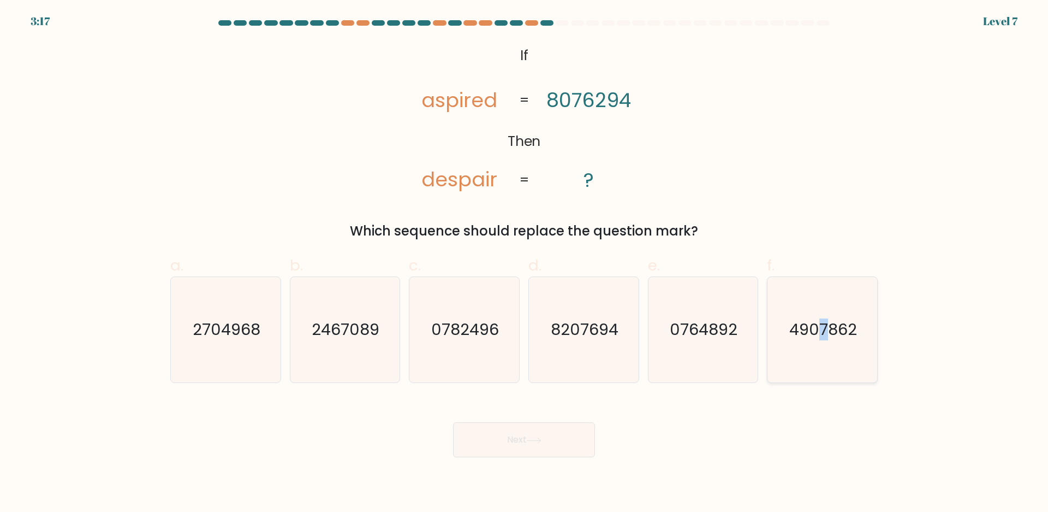
click at [825, 343] on icon "4907862" at bounding box center [822, 329] width 105 height 105
click at [822, 418] on div "Next" at bounding box center [524, 426] width 721 height 61
click at [826, 364] on icon "4907862" at bounding box center [822, 329] width 105 height 105
click at [525, 263] on input "f. 4907862" at bounding box center [524, 259] width 1 height 7
radio input "true"
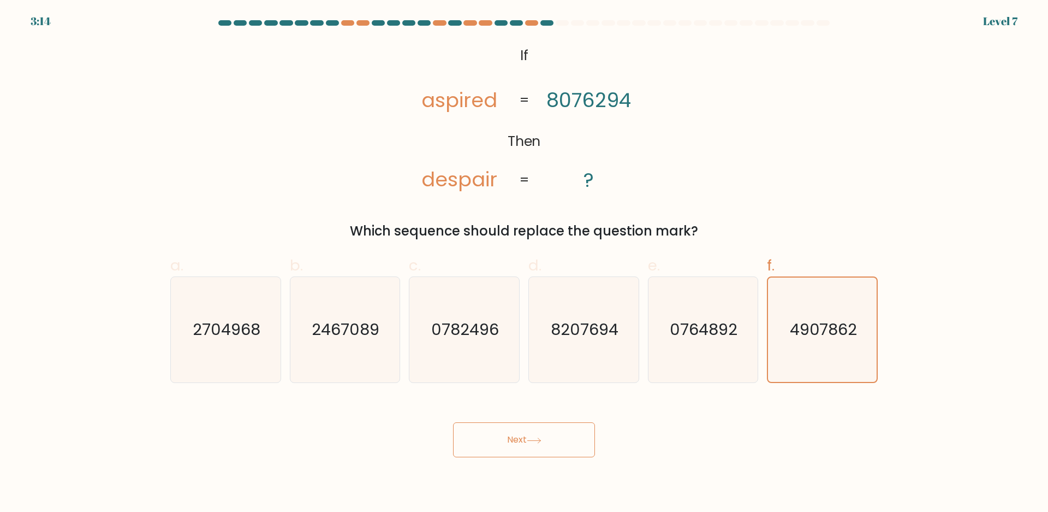
click at [548, 437] on button "Next" at bounding box center [524, 439] width 142 height 35
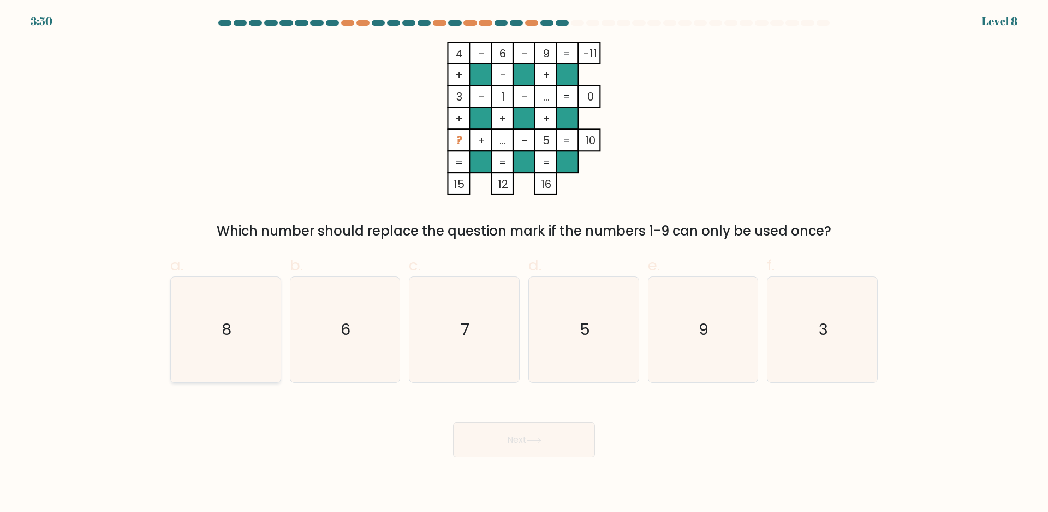
click at [211, 333] on icon "8" at bounding box center [225, 329] width 105 height 105
click at [524, 263] on input "a. 8" at bounding box center [524, 259] width 1 height 7
radio input "true"
click at [526, 442] on button "Next" at bounding box center [524, 439] width 142 height 35
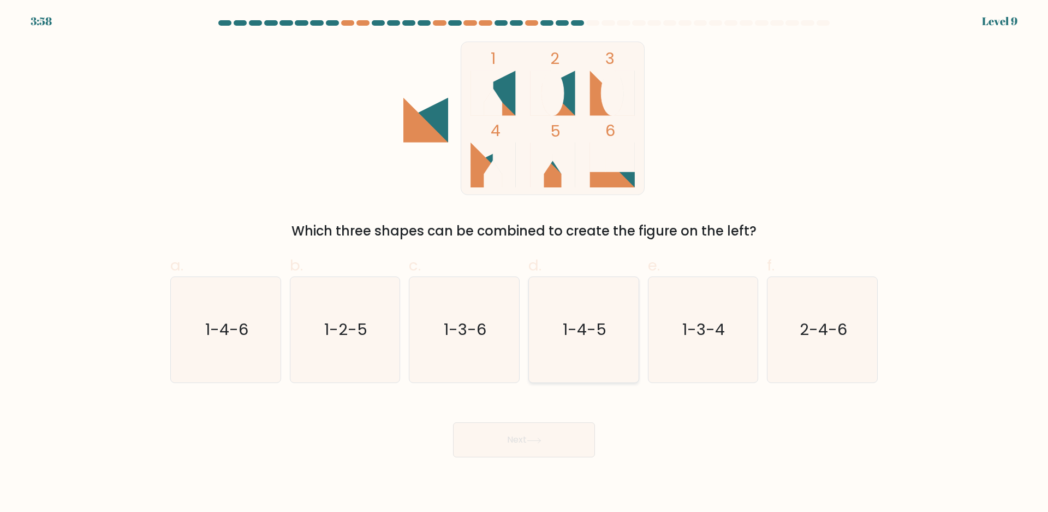
click at [586, 331] on text "1-4-5" at bounding box center [585, 330] width 44 height 22
click at [525, 263] on input "d. 1-4-5" at bounding box center [524, 259] width 1 height 7
radio input "true"
click at [542, 443] on icon at bounding box center [534, 440] width 15 height 6
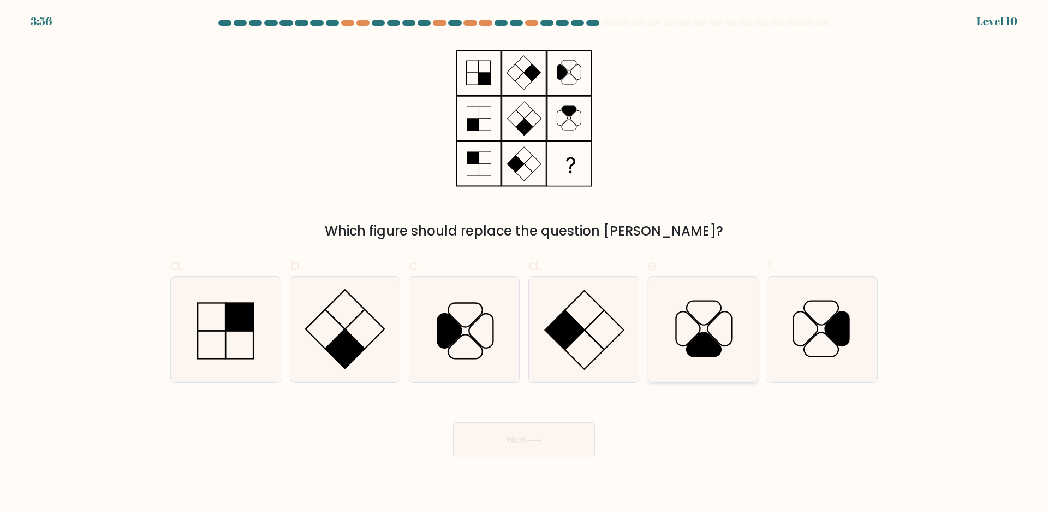
click at [697, 336] on icon at bounding box center [689, 329] width 24 height 34
click at [525, 263] on input "e." at bounding box center [524, 259] width 1 height 7
radio input "true"
click at [798, 342] on icon at bounding box center [822, 329] width 105 height 105
click at [525, 263] on input "f." at bounding box center [524, 259] width 1 height 7
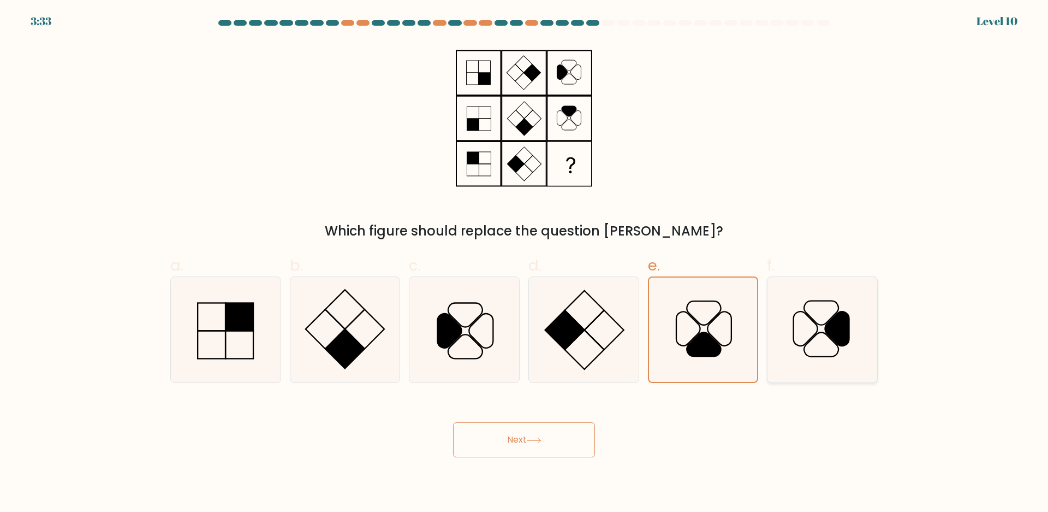
radio input "true"
click at [695, 331] on icon at bounding box center [702, 329] width 105 height 105
click at [525, 263] on input "e." at bounding box center [524, 259] width 1 height 7
radio input "true"
click at [548, 427] on button "Next" at bounding box center [524, 439] width 142 height 35
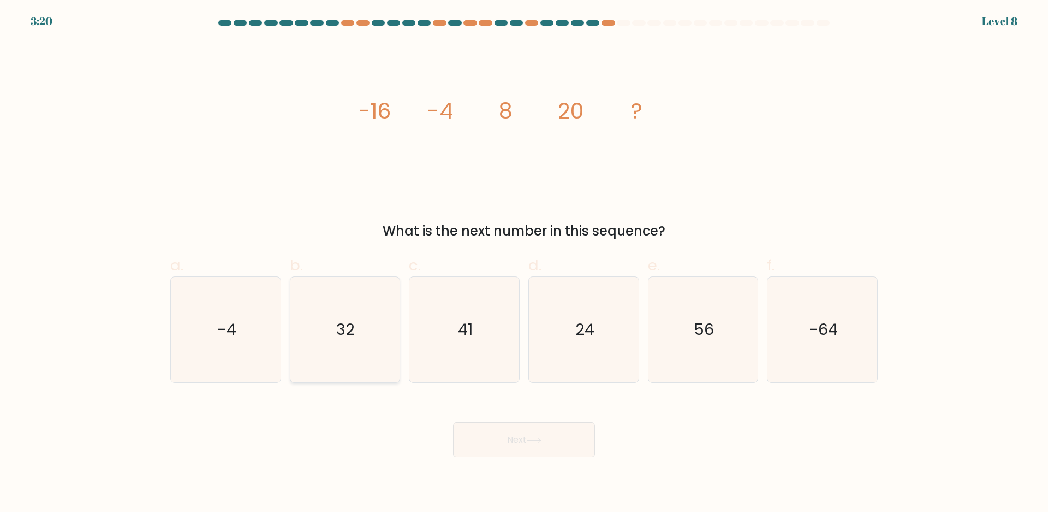
click at [334, 347] on icon "32" at bounding box center [344, 329] width 105 height 105
click at [524, 263] on input "b. 32" at bounding box center [524, 259] width 1 height 7
radio input "true"
click at [530, 441] on icon at bounding box center [534, 440] width 15 height 6
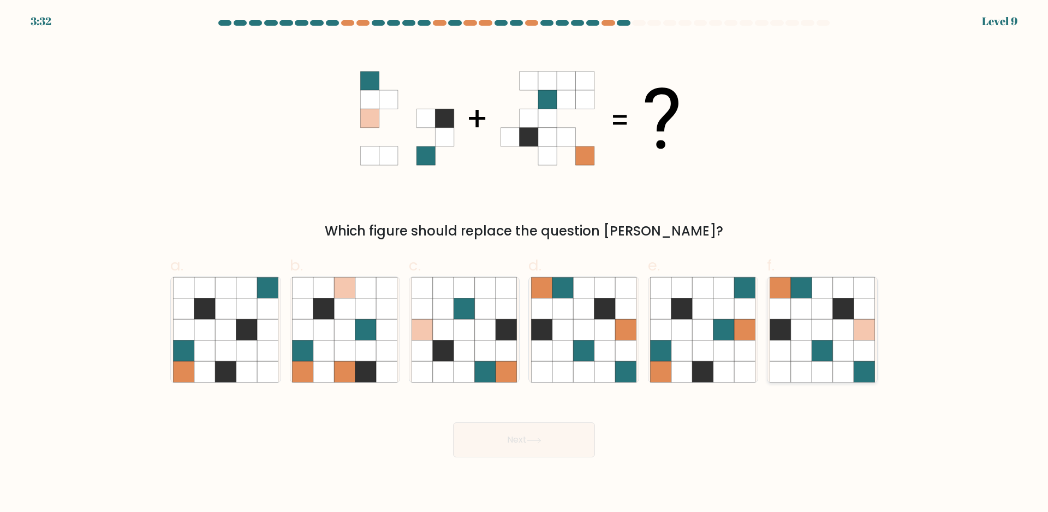
click at [842, 370] on icon at bounding box center [843, 372] width 21 height 21
click at [525, 263] on input "f." at bounding box center [524, 259] width 1 height 7
radio input "true"
click at [574, 303] on icon at bounding box center [583, 308] width 21 height 21
click at [525, 263] on input "d." at bounding box center [524, 259] width 1 height 7
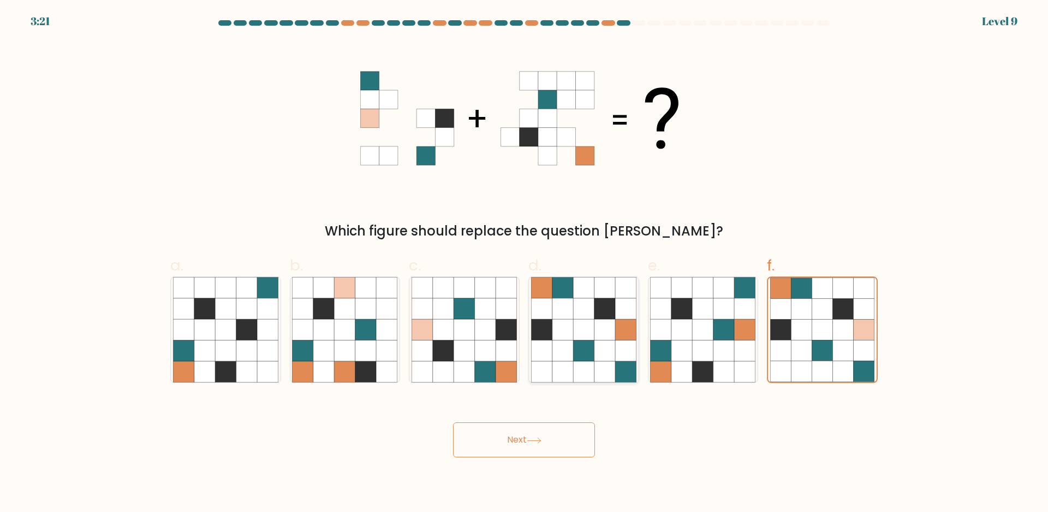
radio input "true"
click at [783, 316] on icon at bounding box center [780, 308] width 21 height 21
click at [525, 263] on input "f." at bounding box center [524, 259] width 1 height 7
radio input "true"
click at [591, 308] on icon at bounding box center [583, 308] width 21 height 21
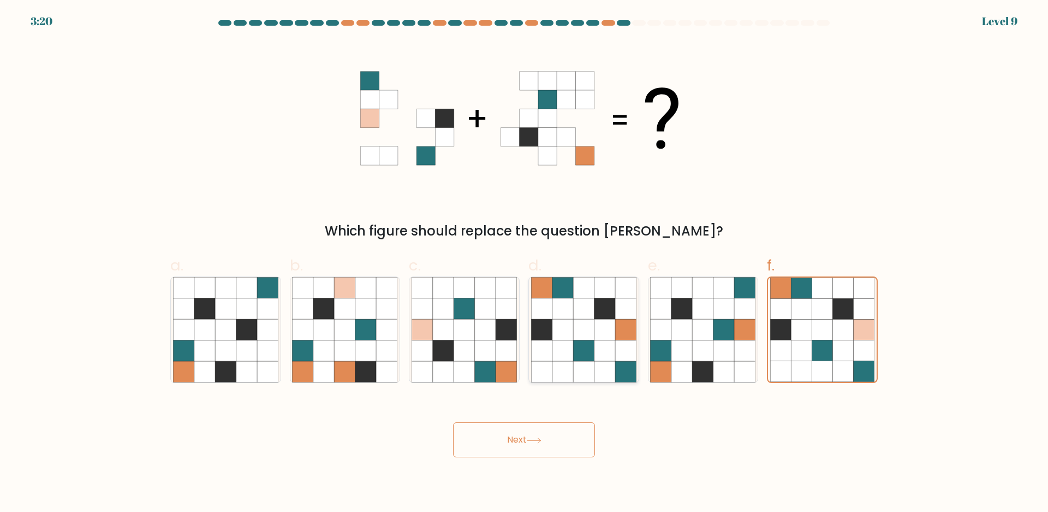
click at [525, 263] on input "d." at bounding box center [524, 259] width 1 height 7
radio input "true"
click at [792, 312] on icon at bounding box center [801, 308] width 21 height 21
click at [525, 263] on input "f." at bounding box center [524, 259] width 1 height 7
radio input "true"
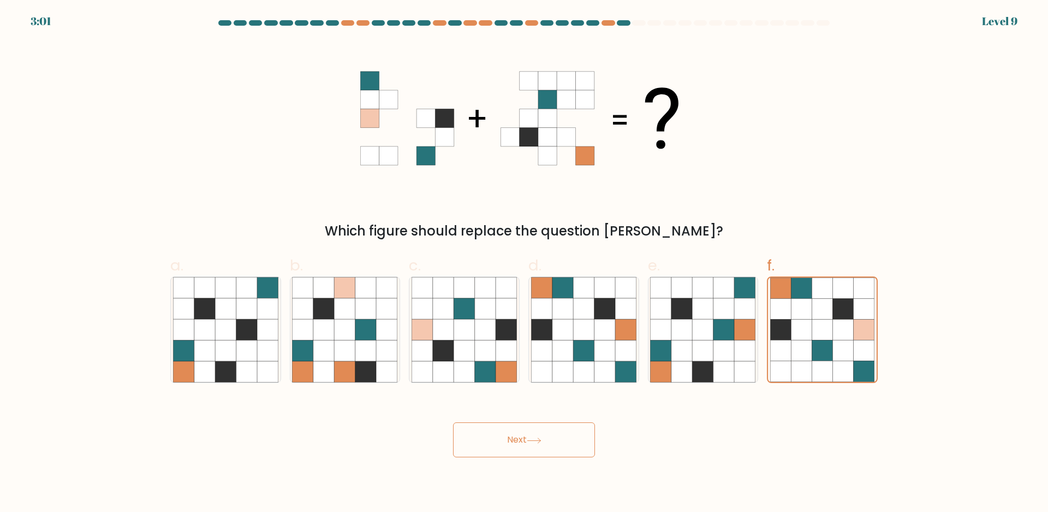
click at [556, 431] on button "Next" at bounding box center [524, 439] width 142 height 35
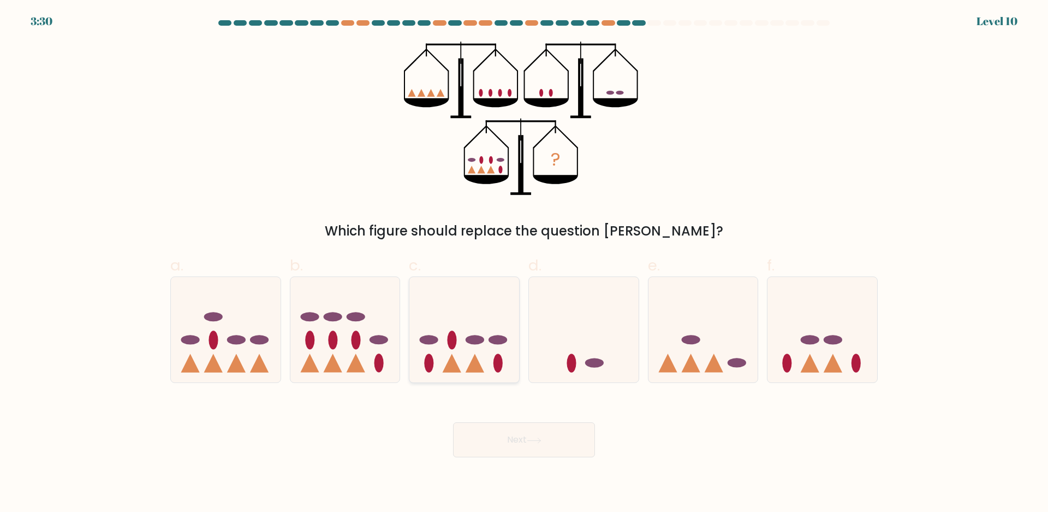
click at [447, 362] on icon at bounding box center [465, 330] width 110 height 91
click at [524, 263] on input "c." at bounding box center [524, 259] width 1 height 7
radio input "true"
click at [501, 441] on button "Next" at bounding box center [524, 439] width 142 height 35
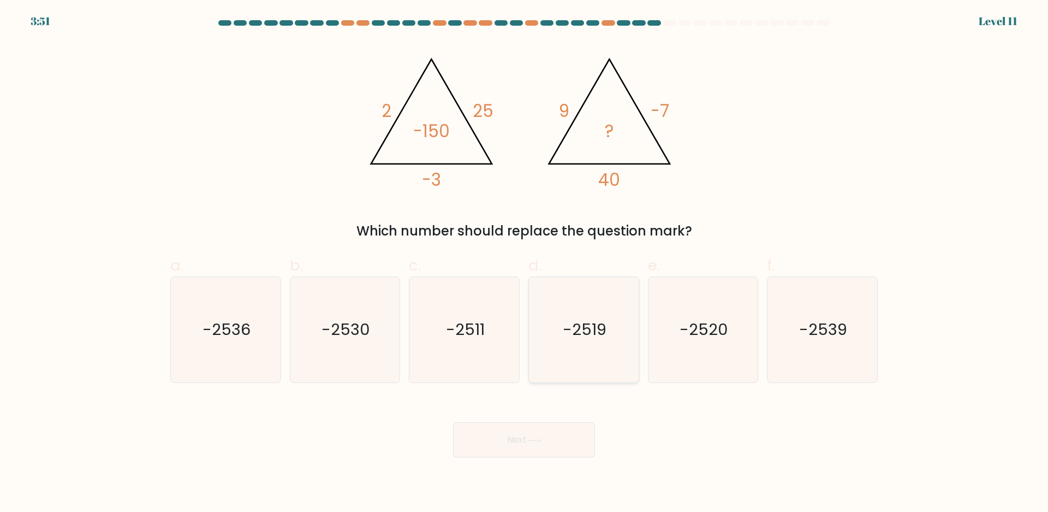
click at [577, 352] on icon "-2519" at bounding box center [583, 329] width 105 height 105
click at [525, 263] on input "d. -2519" at bounding box center [524, 259] width 1 height 7
radio input "true"
click at [580, 433] on button "Next" at bounding box center [524, 439] width 142 height 35
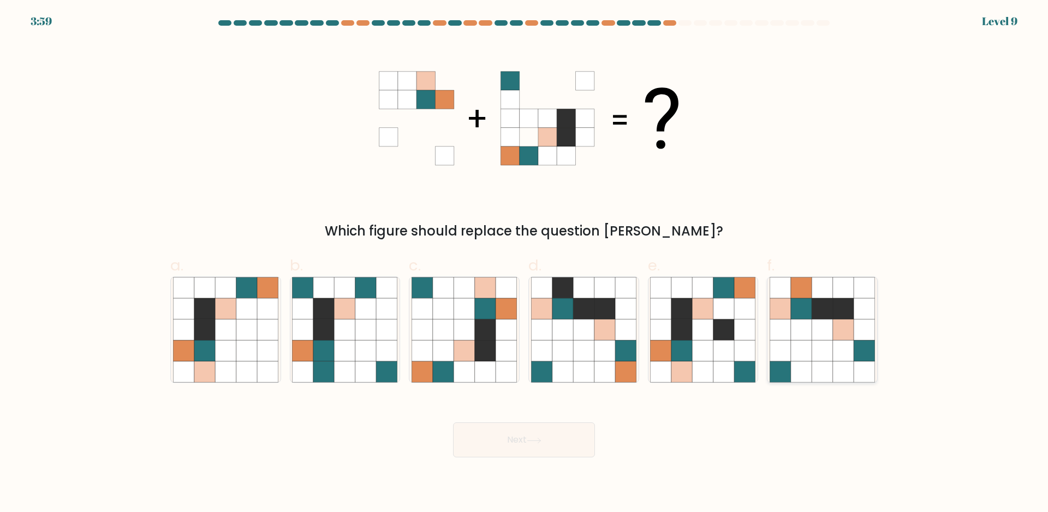
click at [815, 304] on icon at bounding box center [822, 308] width 21 height 21
click at [525, 263] on input "f." at bounding box center [524, 259] width 1 height 7
radio input "true"
click at [501, 335] on icon at bounding box center [506, 329] width 21 height 21
click at [524, 263] on input "c." at bounding box center [524, 259] width 1 height 7
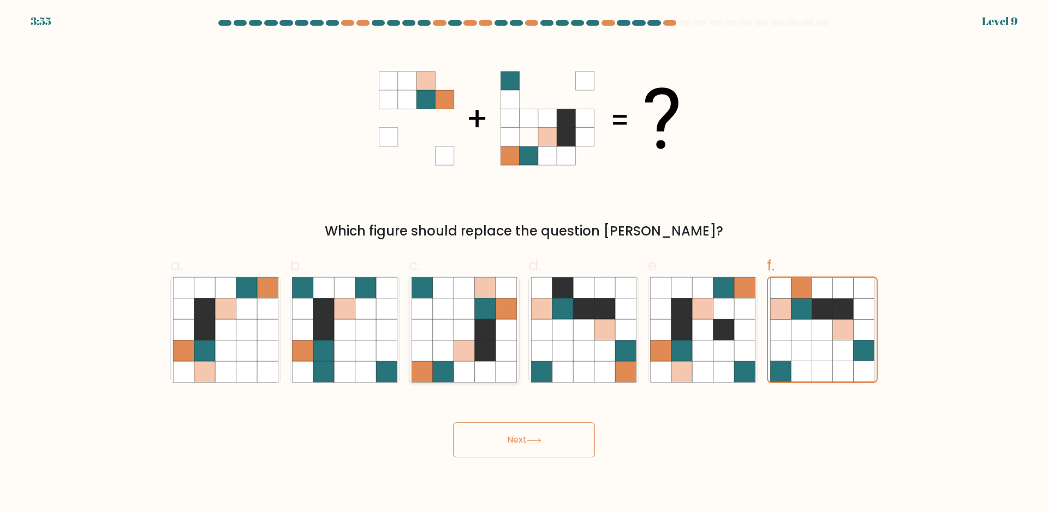
radio input "true"
click at [525, 441] on button "Next" at bounding box center [524, 439] width 142 height 35
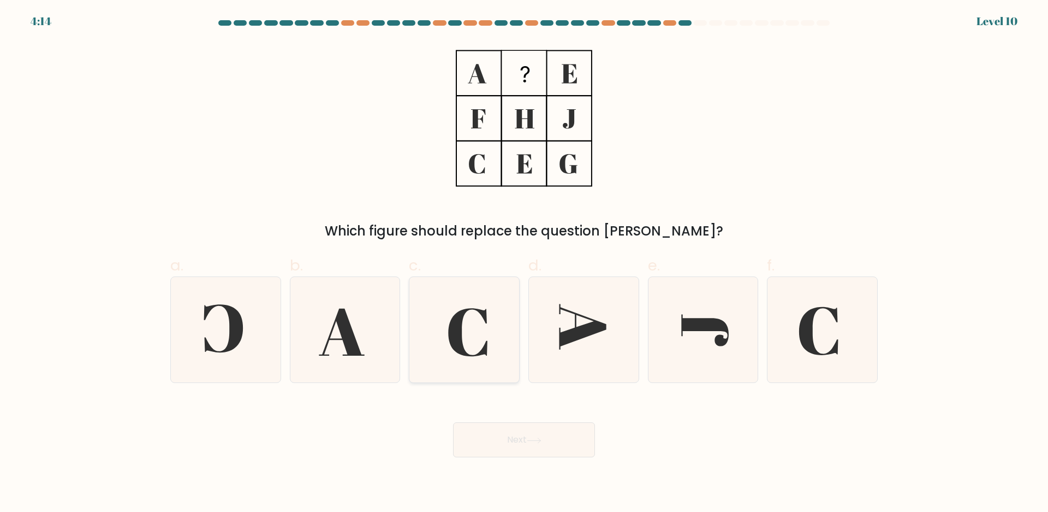
click at [493, 350] on icon at bounding box center [464, 329] width 105 height 105
click at [524, 263] on input "c." at bounding box center [524, 259] width 1 height 7
radio input "true"
click at [764, 307] on div "f." at bounding box center [823, 318] width 120 height 129
click at [808, 304] on icon at bounding box center [822, 329] width 105 height 105
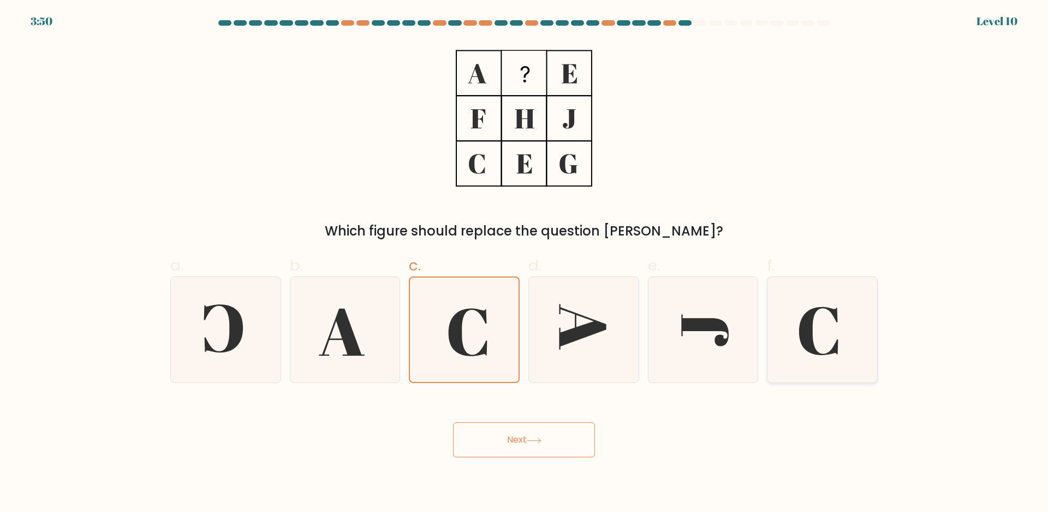
click at [525, 263] on input "f." at bounding box center [524, 259] width 1 height 7
radio input "true"
click at [494, 305] on icon at bounding box center [464, 329] width 105 height 105
click at [524, 263] on input "c." at bounding box center [524, 259] width 1 height 7
radio input "true"
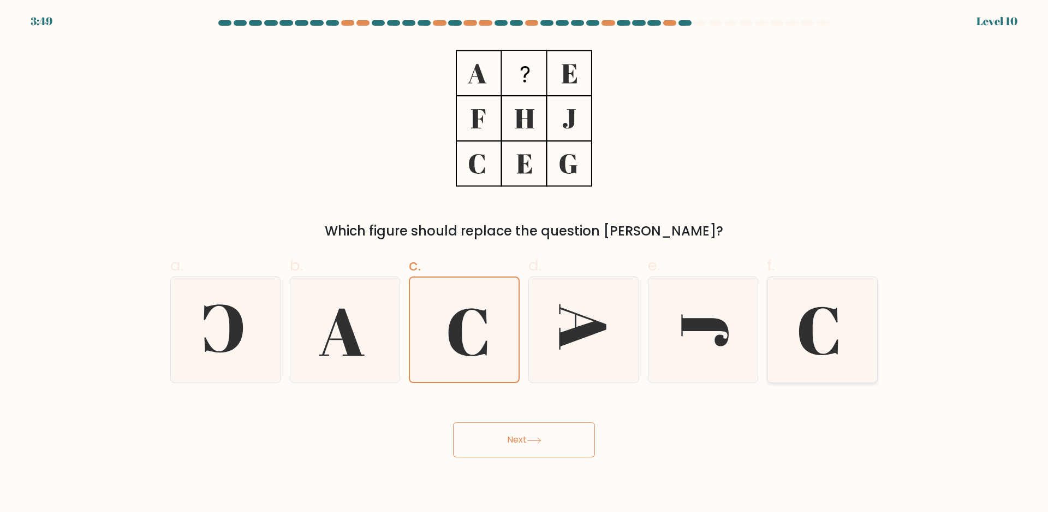
click at [798, 320] on icon at bounding box center [822, 329] width 105 height 105
click at [525, 263] on input "f." at bounding box center [524, 259] width 1 height 7
radio input "true"
click at [458, 297] on icon at bounding box center [464, 329] width 105 height 105
click at [524, 263] on input "c." at bounding box center [524, 259] width 1 height 7
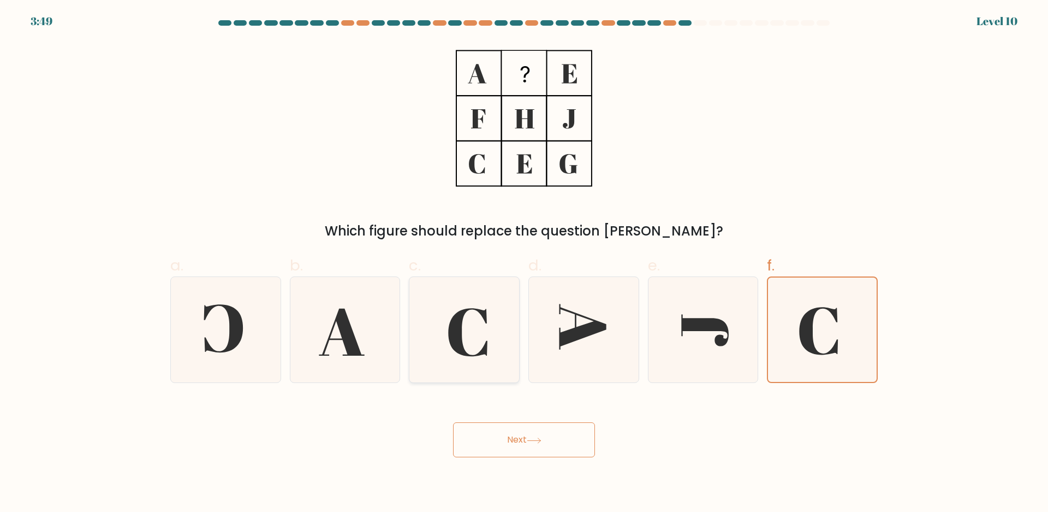
radio input "true"
click at [519, 430] on button "Next" at bounding box center [524, 439] width 142 height 35
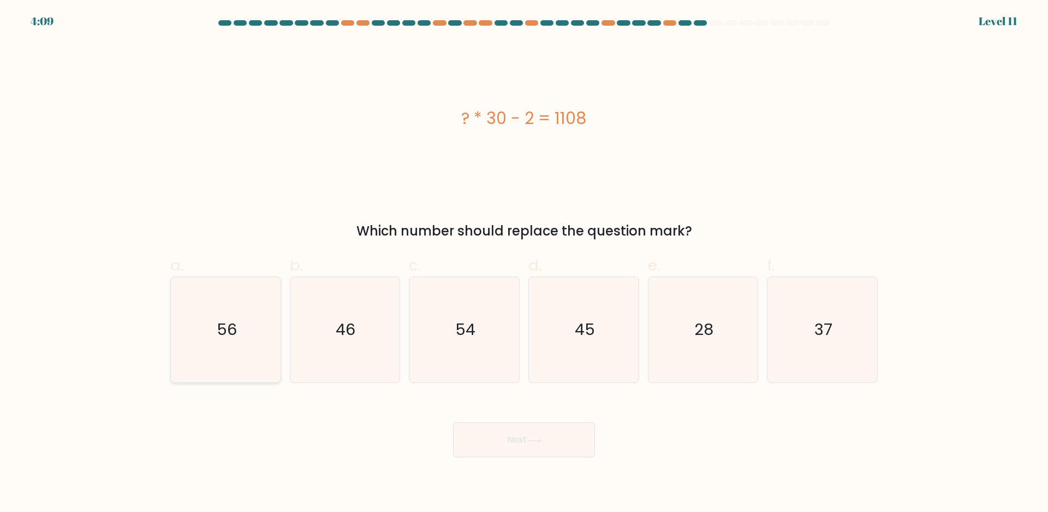
click at [214, 325] on icon "56" at bounding box center [225, 329] width 105 height 105
click at [524, 263] on input "a. 56" at bounding box center [524, 259] width 1 height 7
radio input "true"
click at [526, 443] on button "Next" at bounding box center [524, 439] width 142 height 35
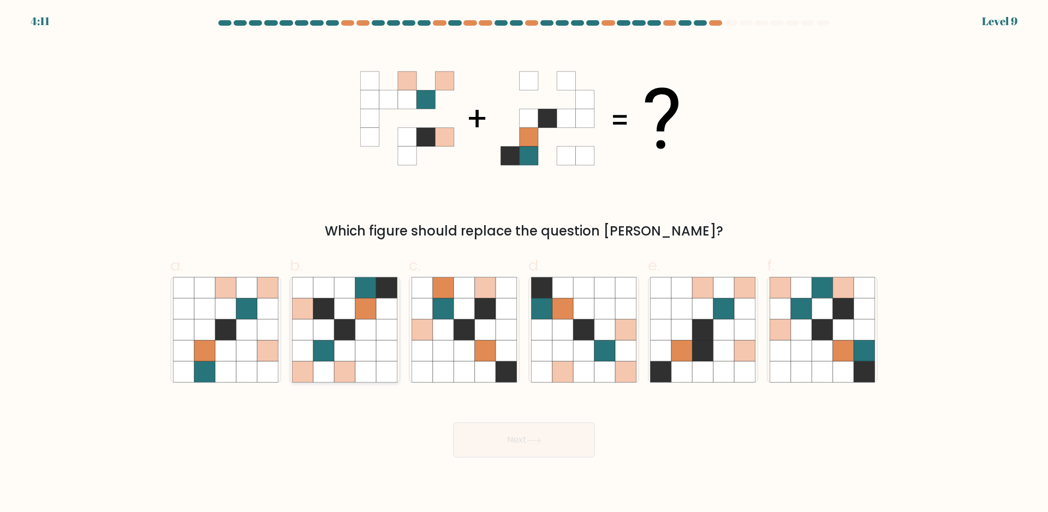
click at [338, 337] on icon at bounding box center [345, 329] width 21 height 21
click at [524, 263] on input "b." at bounding box center [524, 259] width 1 height 7
radio input "true"
click at [531, 450] on button "Next" at bounding box center [524, 439] width 142 height 35
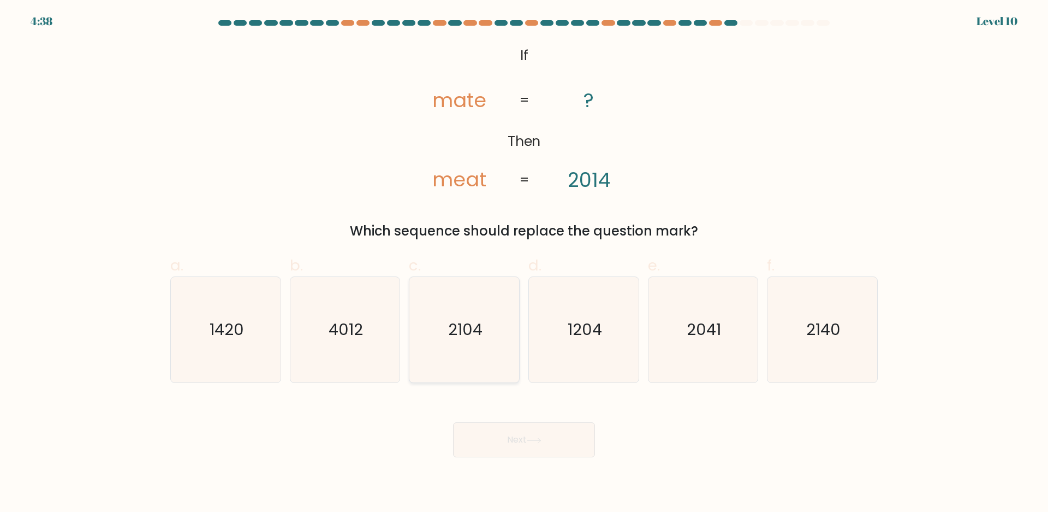
click at [461, 360] on icon "2104" at bounding box center [464, 329] width 105 height 105
click at [524, 263] on input "c. 2104" at bounding box center [524, 259] width 1 height 7
radio input "true"
click at [497, 430] on button "Next" at bounding box center [524, 439] width 142 height 35
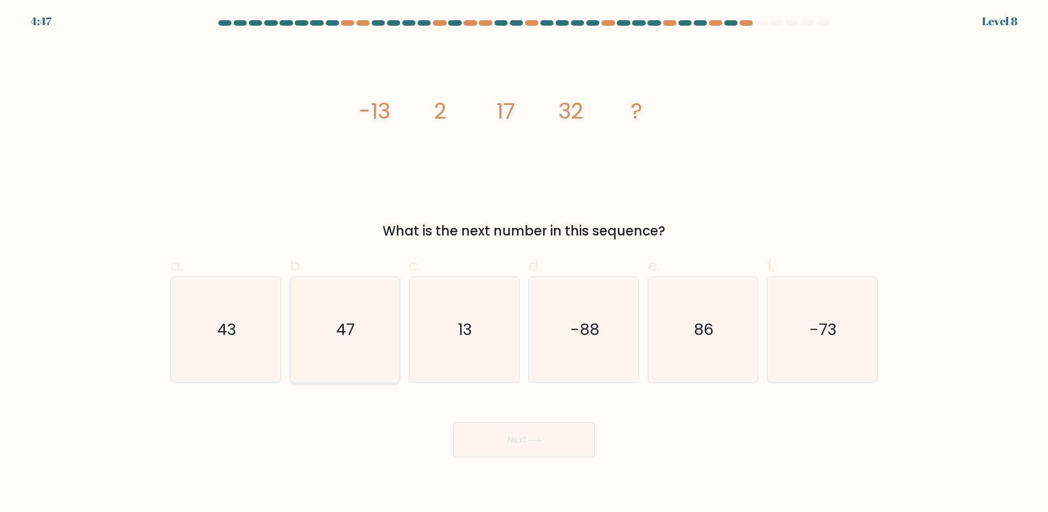
drag, startPoint x: 306, startPoint y: 353, endPoint x: 329, endPoint y: 349, distance: 23.3
click at [307, 353] on icon "47" at bounding box center [344, 329] width 105 height 105
click at [524, 263] on input "b. 47" at bounding box center [524, 259] width 1 height 7
radio input "true"
click at [497, 432] on button "Next" at bounding box center [524, 439] width 142 height 35
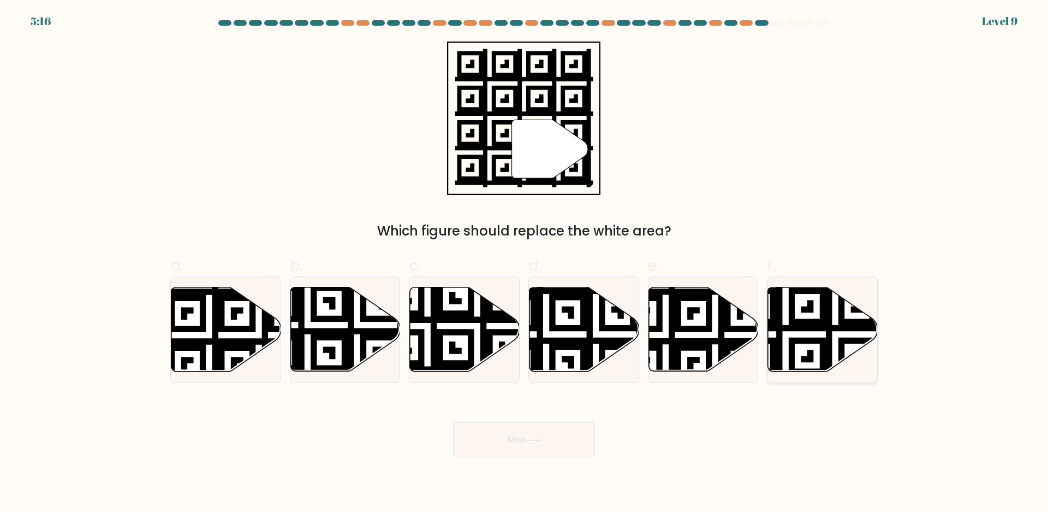
click at [809, 315] on icon at bounding box center [823, 329] width 110 height 84
click at [525, 263] on input "f." at bounding box center [524, 259] width 1 height 7
radio input "true"
click at [535, 433] on button "Next" at bounding box center [524, 439] width 142 height 35
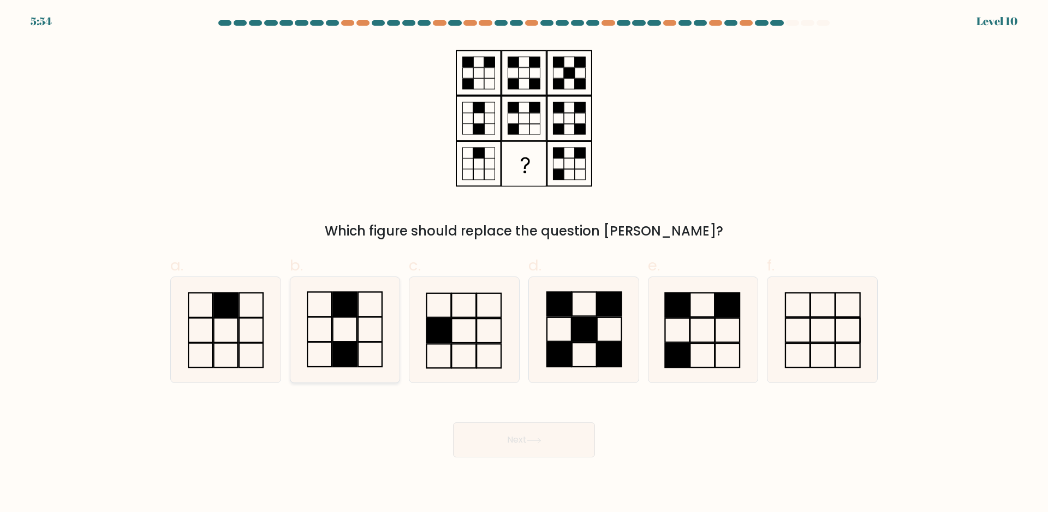
click at [352, 347] on rect at bounding box center [345, 354] width 24 height 25
click at [524, 263] on input "b." at bounding box center [524, 259] width 1 height 7
radio input "true"
click at [538, 443] on button "Next" at bounding box center [524, 439] width 142 height 35
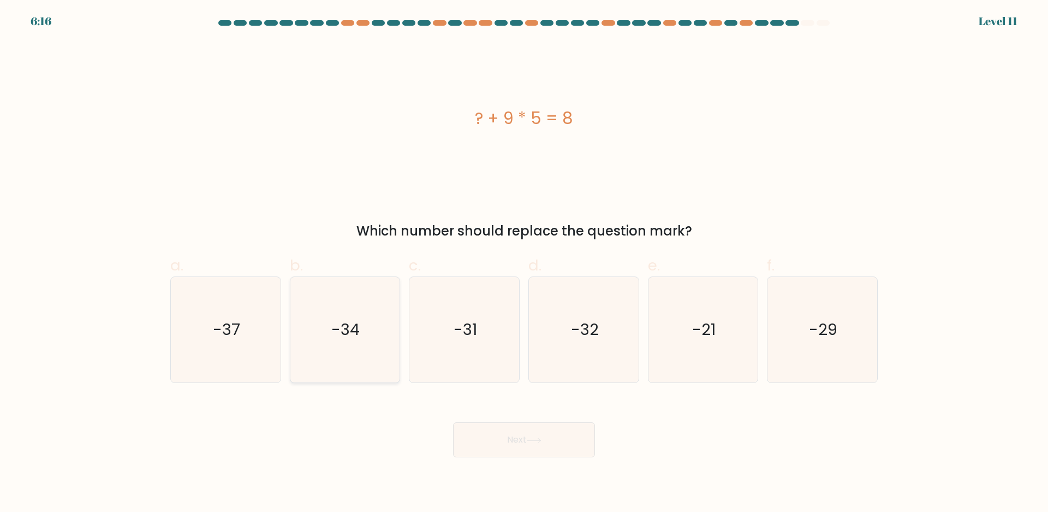
click at [389, 357] on icon "-34" at bounding box center [344, 329] width 105 height 105
click at [524, 263] on input "b. -34" at bounding box center [524, 259] width 1 height 7
radio input "true"
click at [479, 440] on button "Next" at bounding box center [524, 439] width 142 height 35
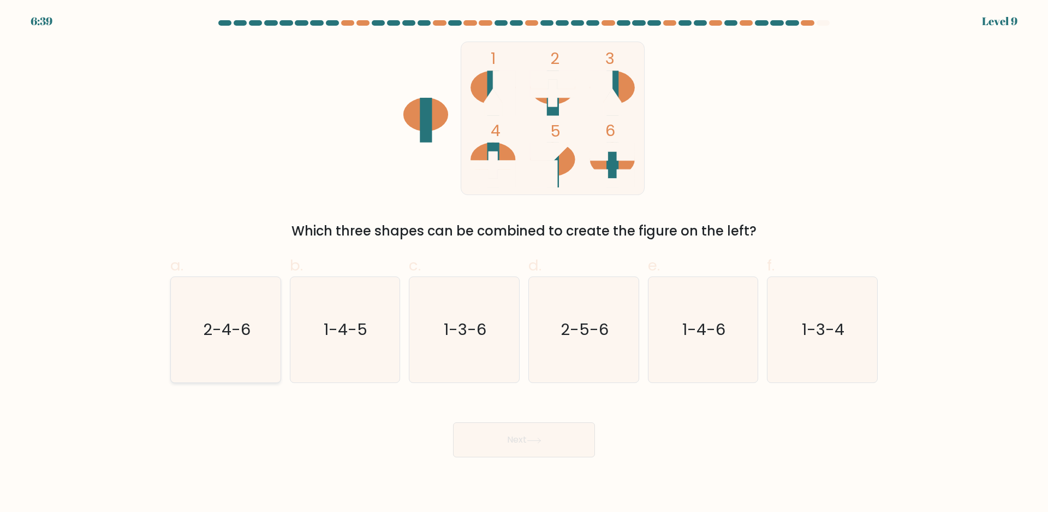
click at [220, 340] on text "2-4-6" at bounding box center [227, 330] width 48 height 22
click at [524, 263] on input "a. 2-4-6" at bounding box center [524, 259] width 1 height 7
radio input "true"
click at [504, 448] on button "Next" at bounding box center [524, 439] width 142 height 35
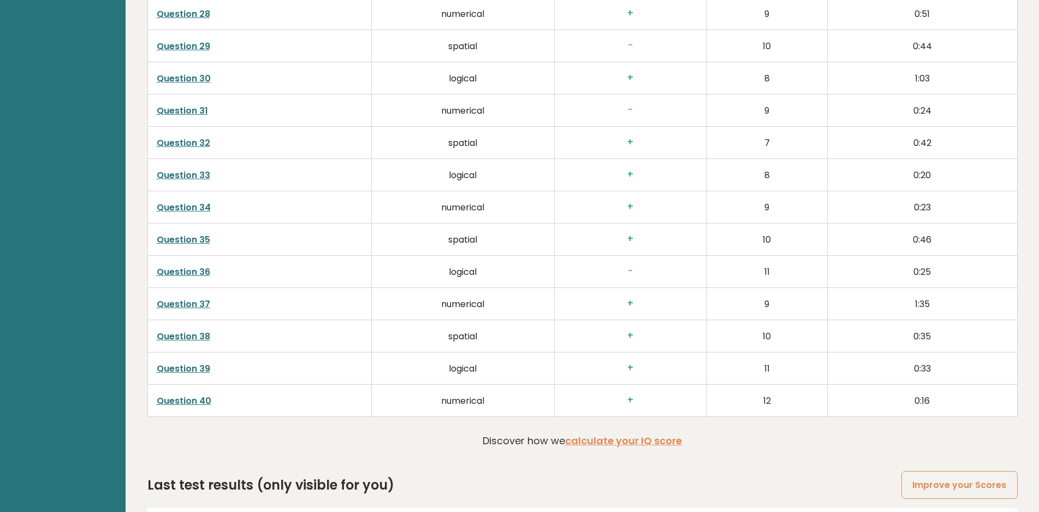
scroll to position [2870, 0]
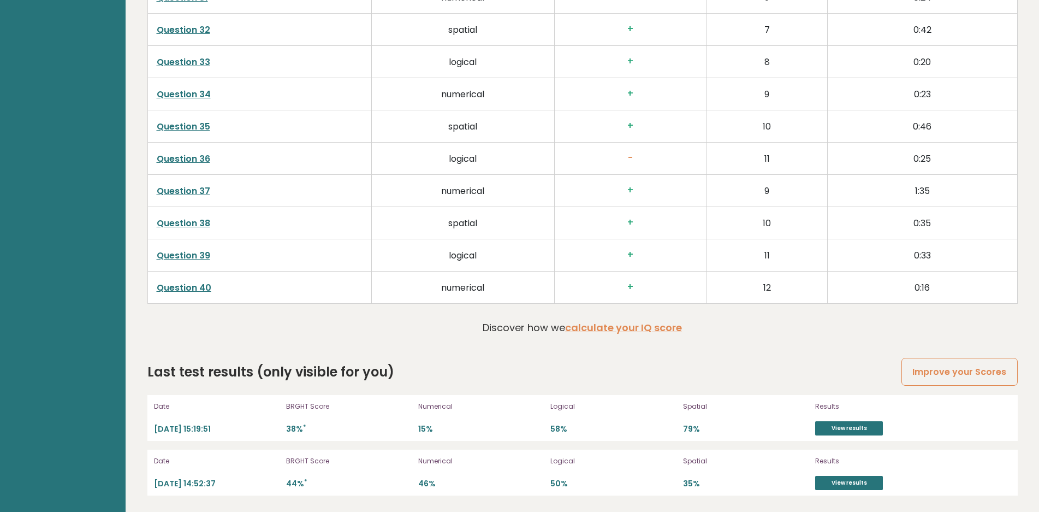
drag, startPoint x: 655, startPoint y: 184, endPoint x: 633, endPoint y: 390, distance: 207.1
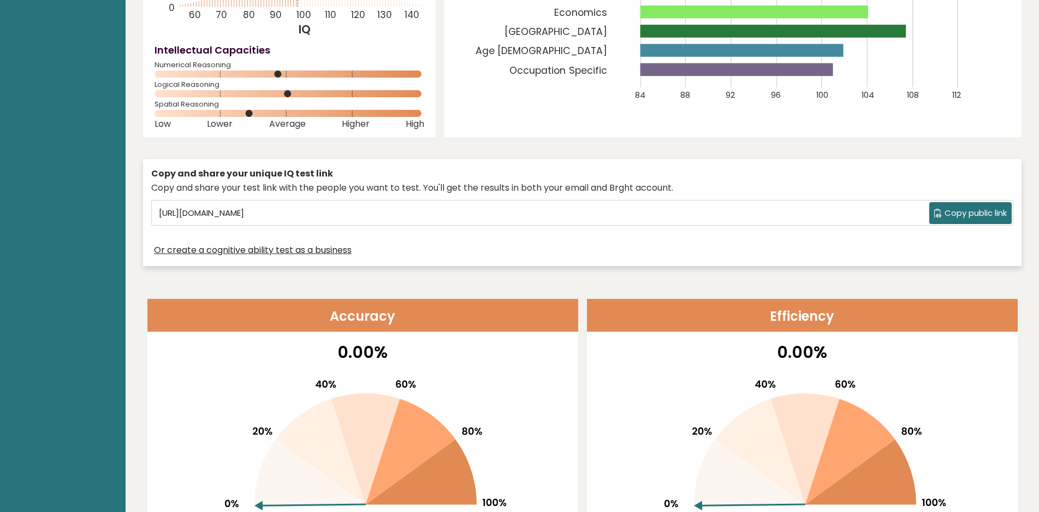
scroll to position [0, 0]
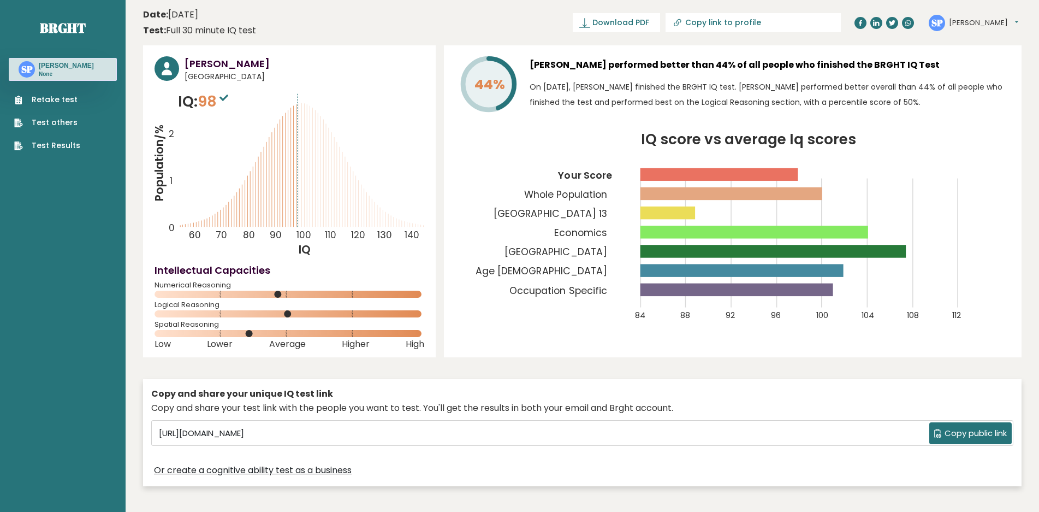
drag, startPoint x: 612, startPoint y: 404, endPoint x: 675, endPoint y: 178, distance: 234.4
